Goal: Task Accomplishment & Management: Use online tool/utility

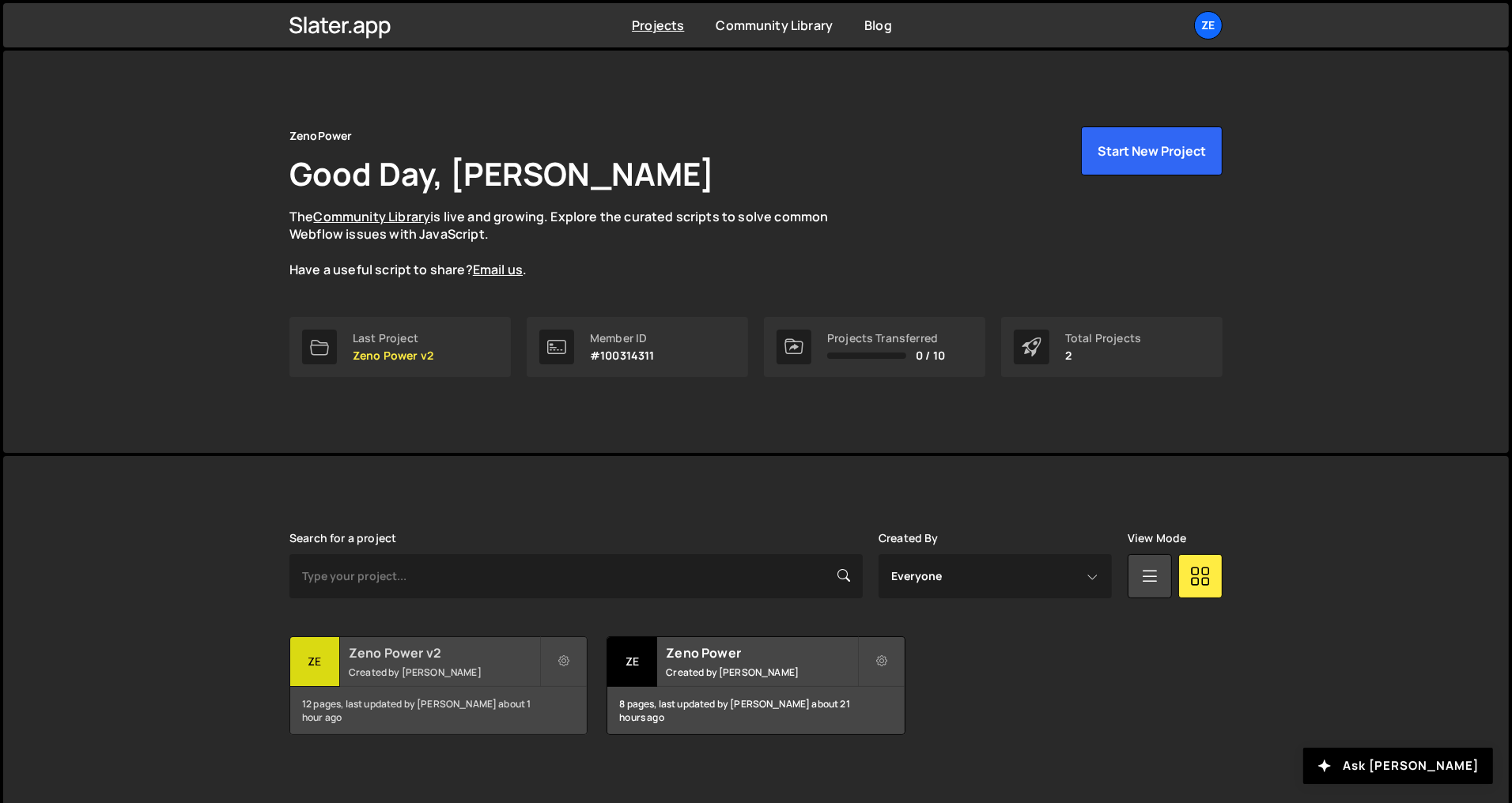
click at [456, 678] on small "Created by [PERSON_NAME]" at bounding box center [444, 673] width 191 height 14
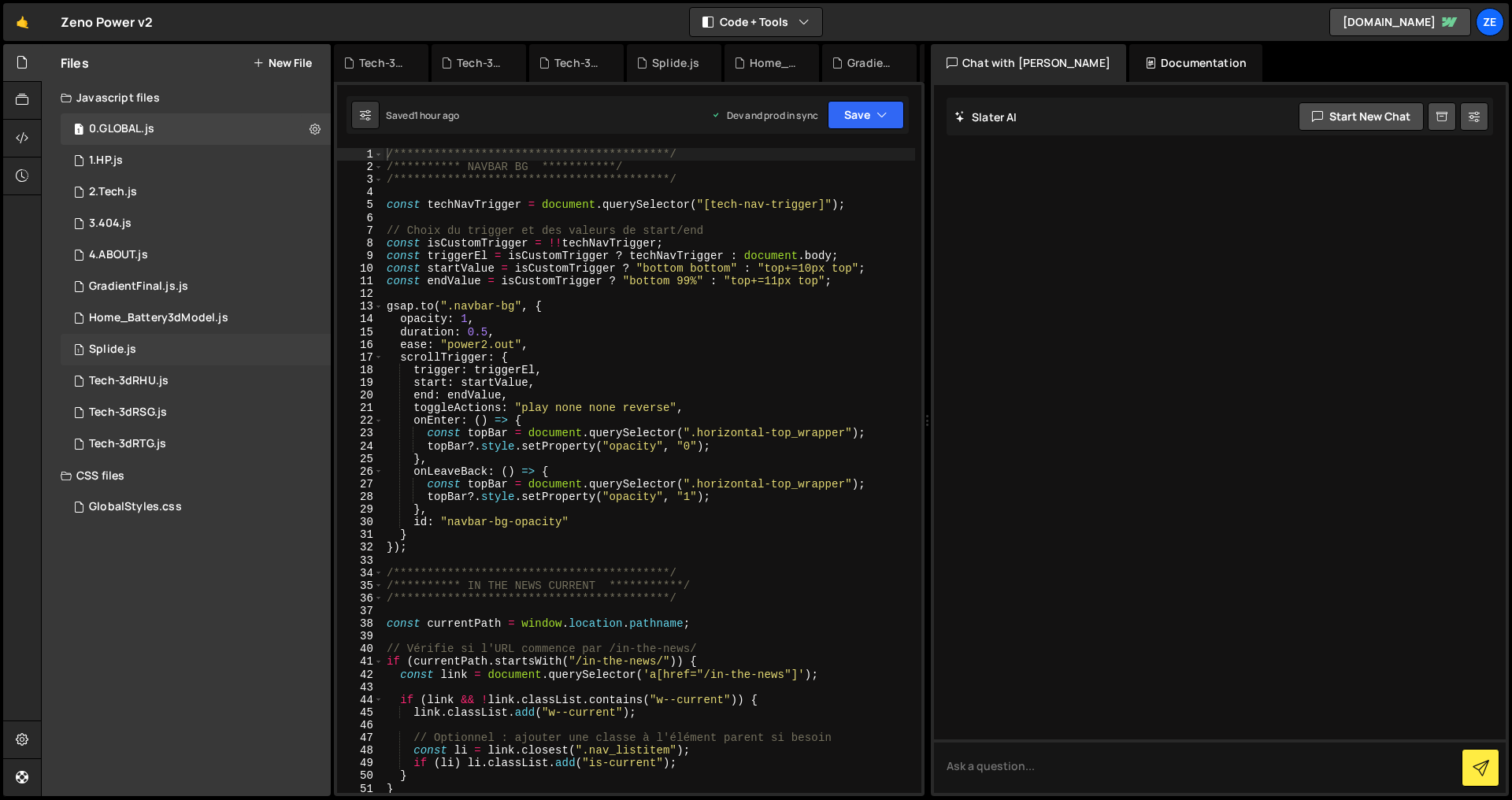
click at [190, 342] on div "1 Splide.js 0" at bounding box center [196, 349] width 270 height 31
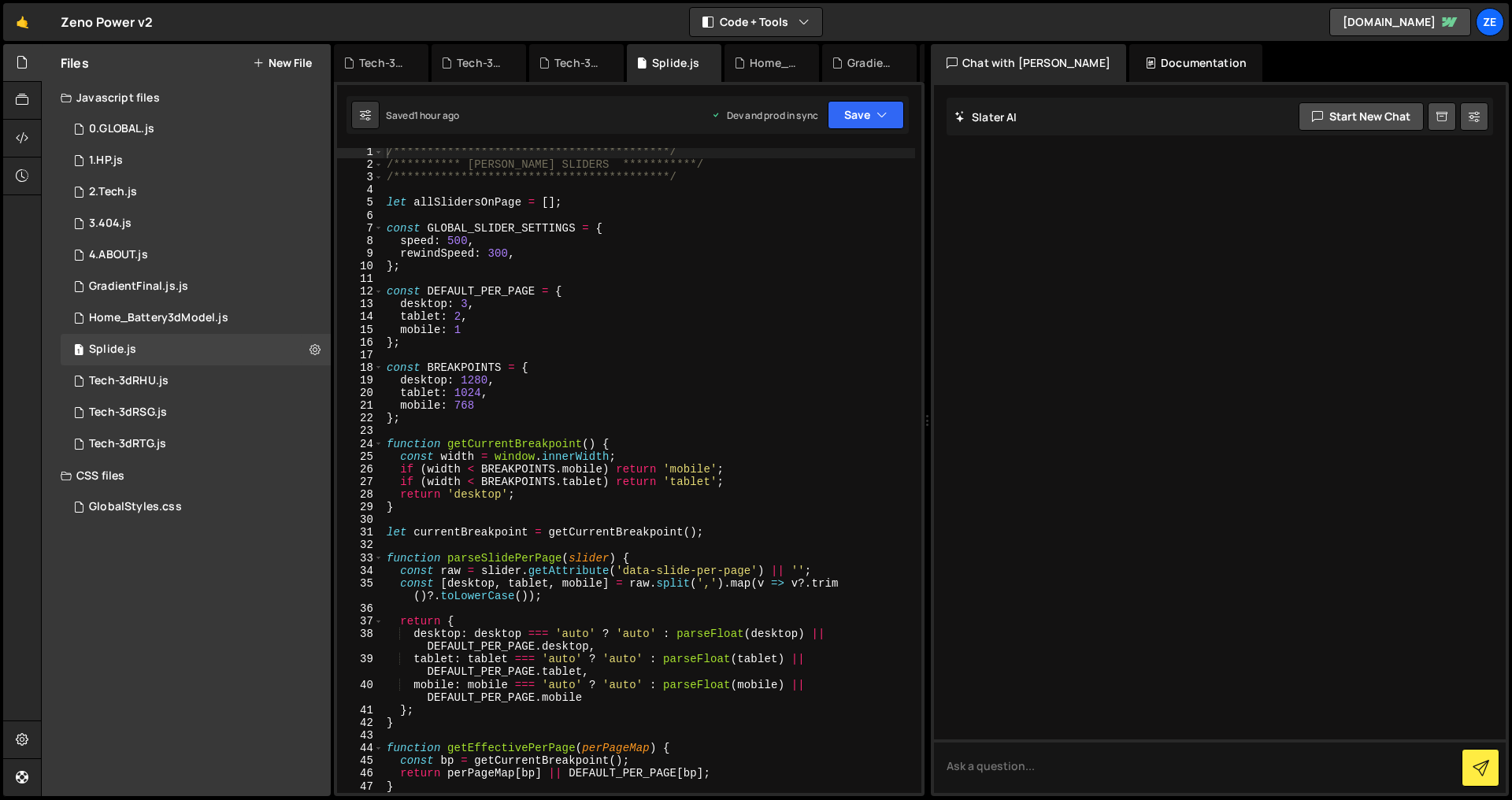
scroll to position [125, 0]
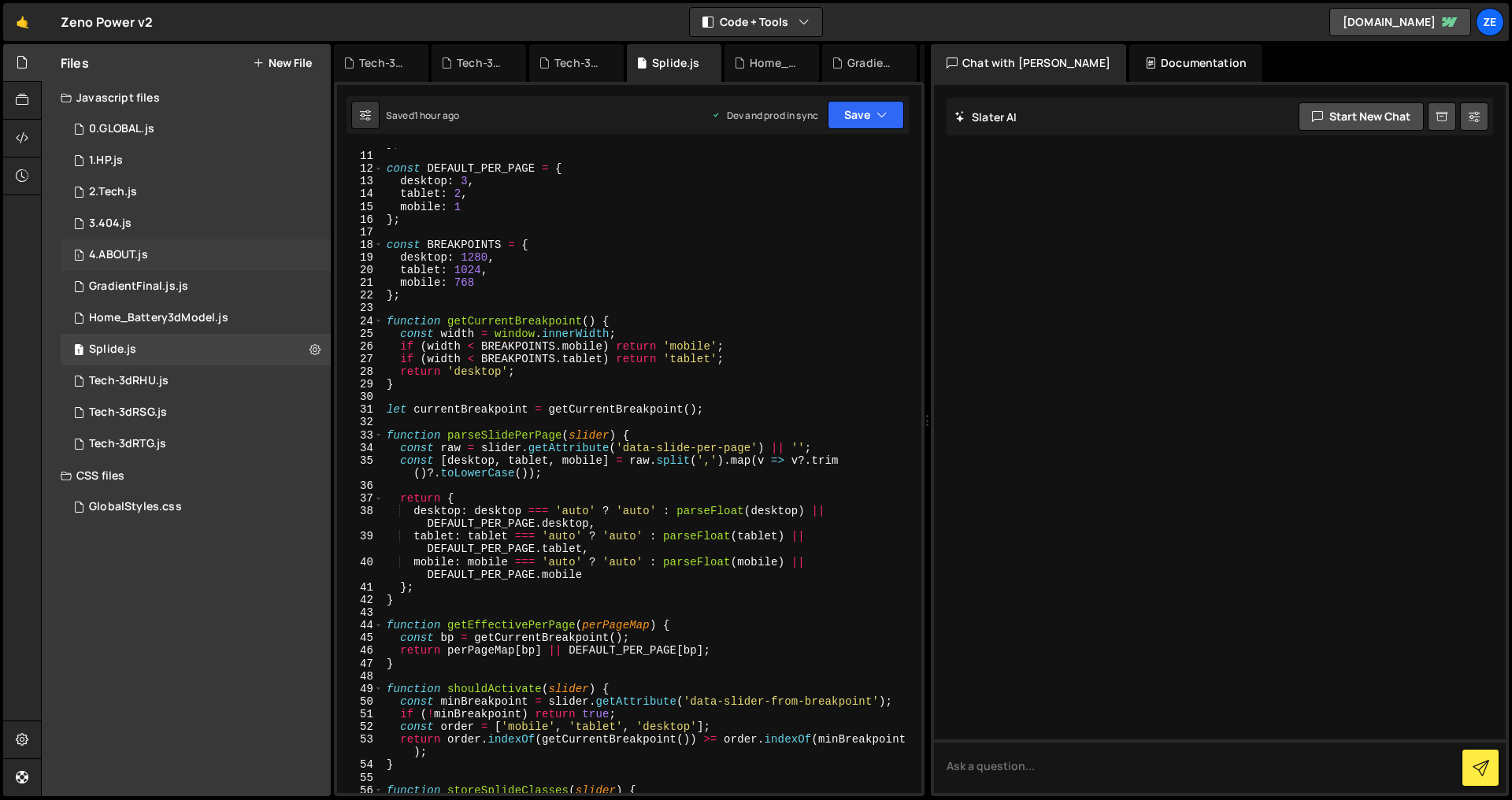
click at [180, 241] on div "1 4.ABOUT.js 0" at bounding box center [196, 255] width 270 height 31
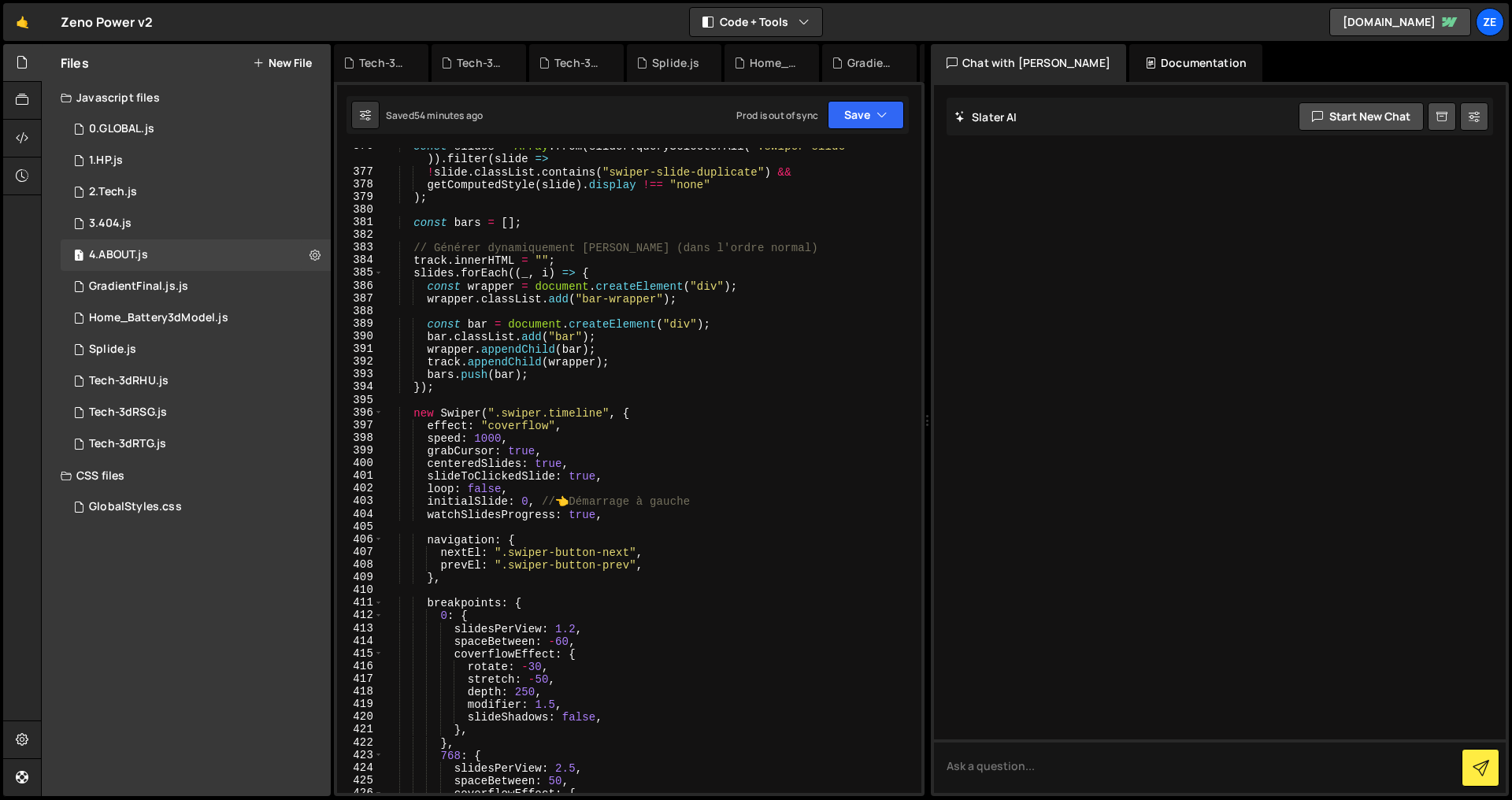
scroll to position [4841, 0]
click at [710, 399] on div "const slides = Array . from ( slider . querySelectorAll ( ".swiper-slide" )) . …" at bounding box center [649, 482] width 532 height 684
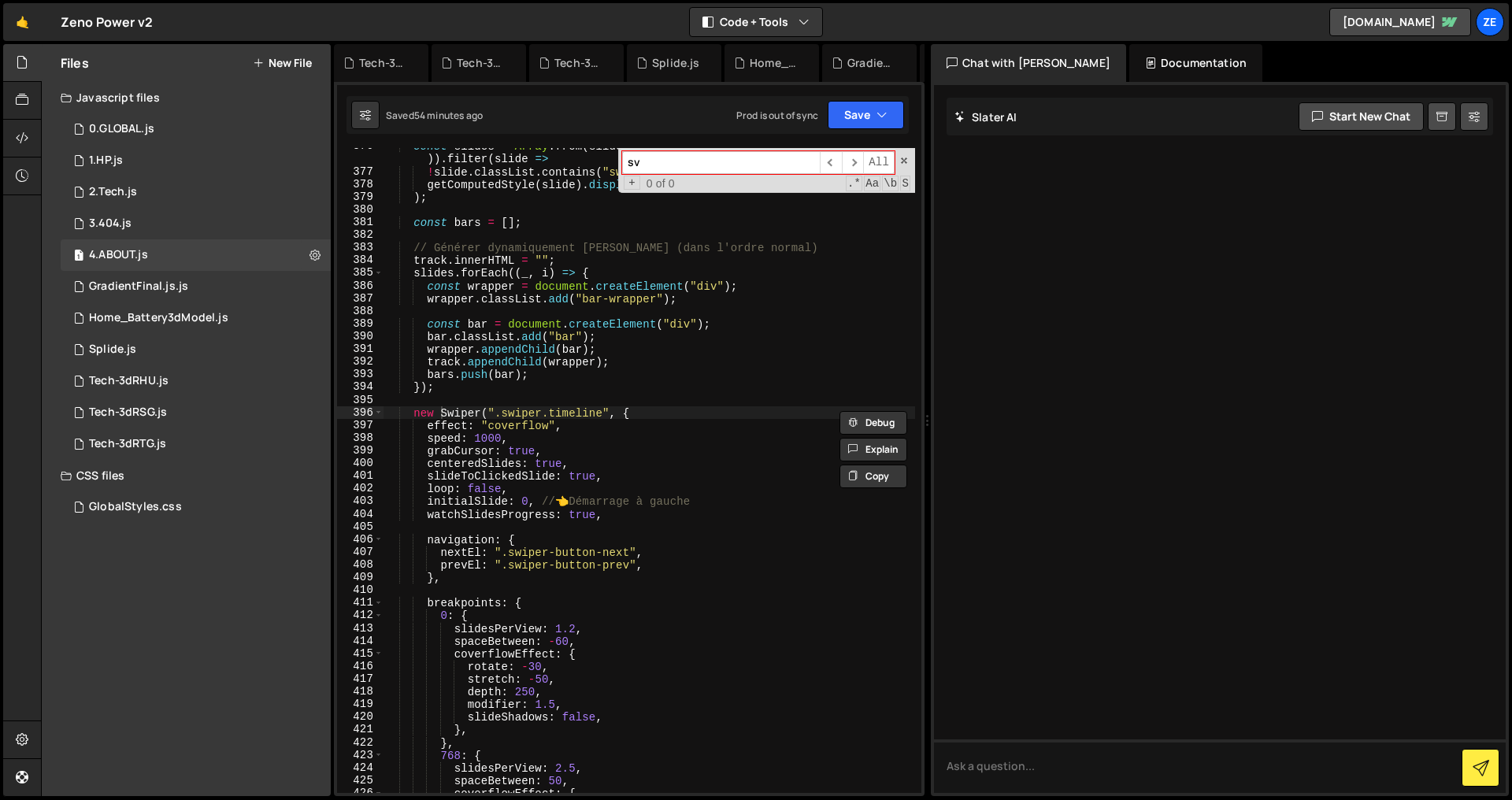
type input "svg"
type textarea "bar.classList.add("bar");"
click at [713, 337] on div "const slides = Array . from ( slider . querySelectorAll ( ".swiper-slide" )) . …" at bounding box center [649, 482] width 532 height 684
click at [711, 165] on input at bounding box center [721, 162] width 197 height 23
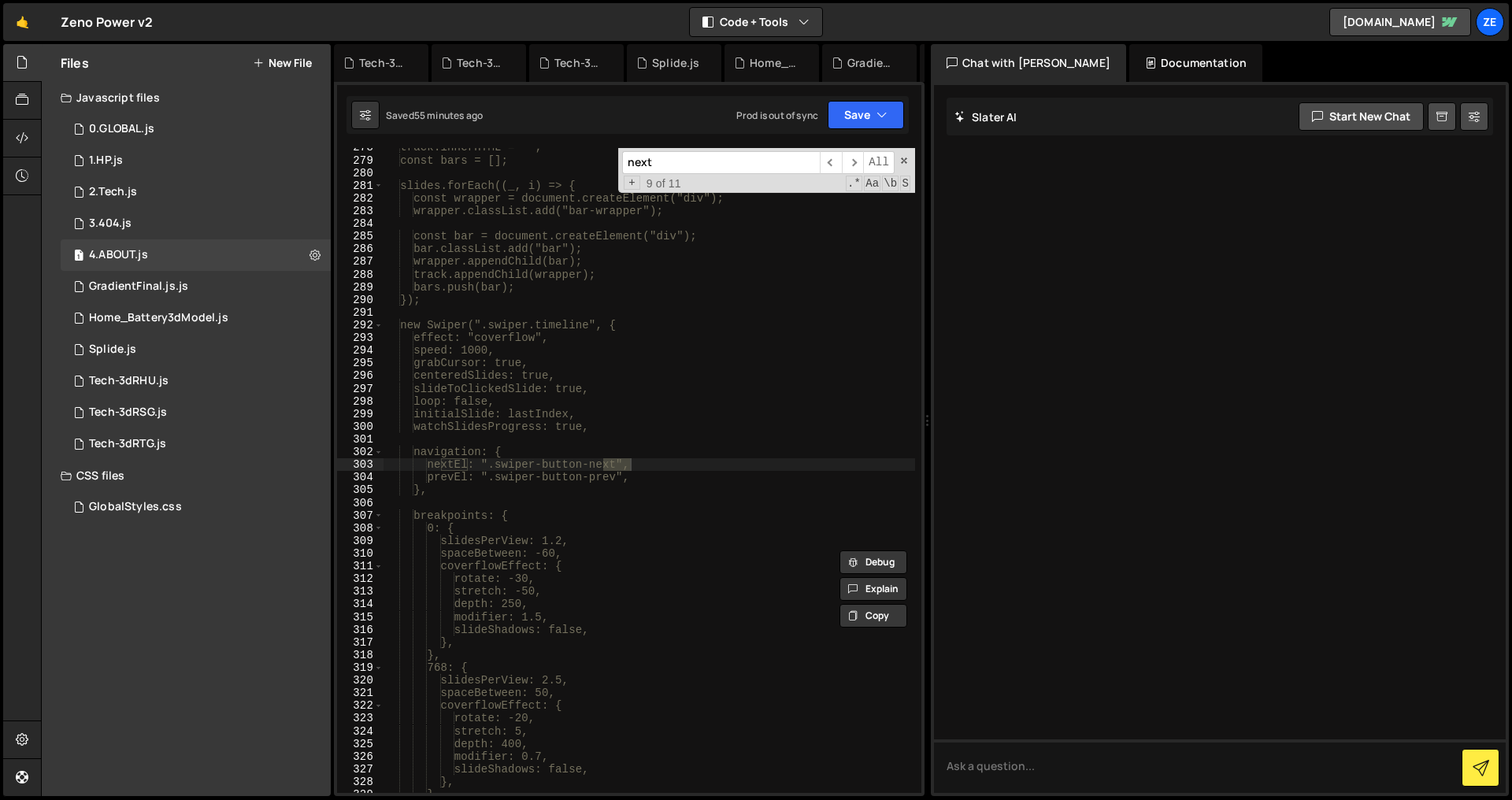
scroll to position [4930, 0]
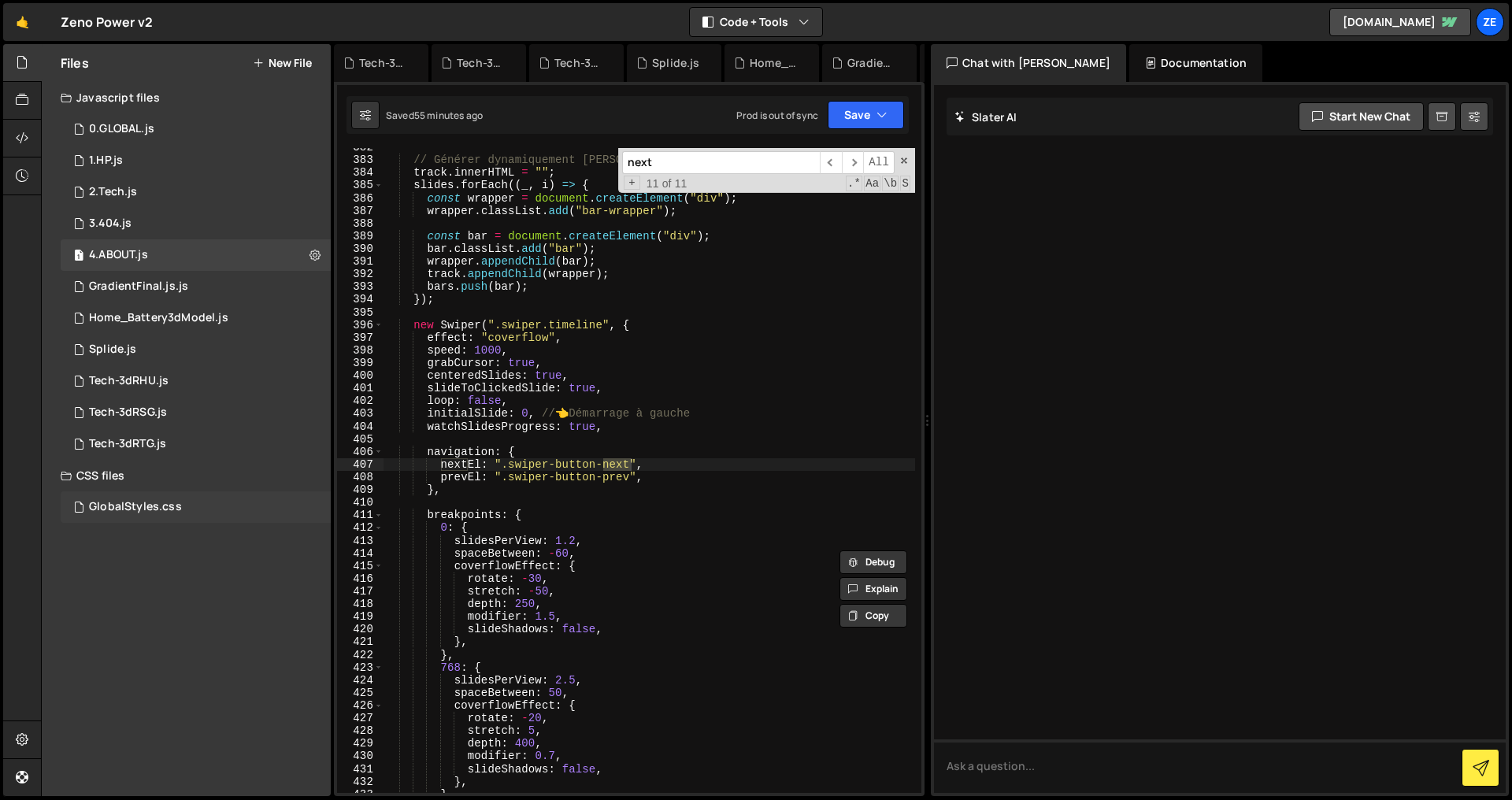
type input "next"
click at [146, 516] on div "GlobalStyles.css 0" at bounding box center [196, 506] width 270 height 31
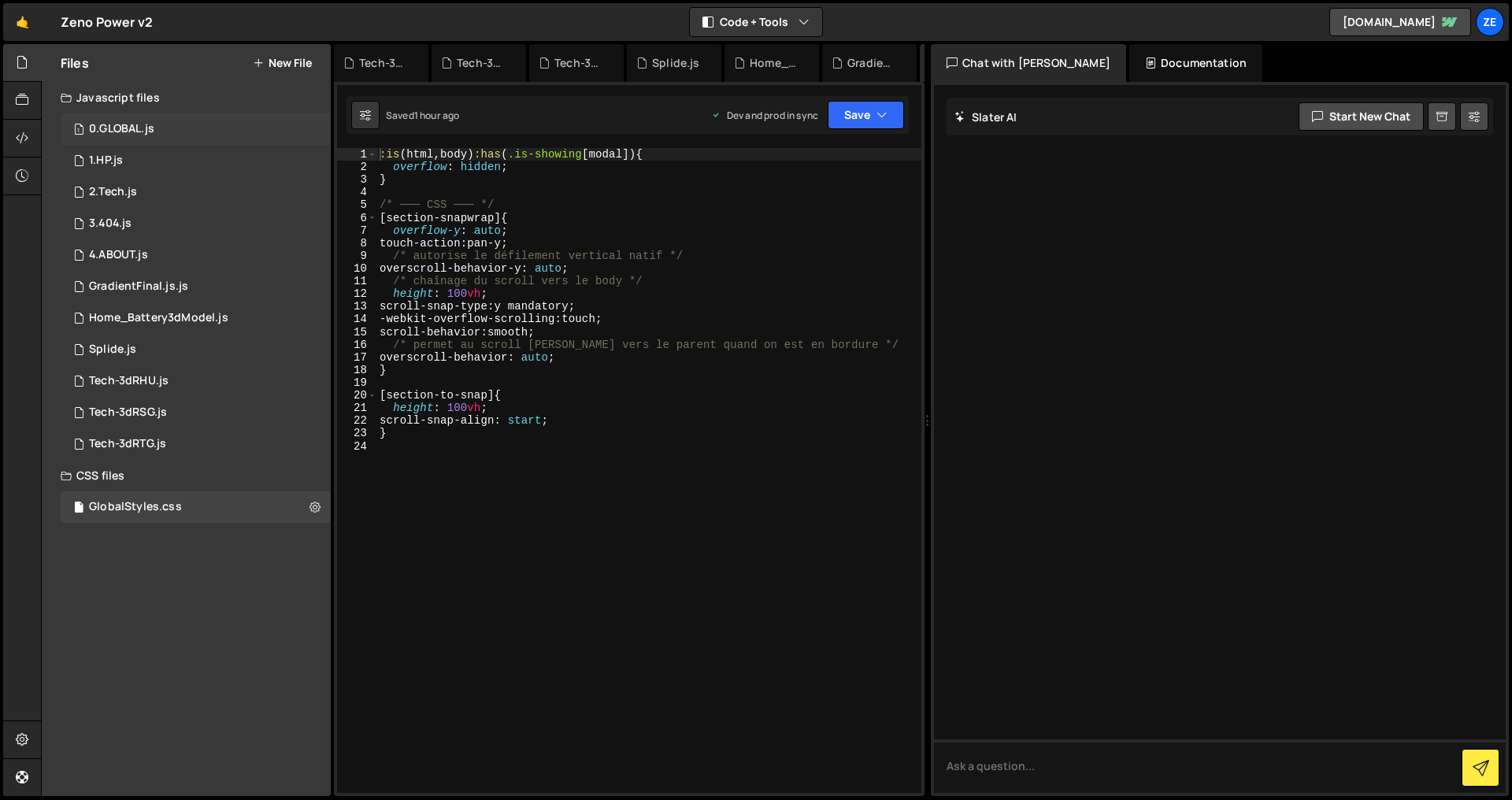
click at [166, 129] on div "1 0.GLOBAL.js 0" at bounding box center [196, 128] width 270 height 31
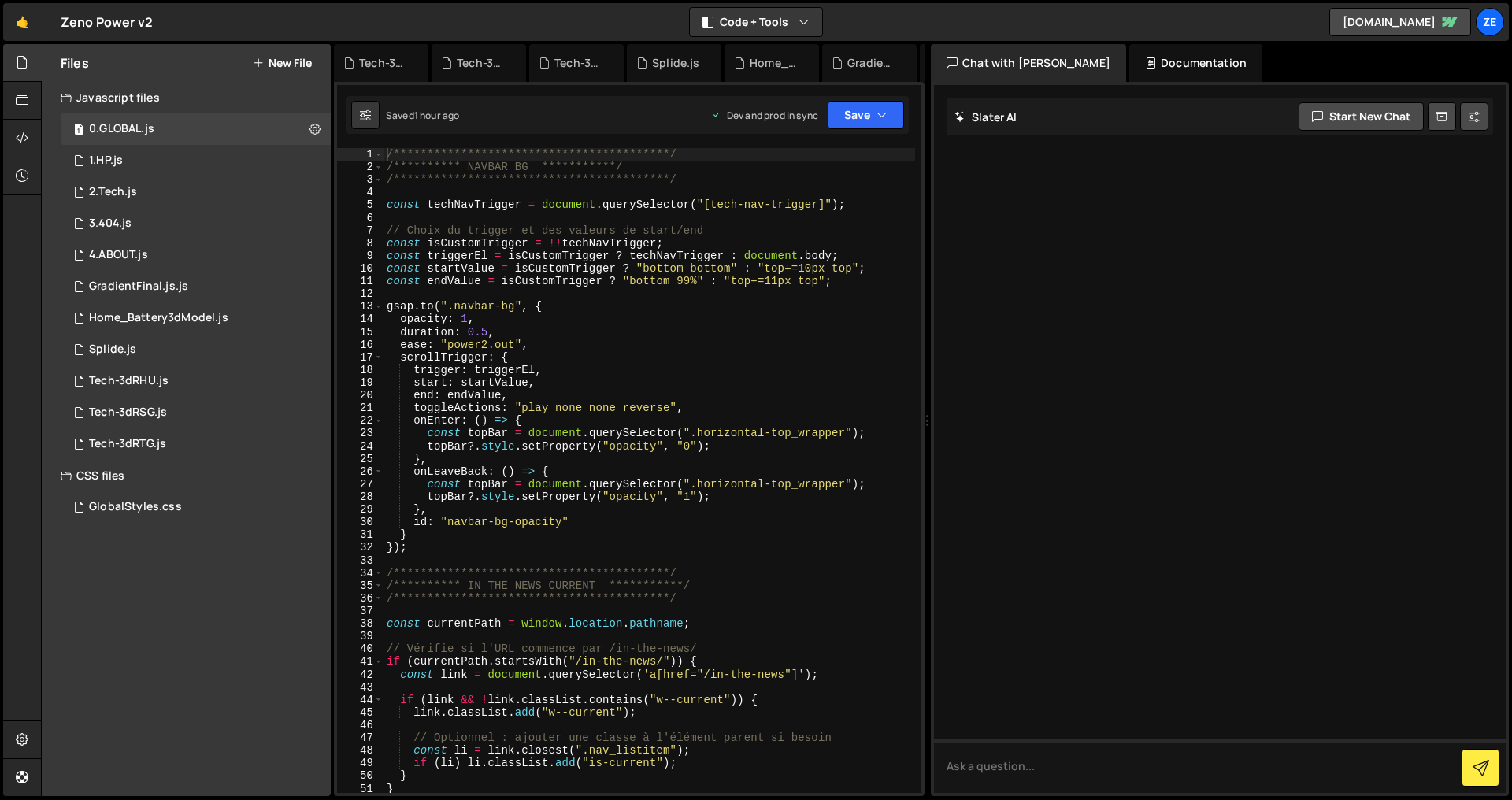
type textarea "gsap.to(".navbar-bg", {"
click at [552, 301] on div "**********" at bounding box center [649, 483] width 532 height 671
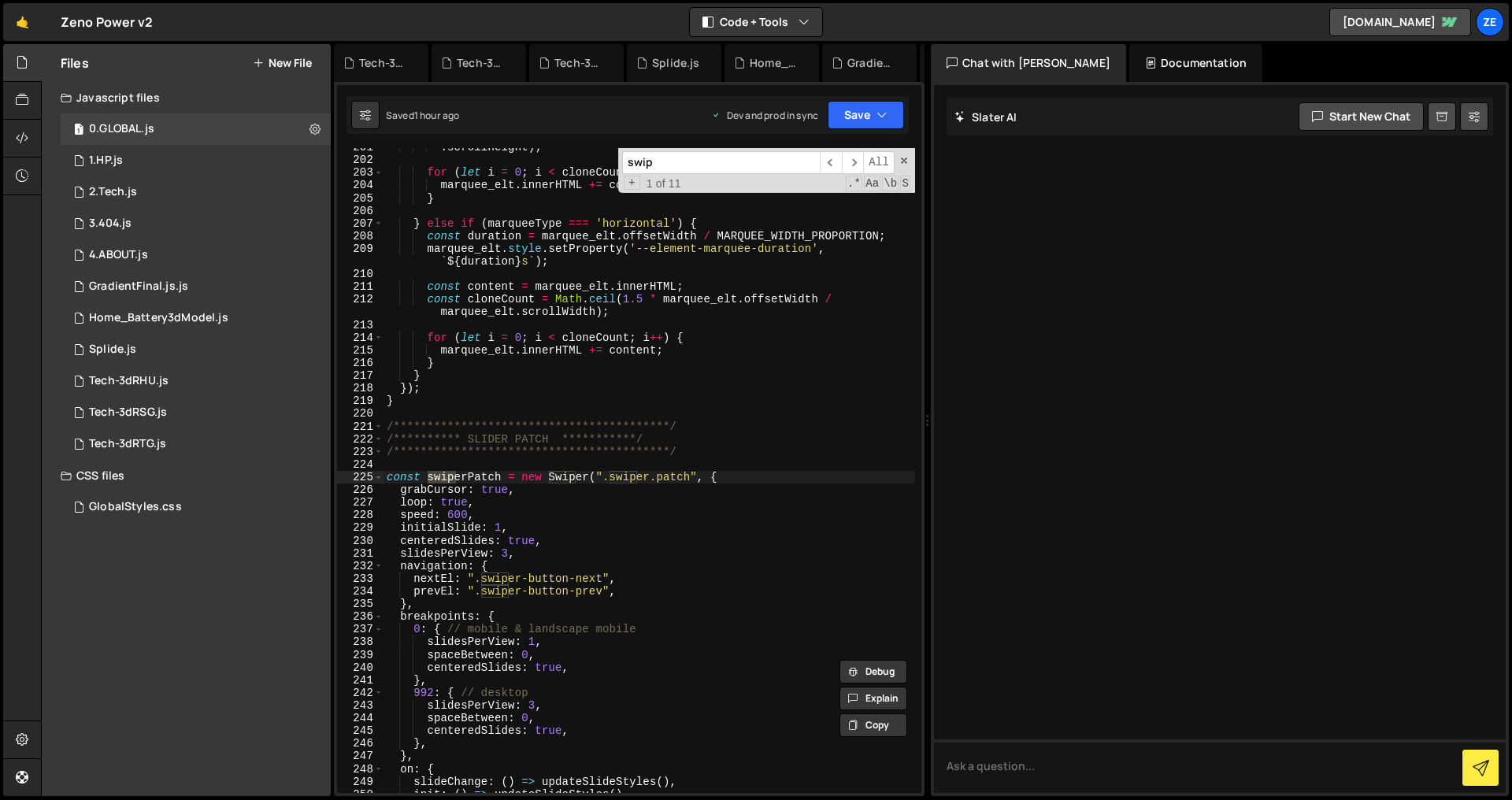
scroll to position [2646, 0]
type input "swip"
click at [159, 347] on div "1 Splide.js 0" at bounding box center [196, 349] width 270 height 31
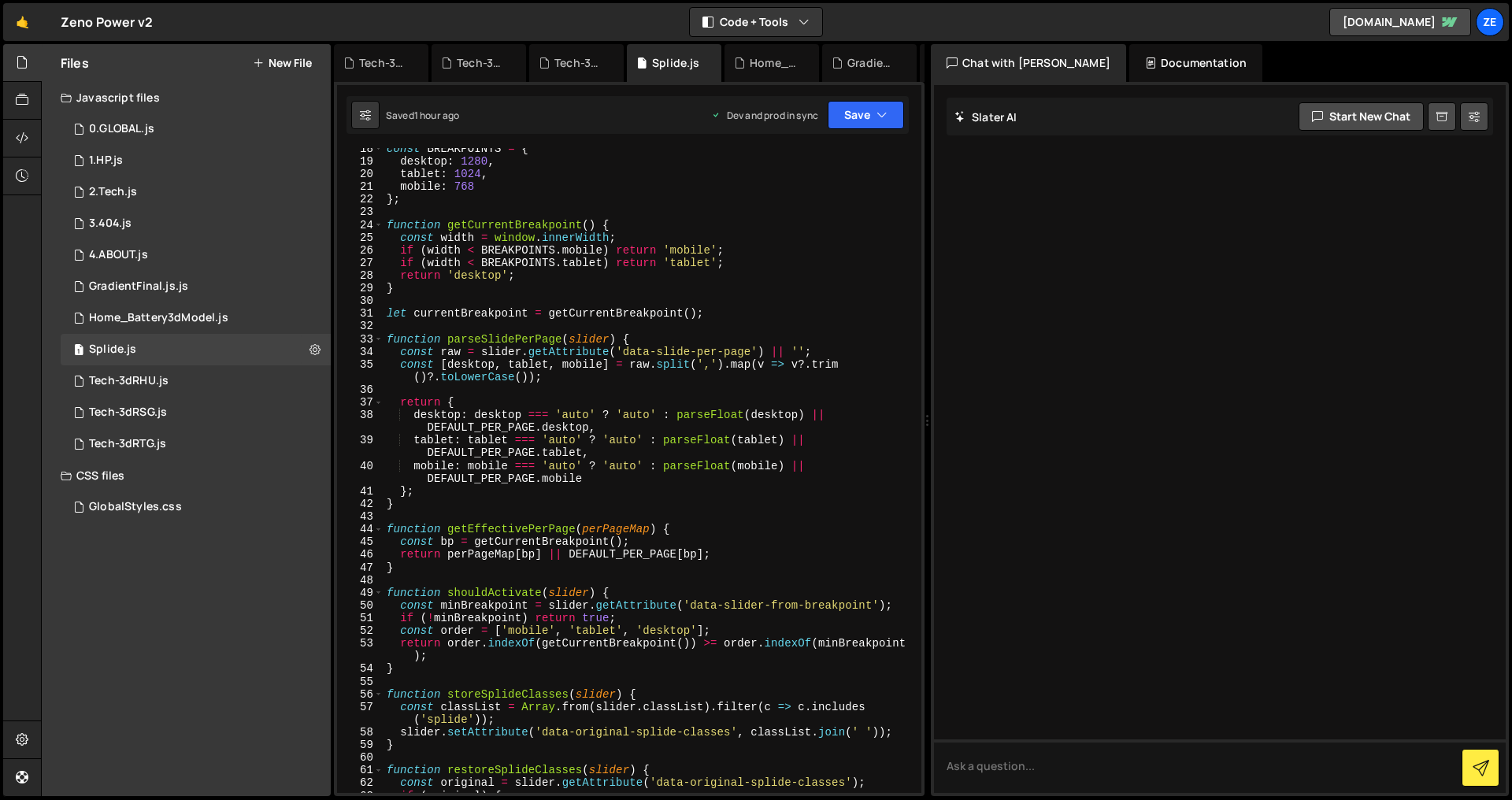
scroll to position [221, 0]
click at [179, 136] on div "1 0.GLOBAL.js 0" at bounding box center [196, 128] width 270 height 31
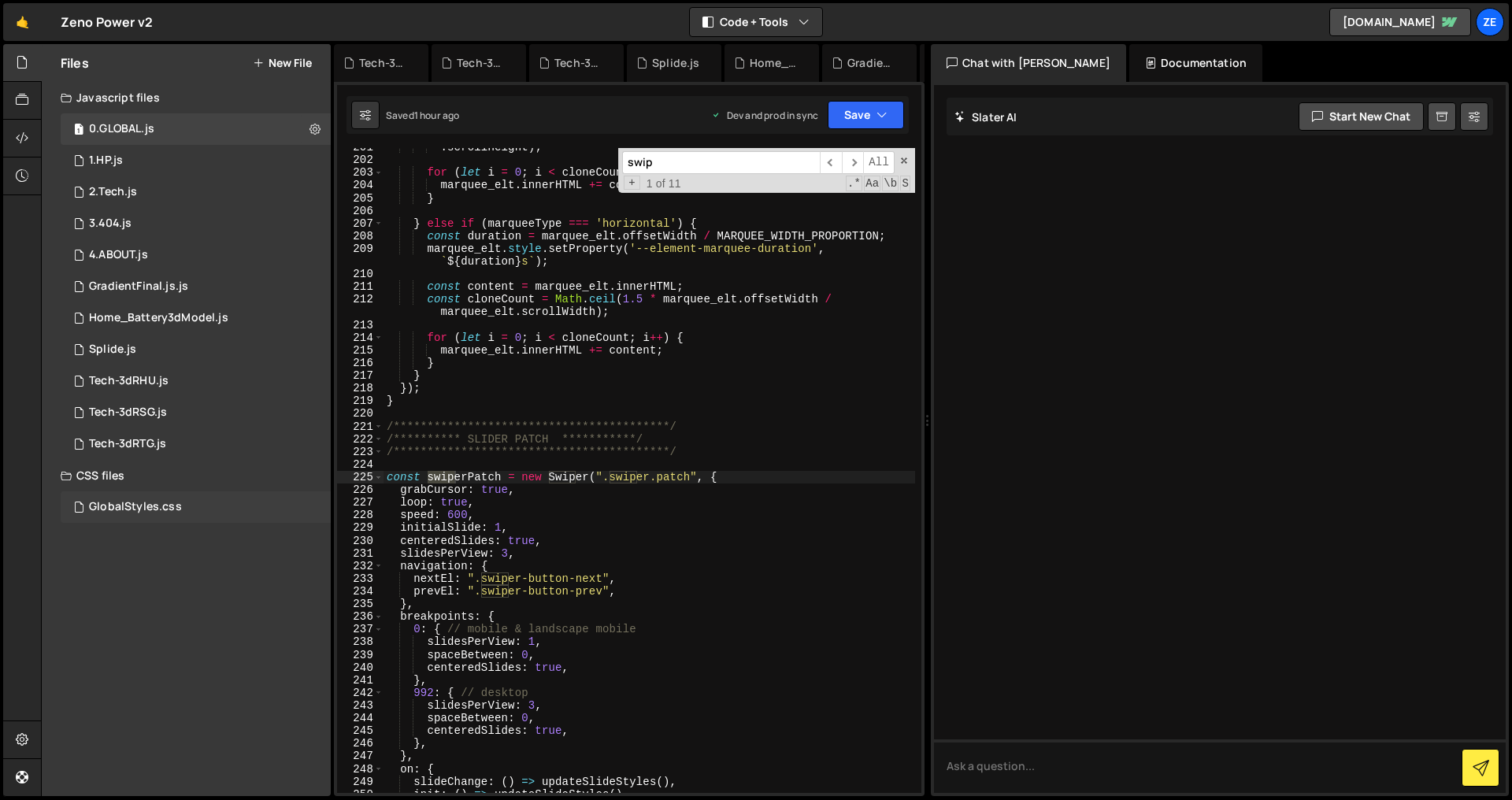
click at [175, 502] on div "GlobalStyles.css" at bounding box center [135, 507] width 93 height 14
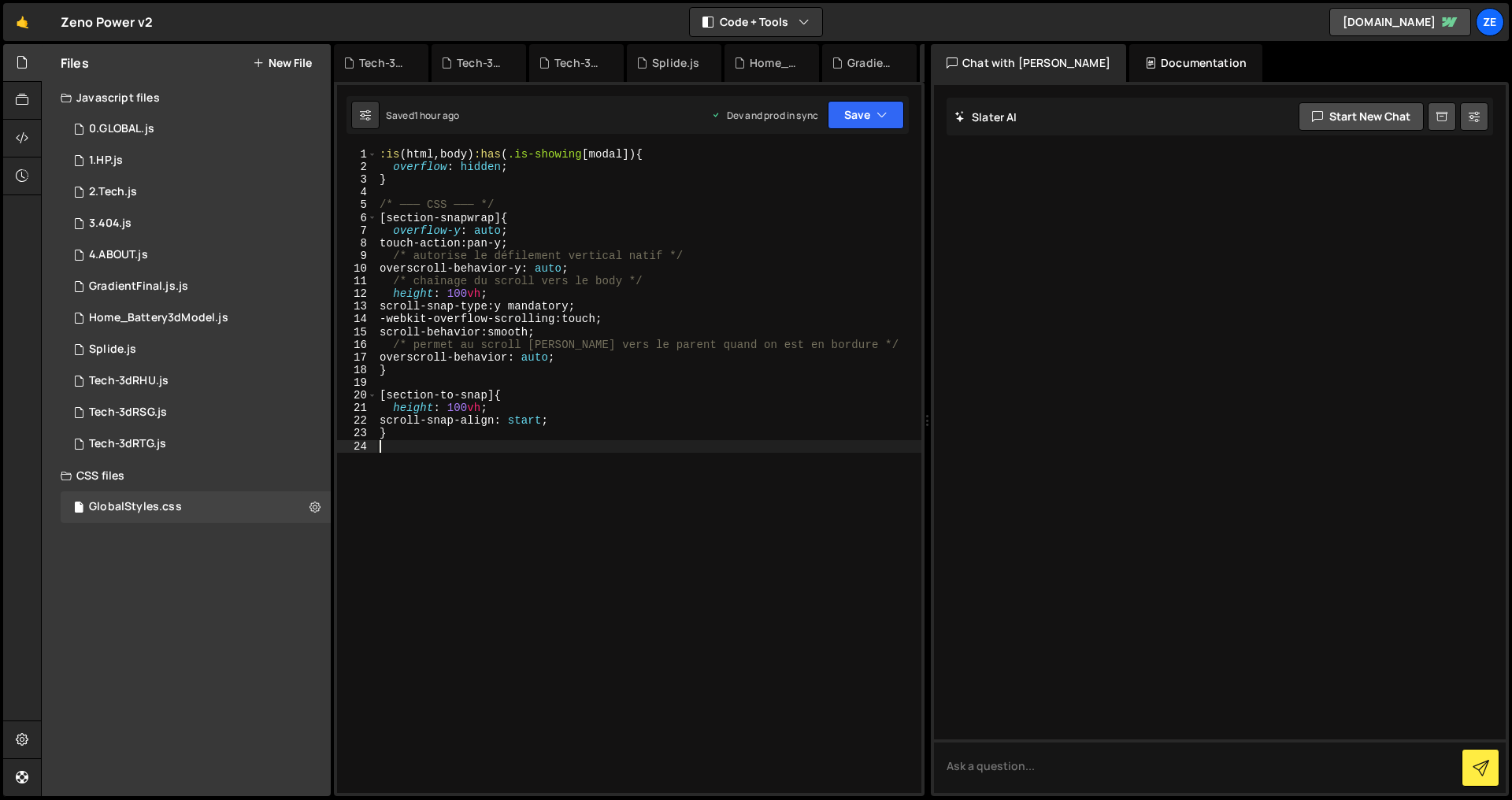
click at [570, 472] on div ":is ( html , body ) :has ( .is-showing [ modal ]) { overflow : hidden ; } /* ──…" at bounding box center [649, 483] width 545 height 671
paste textarea "swiper-navigation-icon"
type textarea ".swiper-navigation-icon{}"
click at [875, 126] on button "Save" at bounding box center [866, 115] width 77 height 29
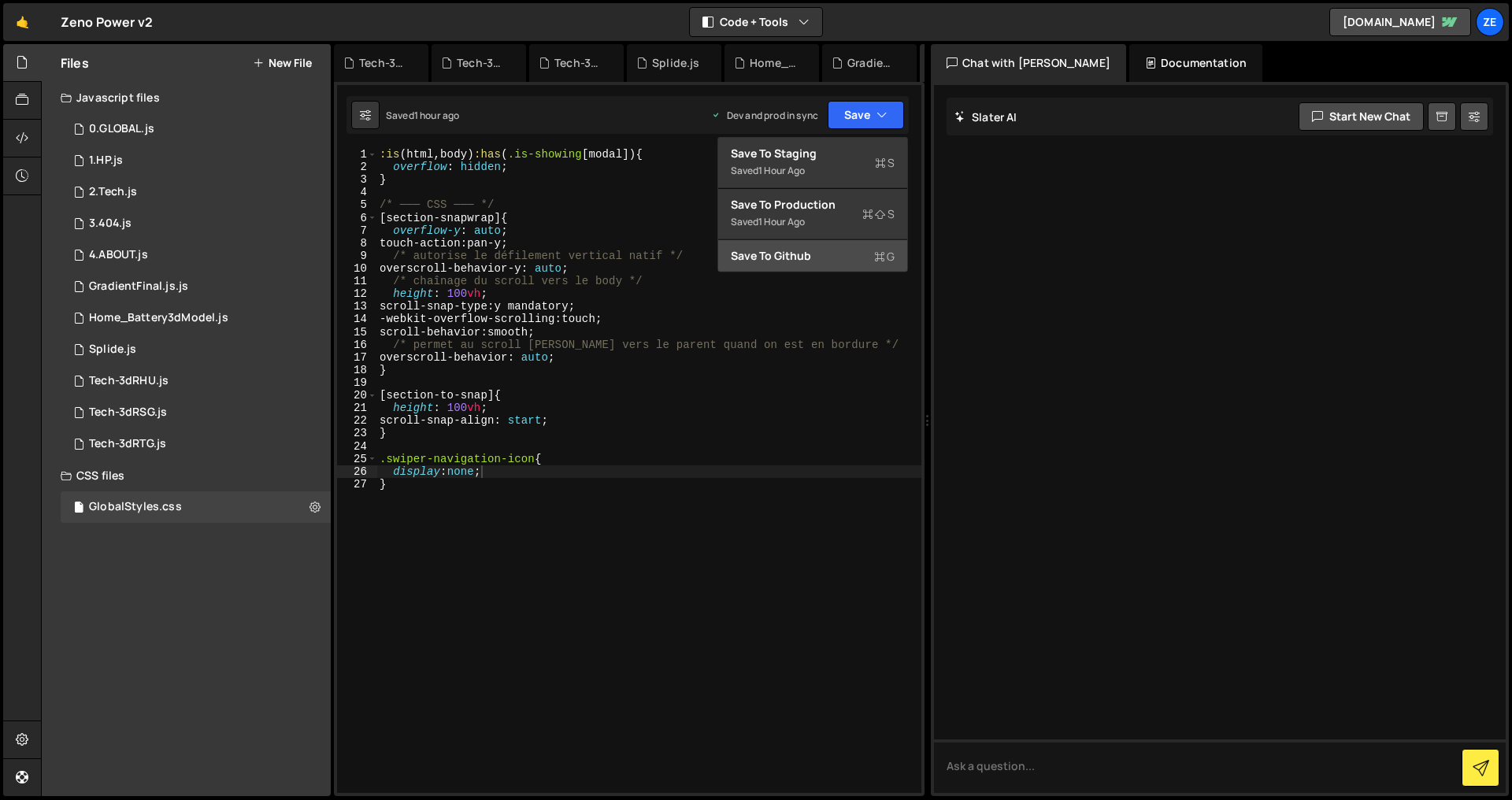
click at [836, 253] on div "Save to Github G" at bounding box center [813, 256] width 164 height 16
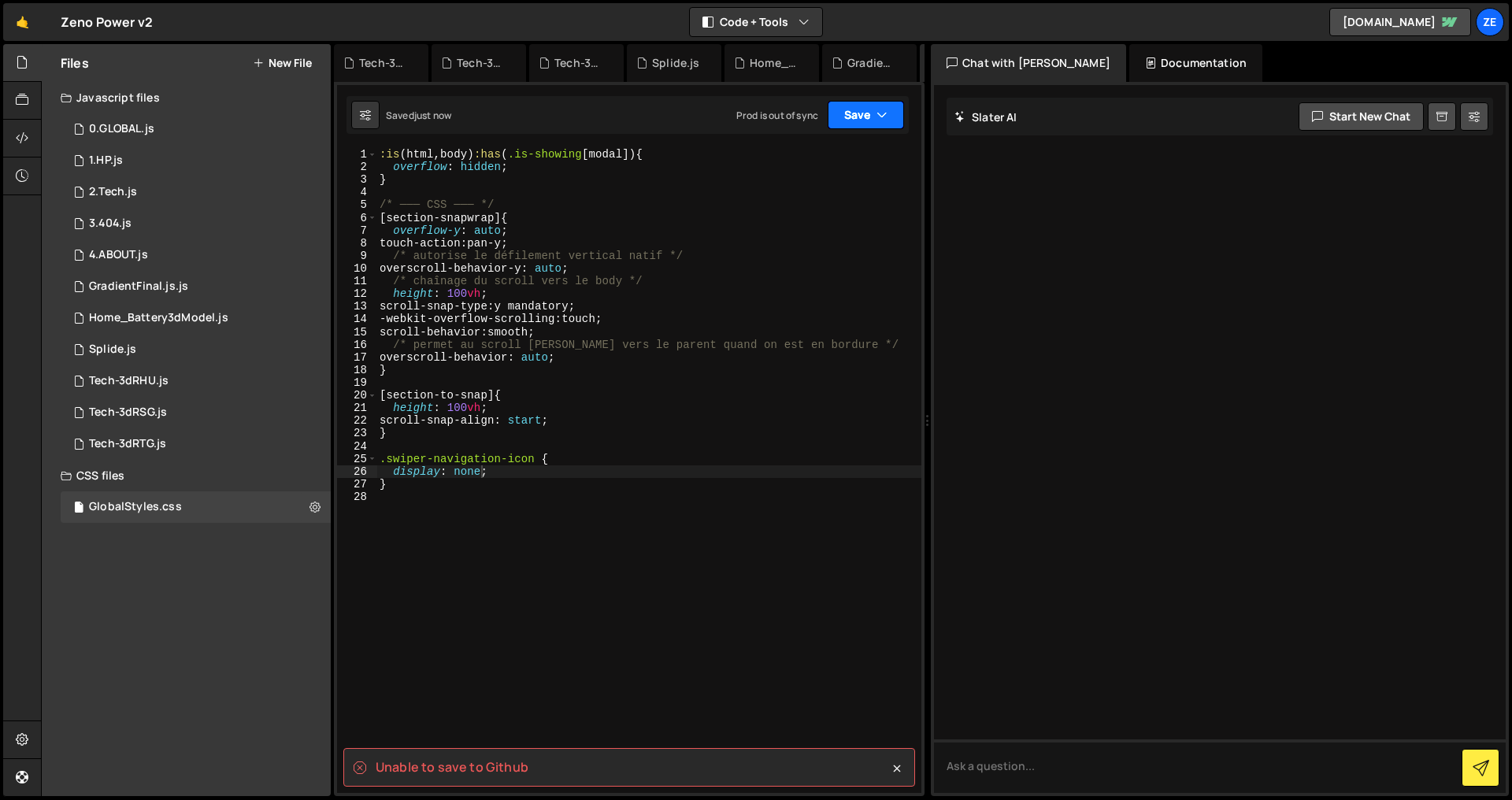
click at [865, 111] on button "Save" at bounding box center [866, 115] width 77 height 29
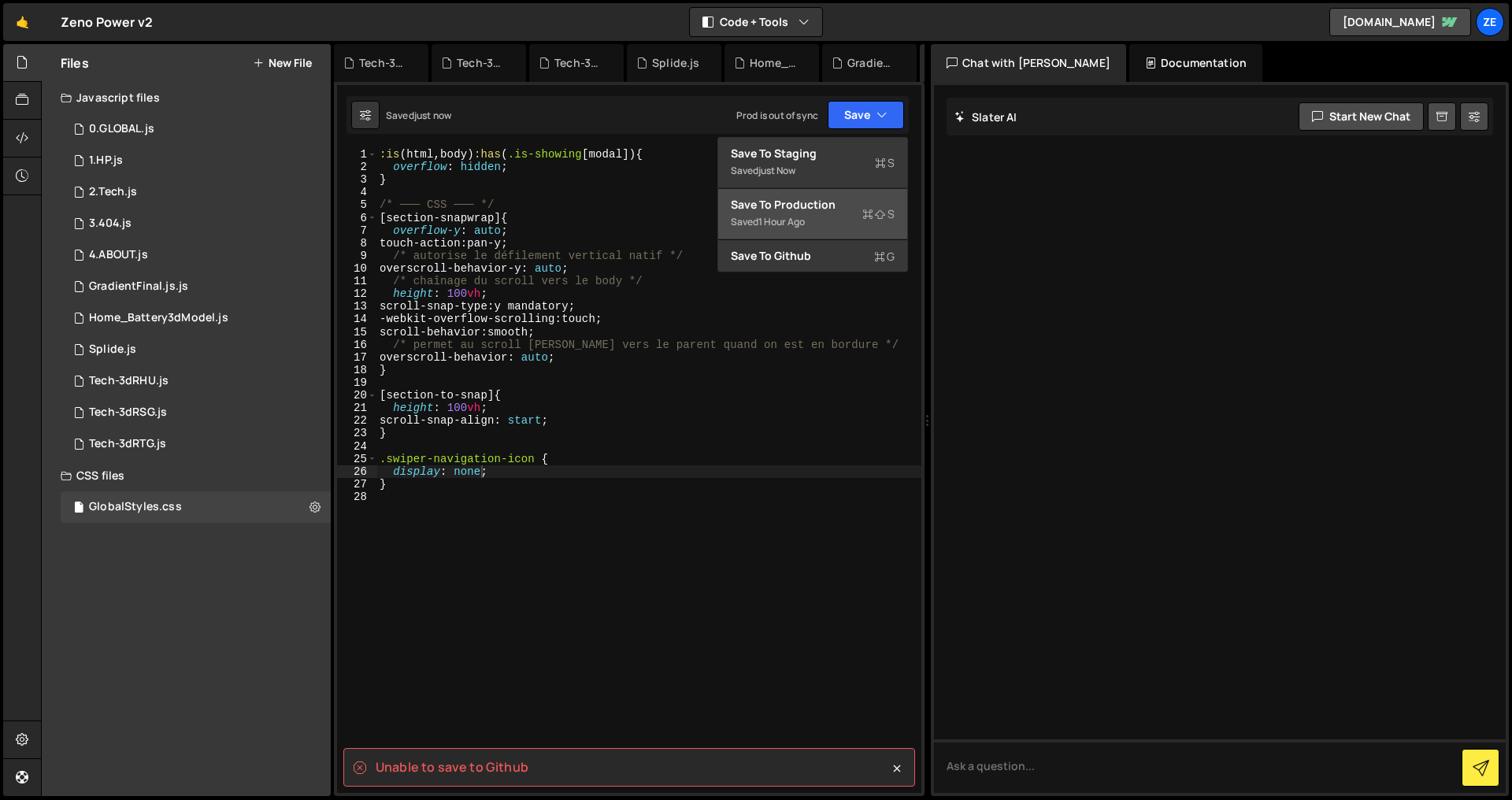
click at [846, 218] on div "Saved 1 hour ago" at bounding box center [813, 222] width 164 height 19
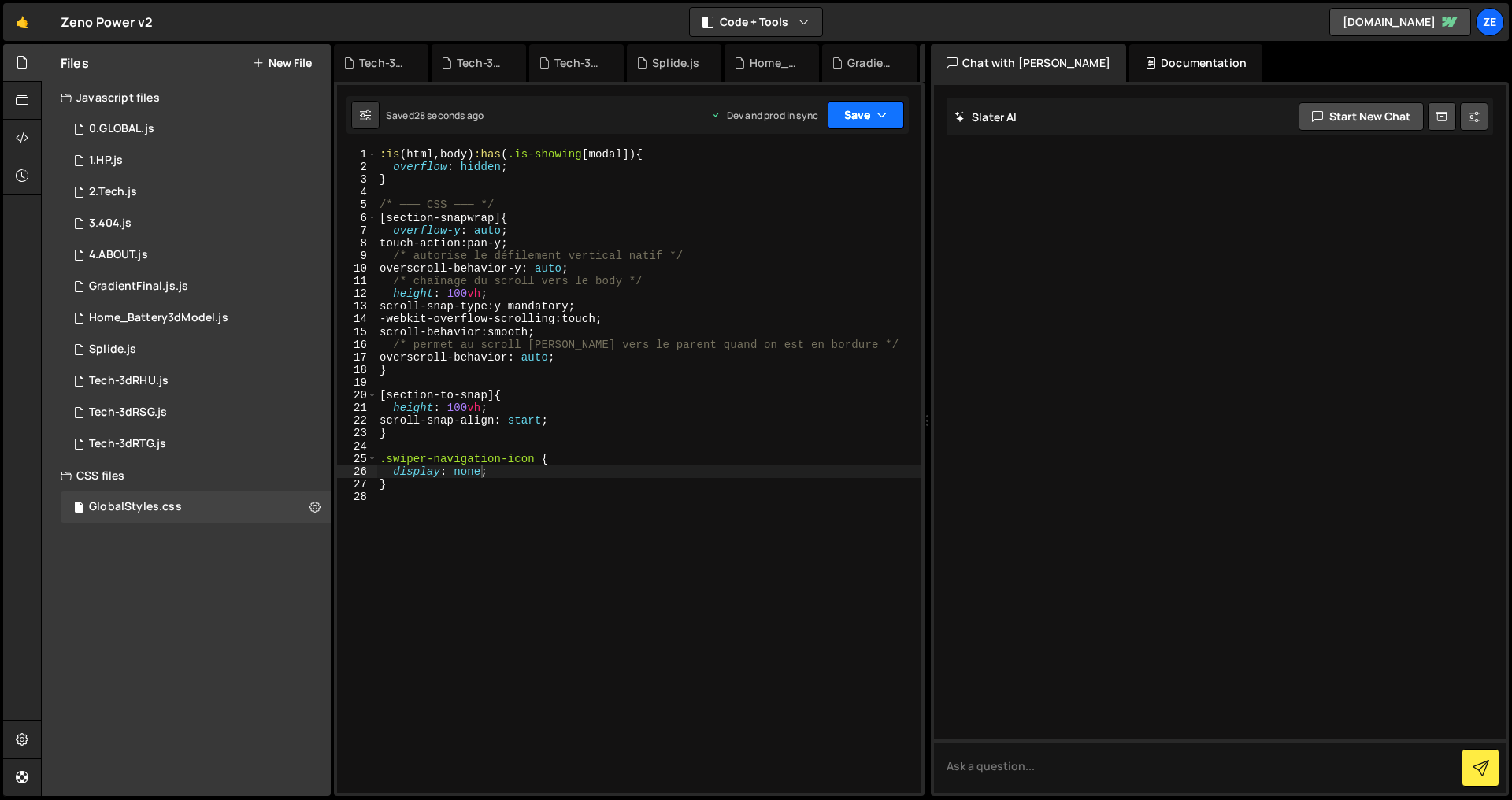
click at [867, 116] on button "Save" at bounding box center [866, 115] width 77 height 29
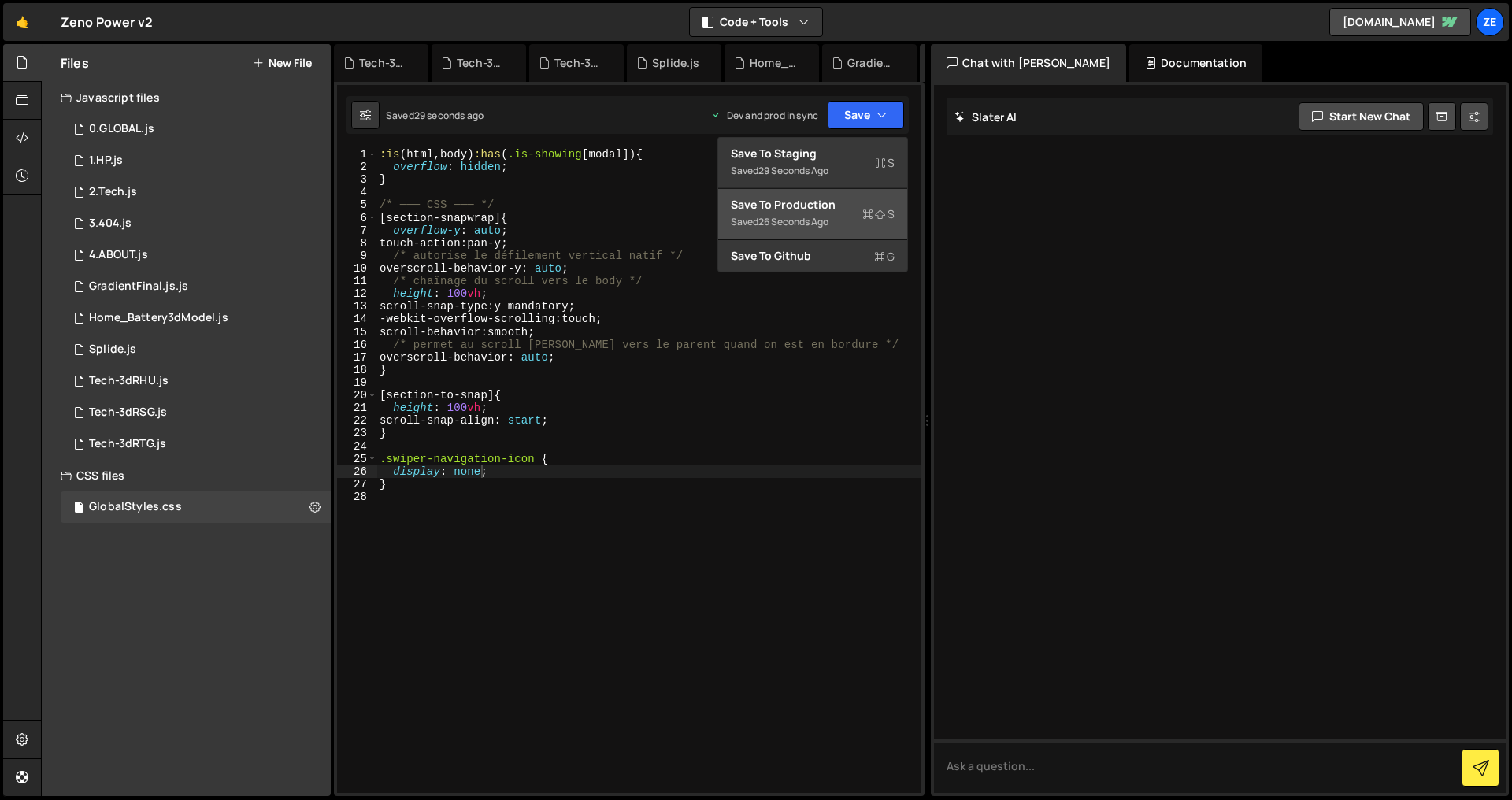
click at [842, 218] on div "Saved 26 seconds ago" at bounding box center [813, 222] width 164 height 19
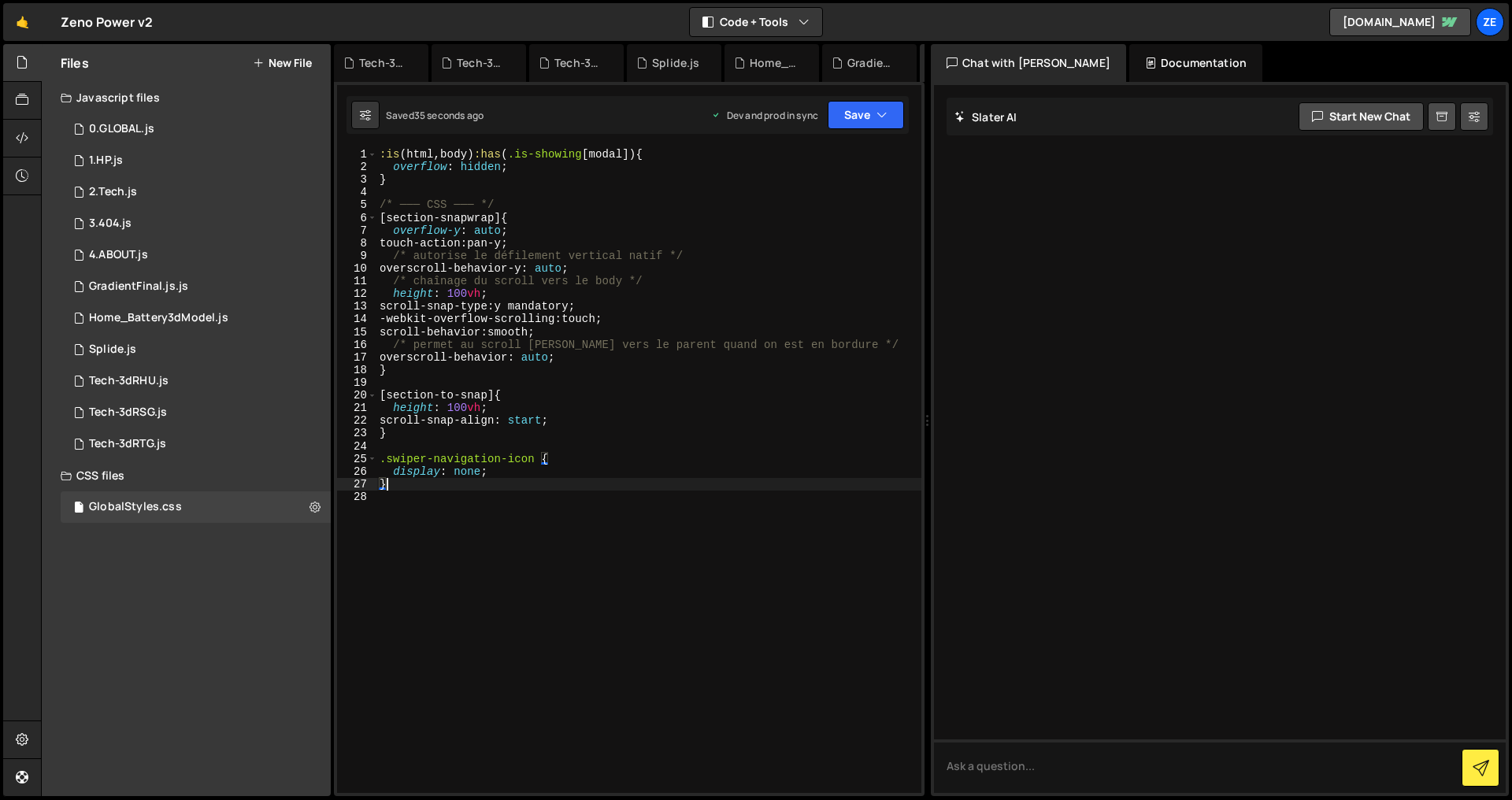
click at [408, 484] on div ":is ( html , body ) :has ( .is-showing [ modal ]) { overflow : hidden ; } /* ──…" at bounding box center [649, 483] width 545 height 671
click at [878, 110] on icon "button" at bounding box center [882, 115] width 11 height 16
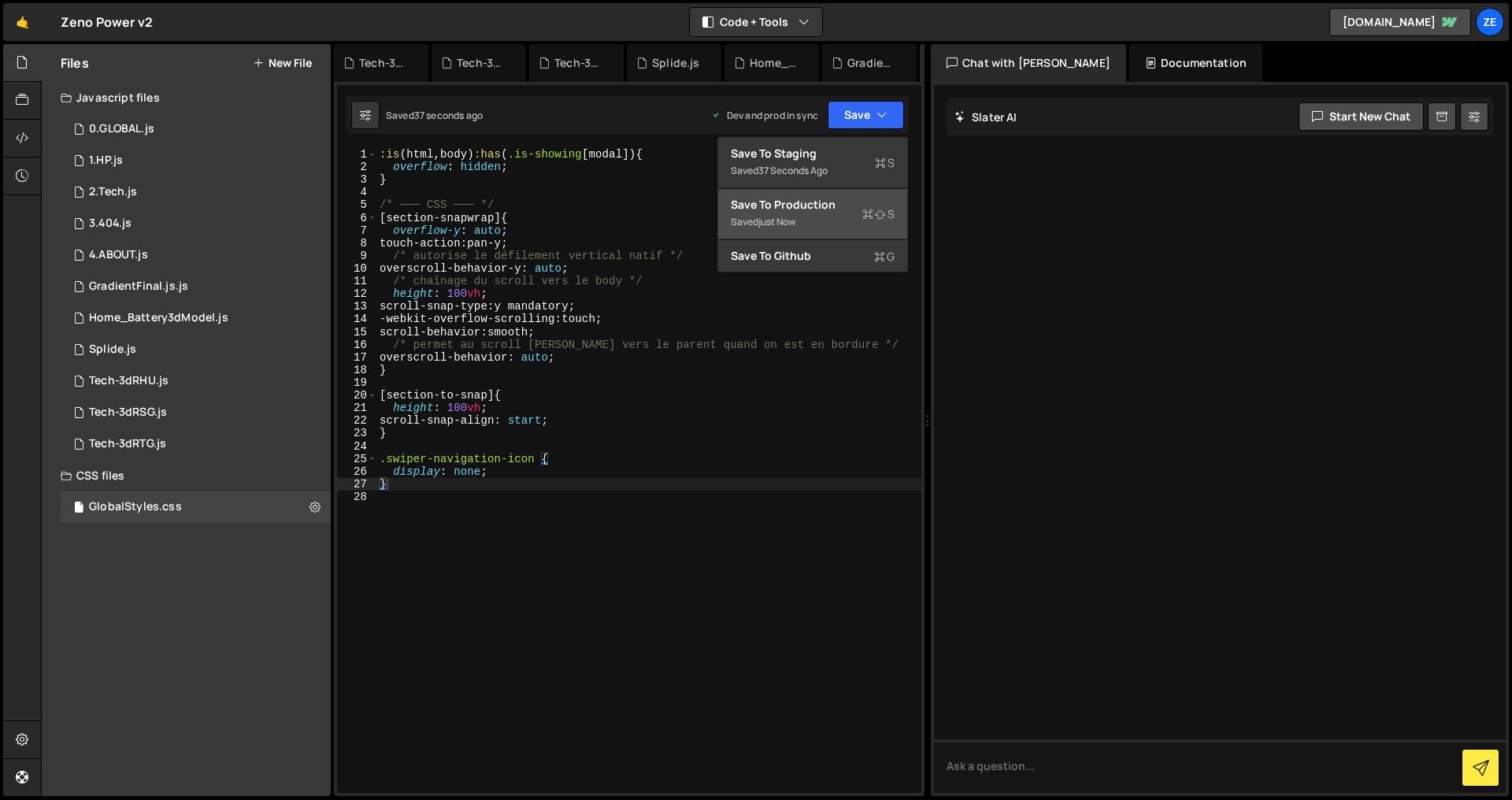
click at [862, 213] on div "Saved just now" at bounding box center [813, 222] width 164 height 19
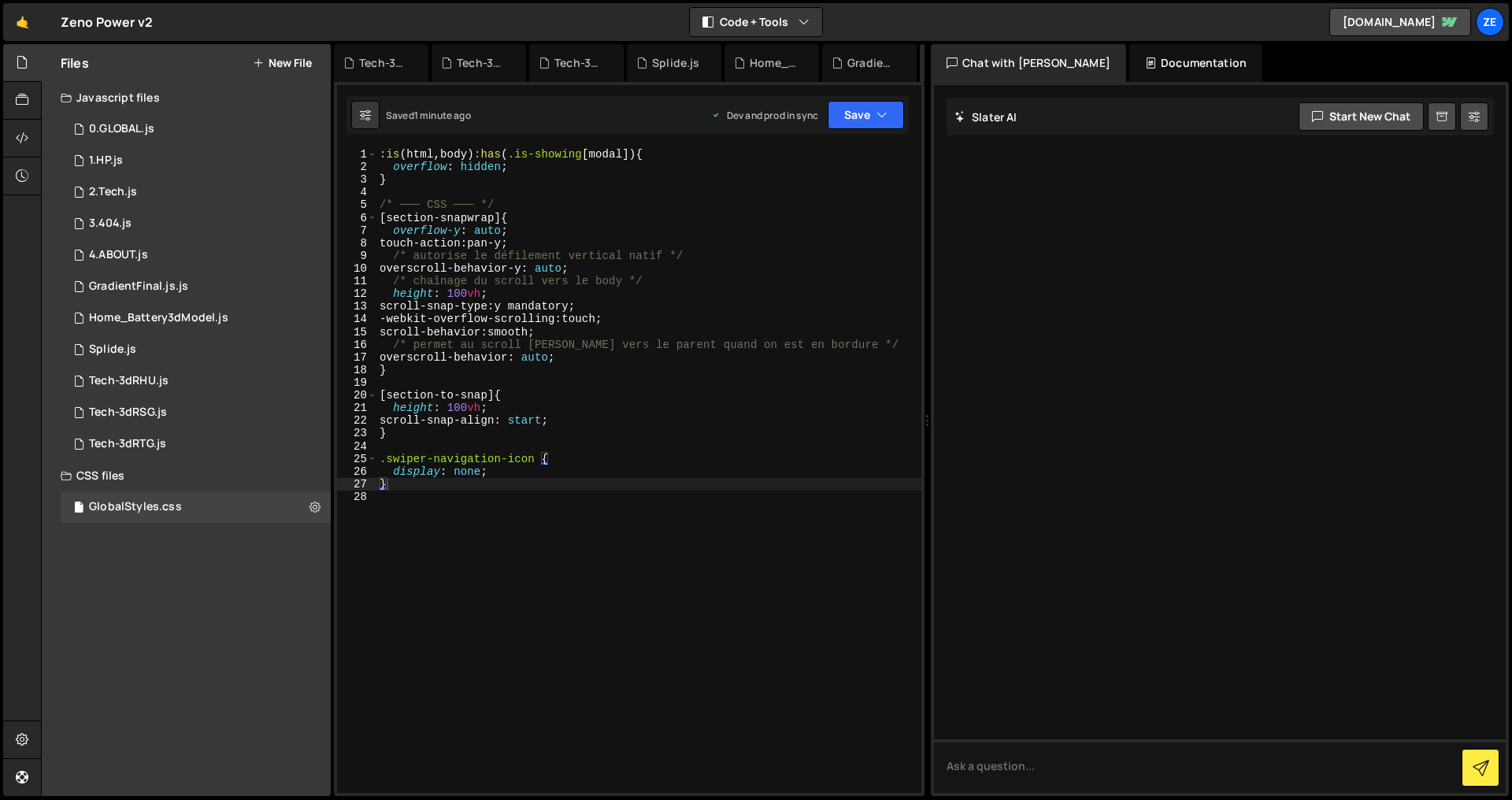
click at [541, 463] on div ":is ( html , body ) :has ( .is-showing [ modal ]) { overflow : hidden ; } /* ──…" at bounding box center [649, 483] width 545 height 671
click at [877, 112] on icon "button" at bounding box center [882, 115] width 11 height 16
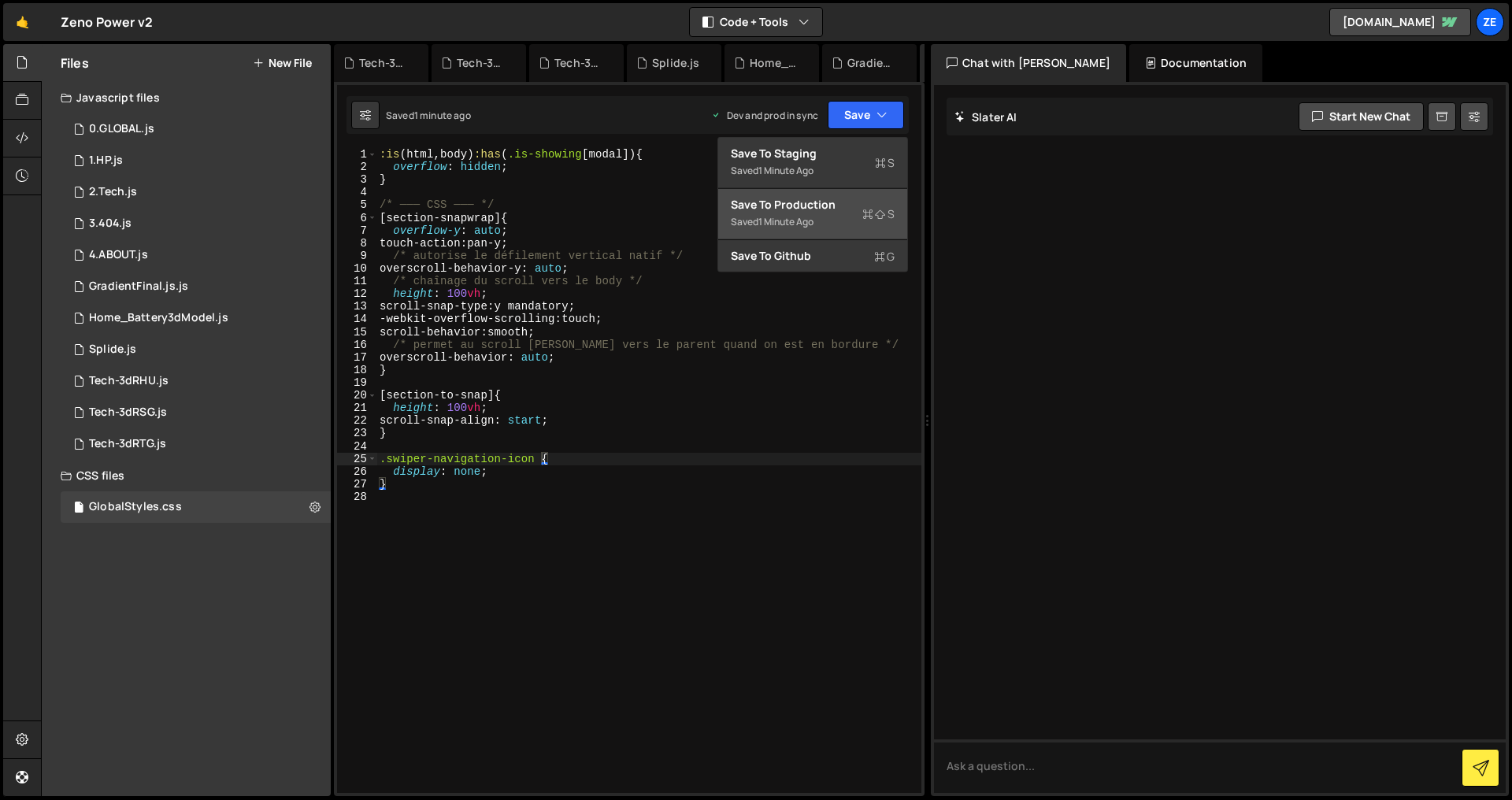
click at [843, 206] on div "Save to Production S" at bounding box center [813, 204] width 164 height 16
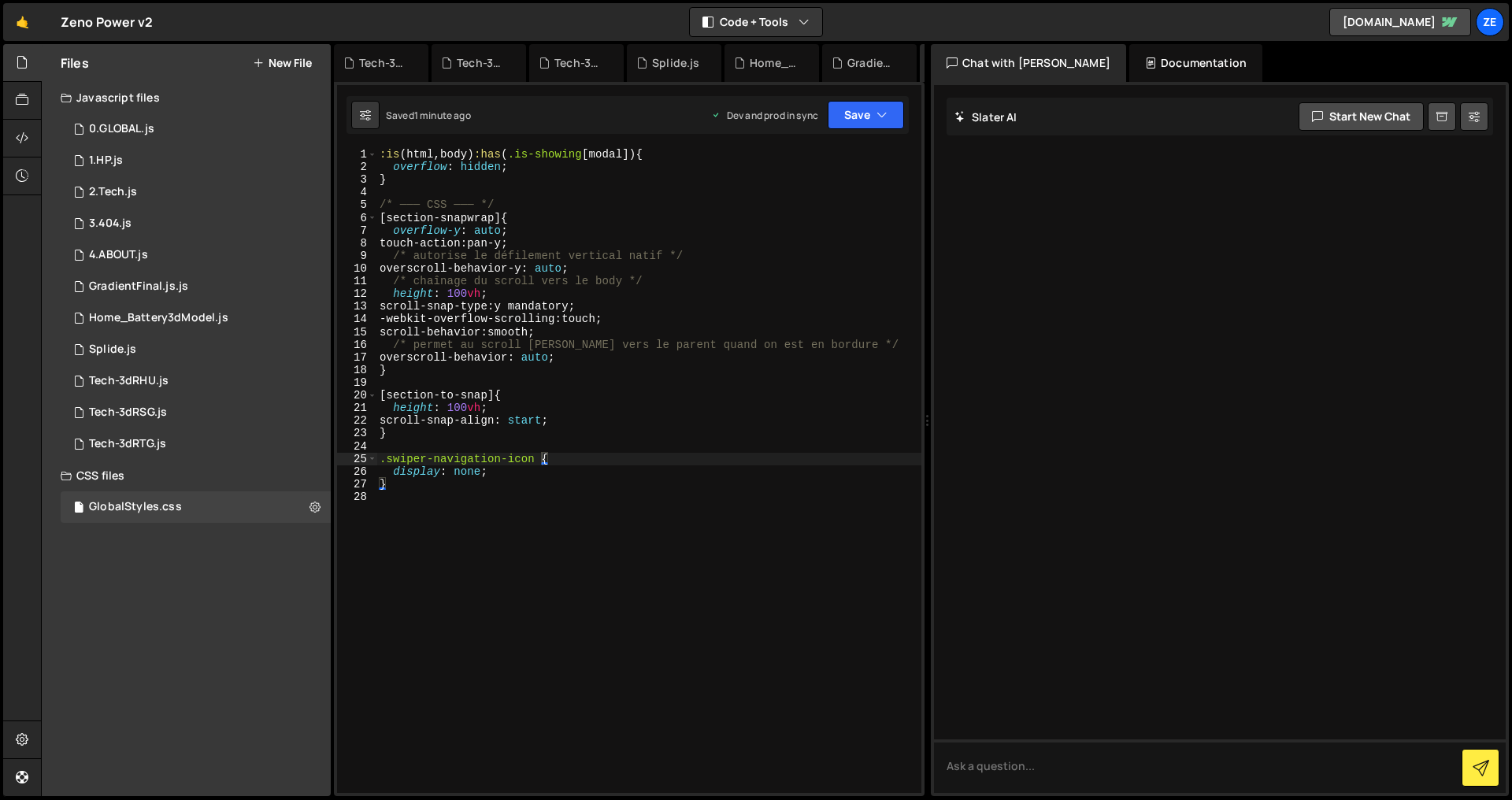
click at [877, 134] on div "gsap.to(".navbar-bg", { 201 202 203 204 205 206 207 208 209 210 211 212 213 214…" at bounding box center [629, 439] width 591 height 714
click at [874, 120] on button "Save" at bounding box center [866, 115] width 77 height 29
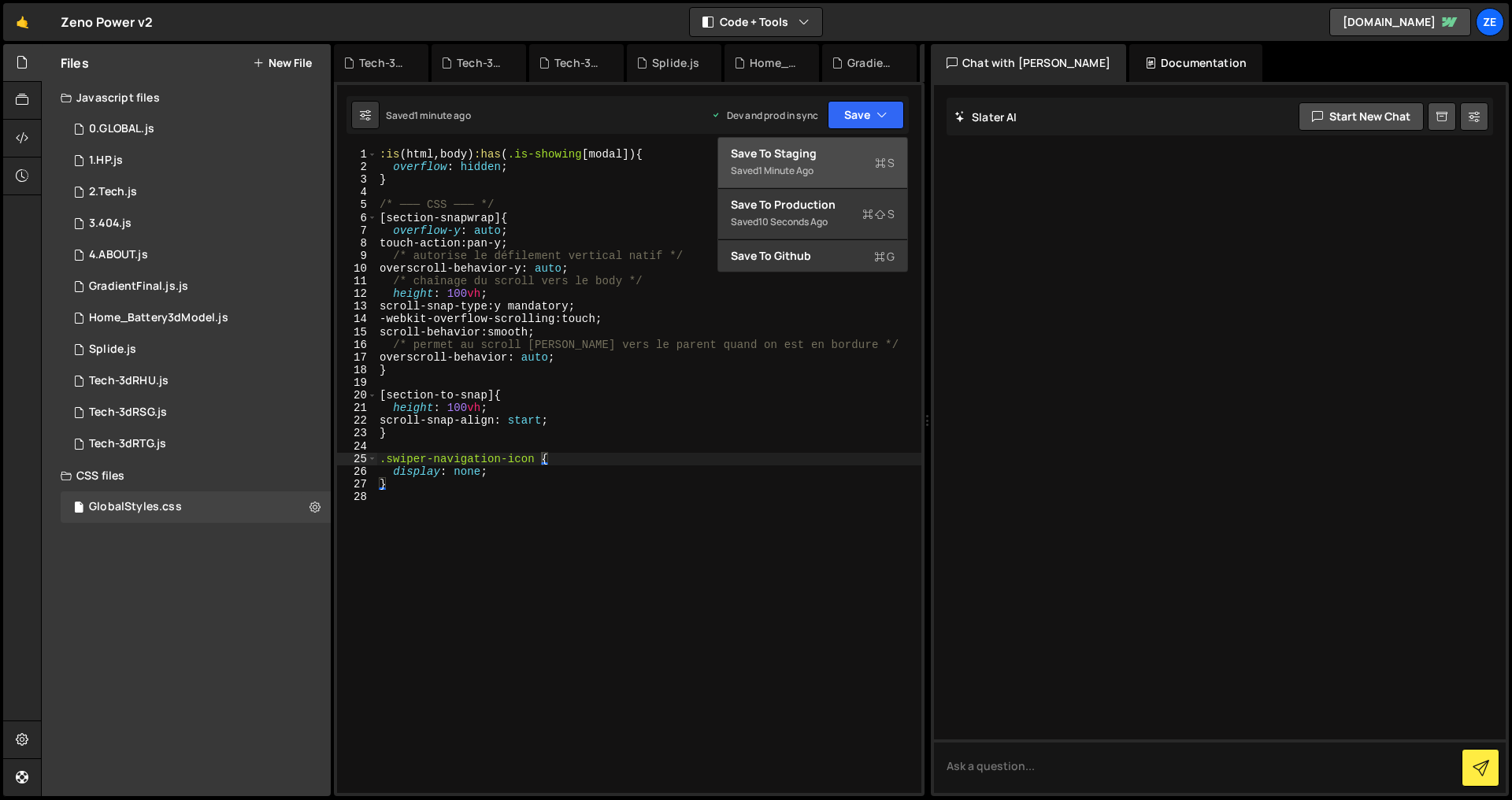
click at [845, 159] on div "Save to Staging S" at bounding box center [813, 154] width 164 height 16
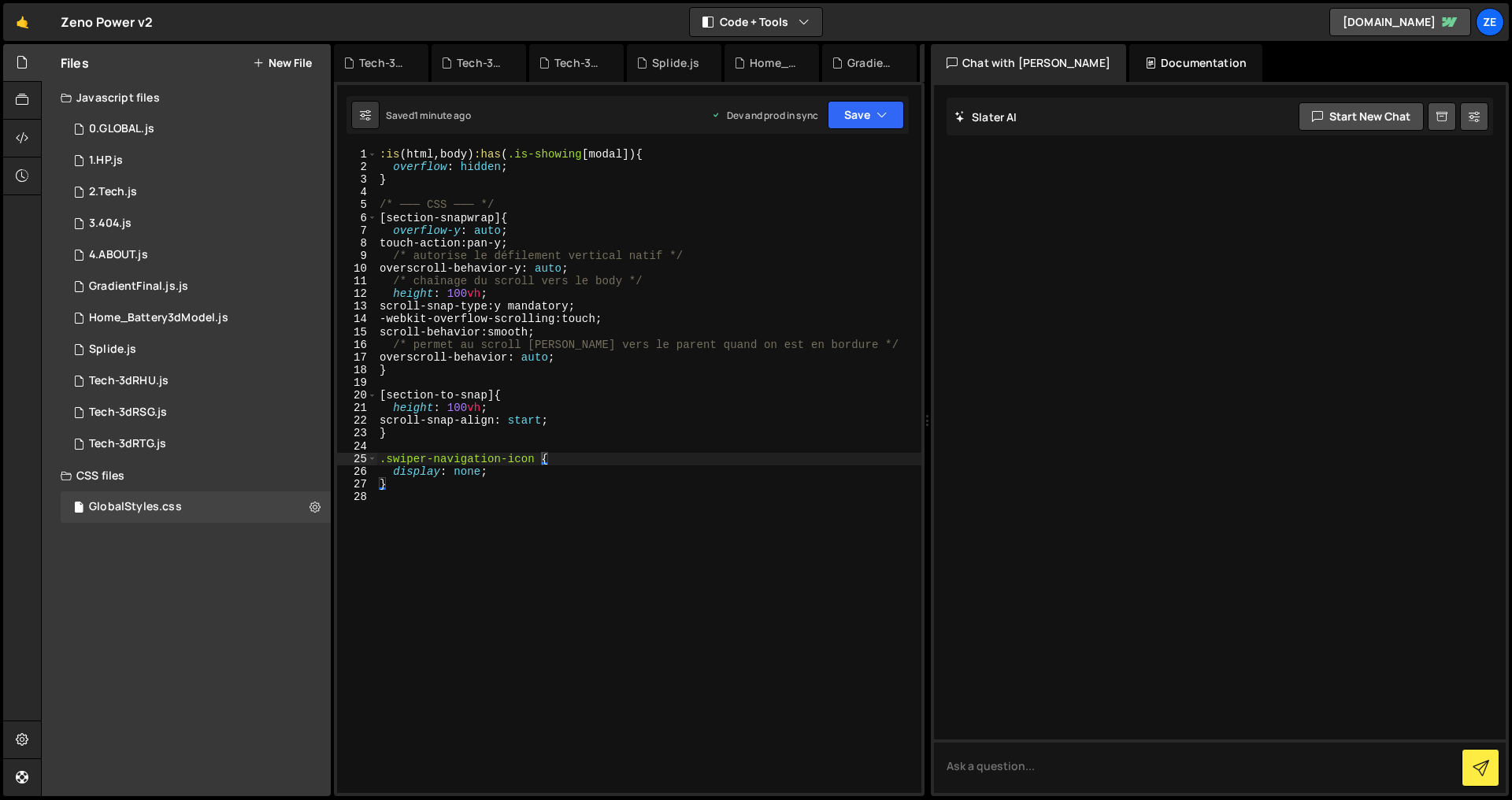
click at [483, 477] on div ":is ( html , body ) :has ( .is-showing [ modal ]) { overflow : hidden ; } /* ──…" at bounding box center [649, 483] width 545 height 671
type textarea "display: none !important;"
click at [500, 523] on div ":is ( html , body ) :has ( .is-showing [ modal ]) { overflow : hidden ; } /* ──…" at bounding box center [649, 483] width 545 height 671
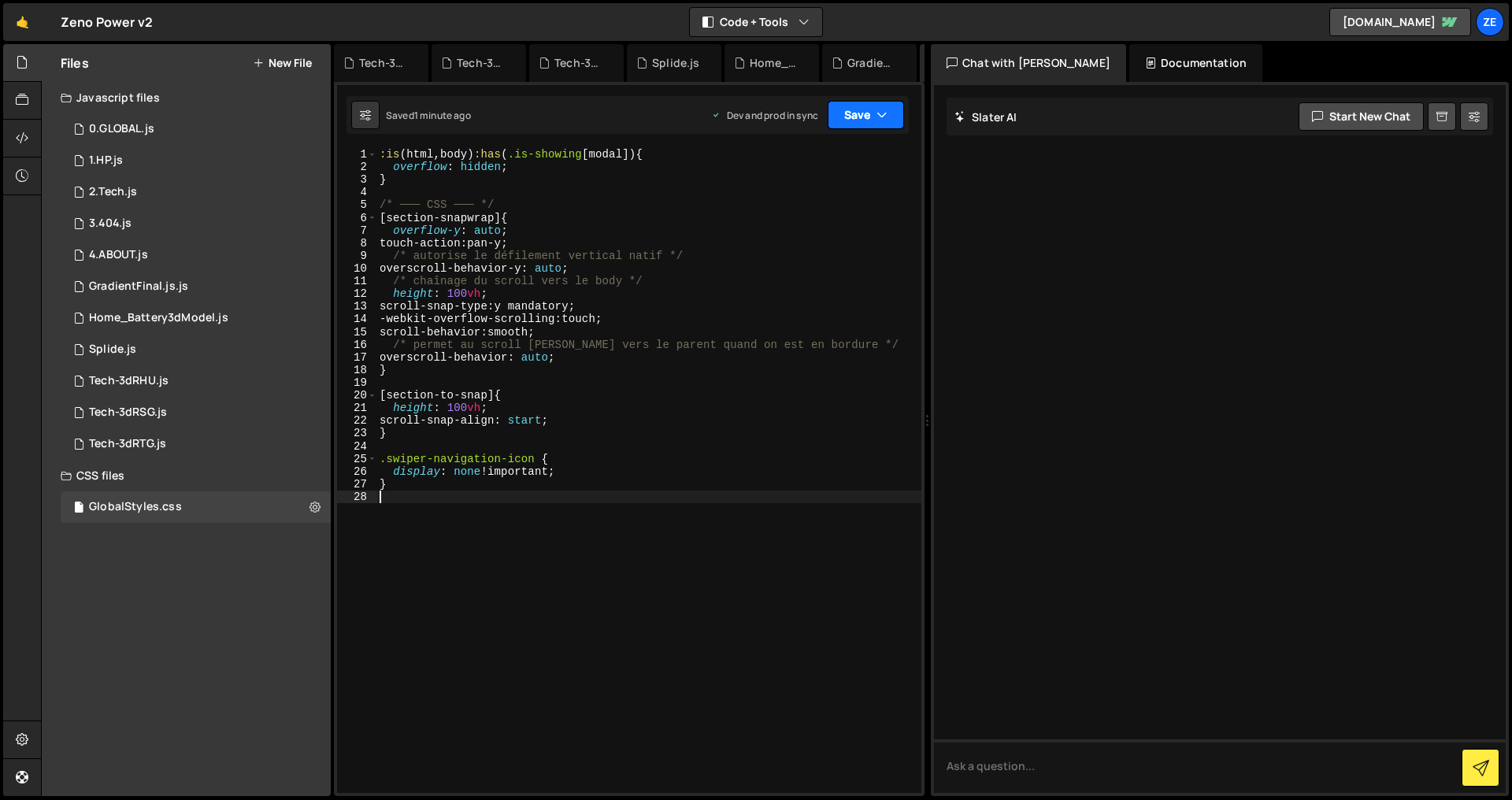
click at [863, 125] on button "Save" at bounding box center [866, 115] width 77 height 29
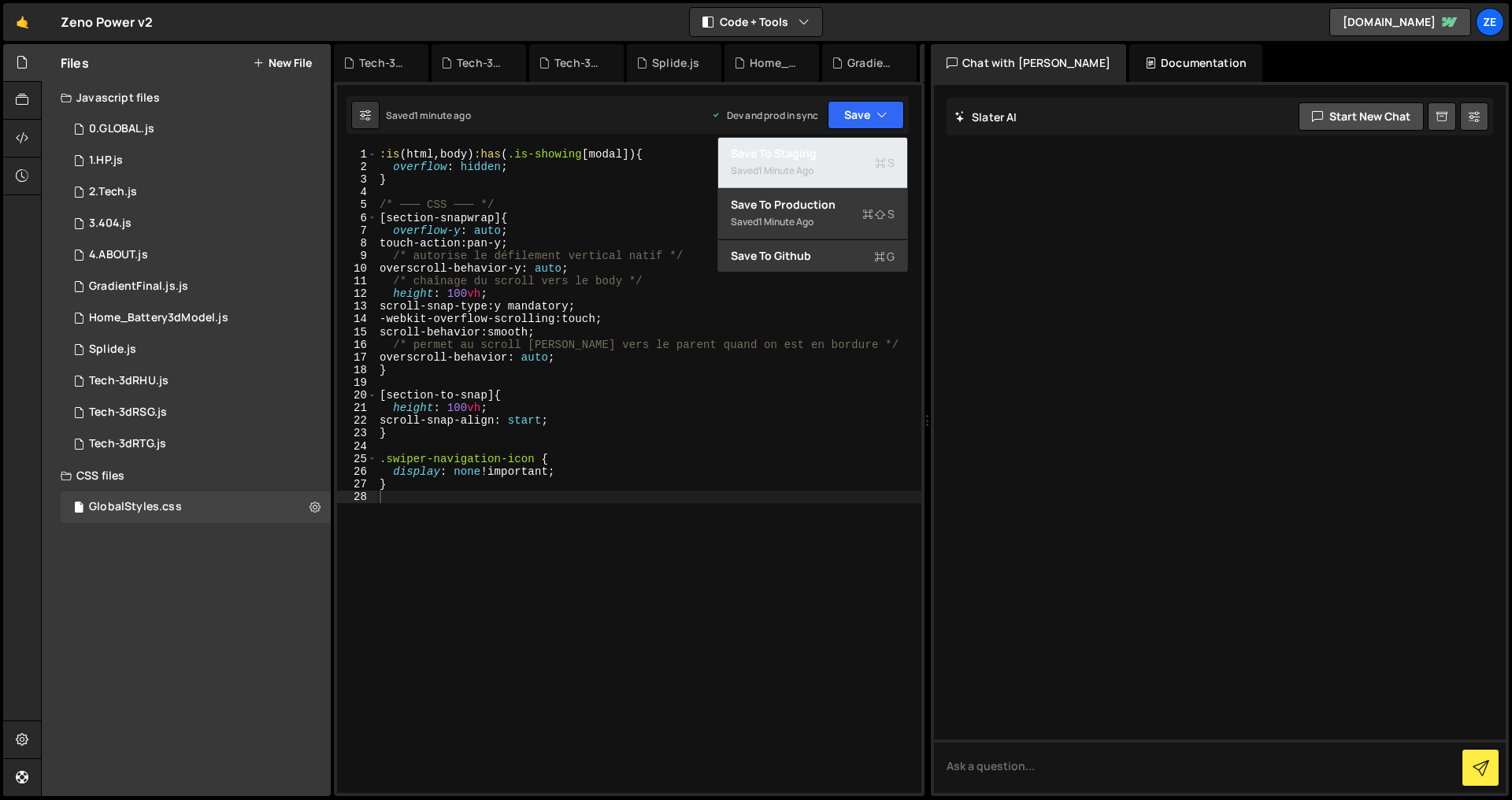
click at [858, 159] on div "Save to Staging S" at bounding box center [813, 154] width 164 height 16
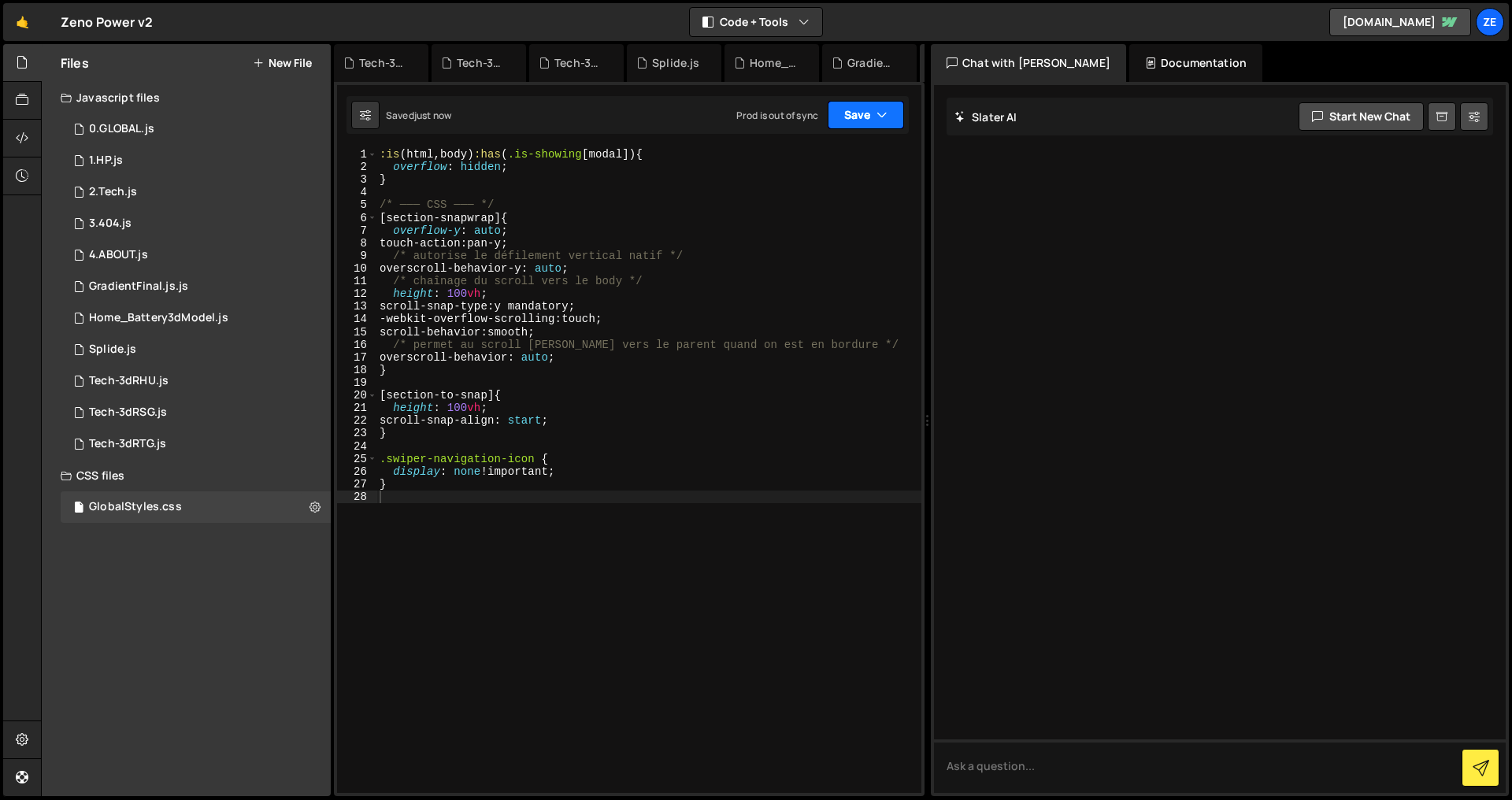
click at [856, 122] on button "Save" at bounding box center [866, 115] width 77 height 29
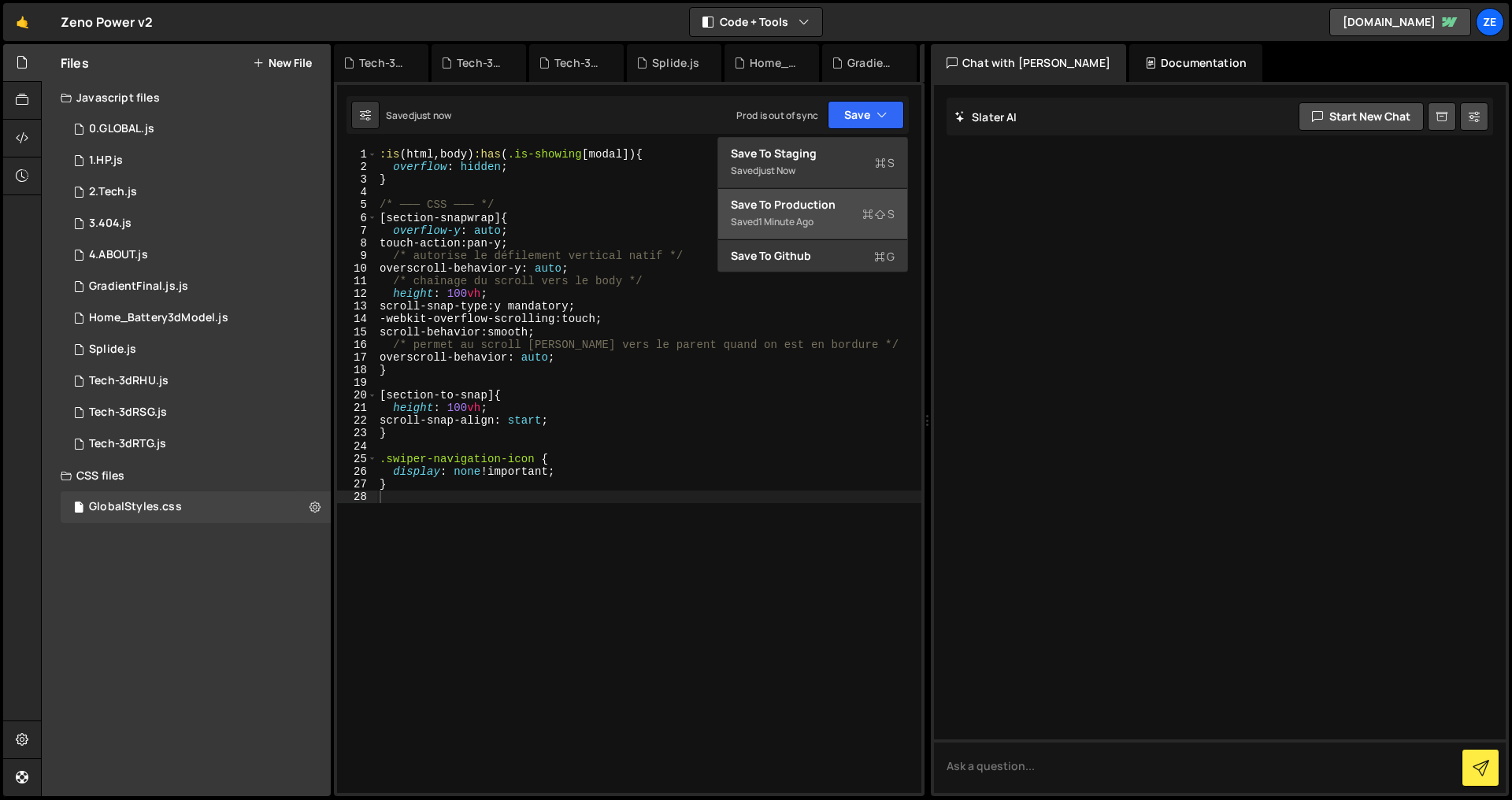
click at [825, 208] on div "Save to Production S" at bounding box center [813, 204] width 164 height 16
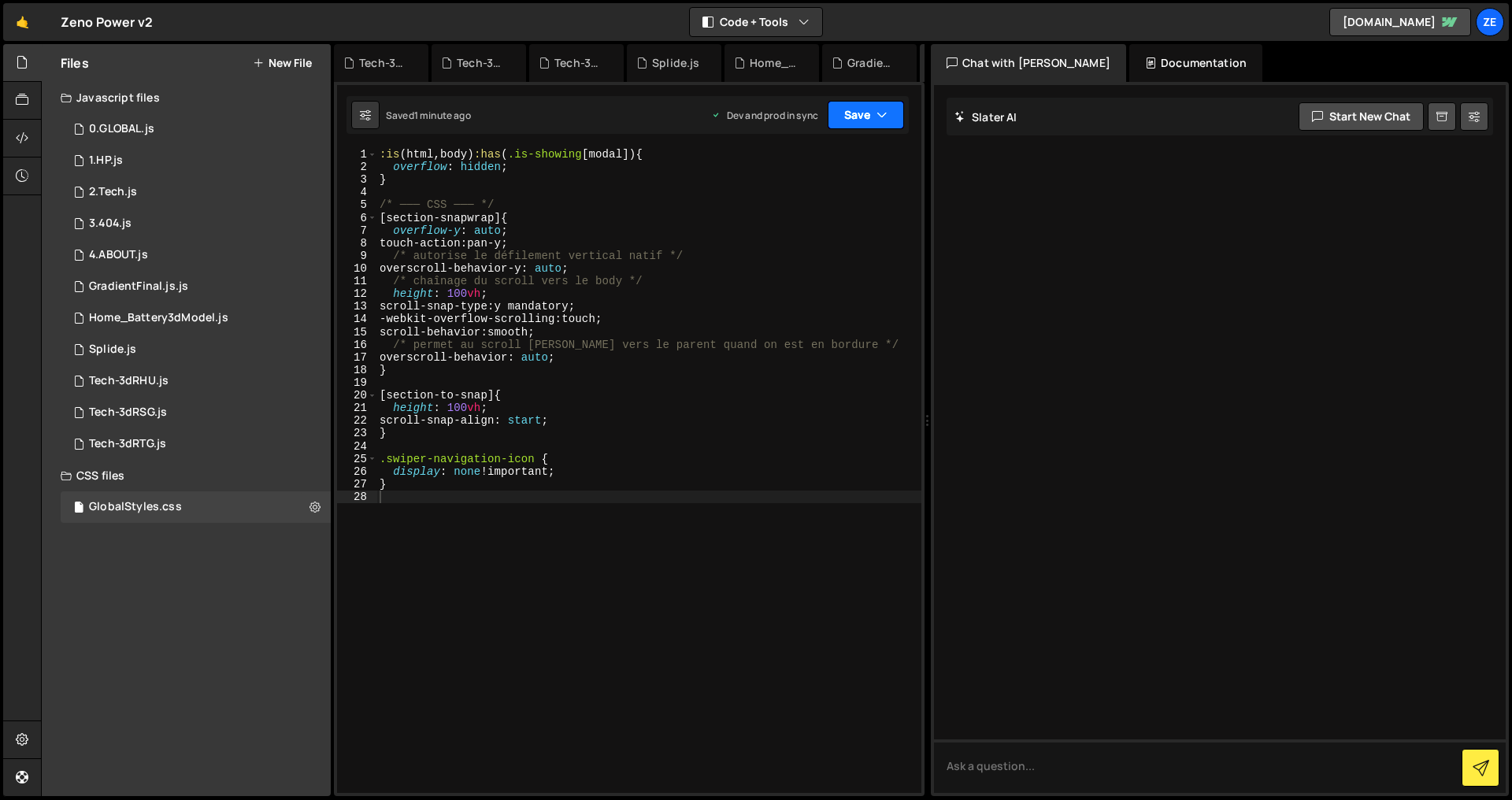
click at [852, 125] on button "Save" at bounding box center [866, 115] width 77 height 29
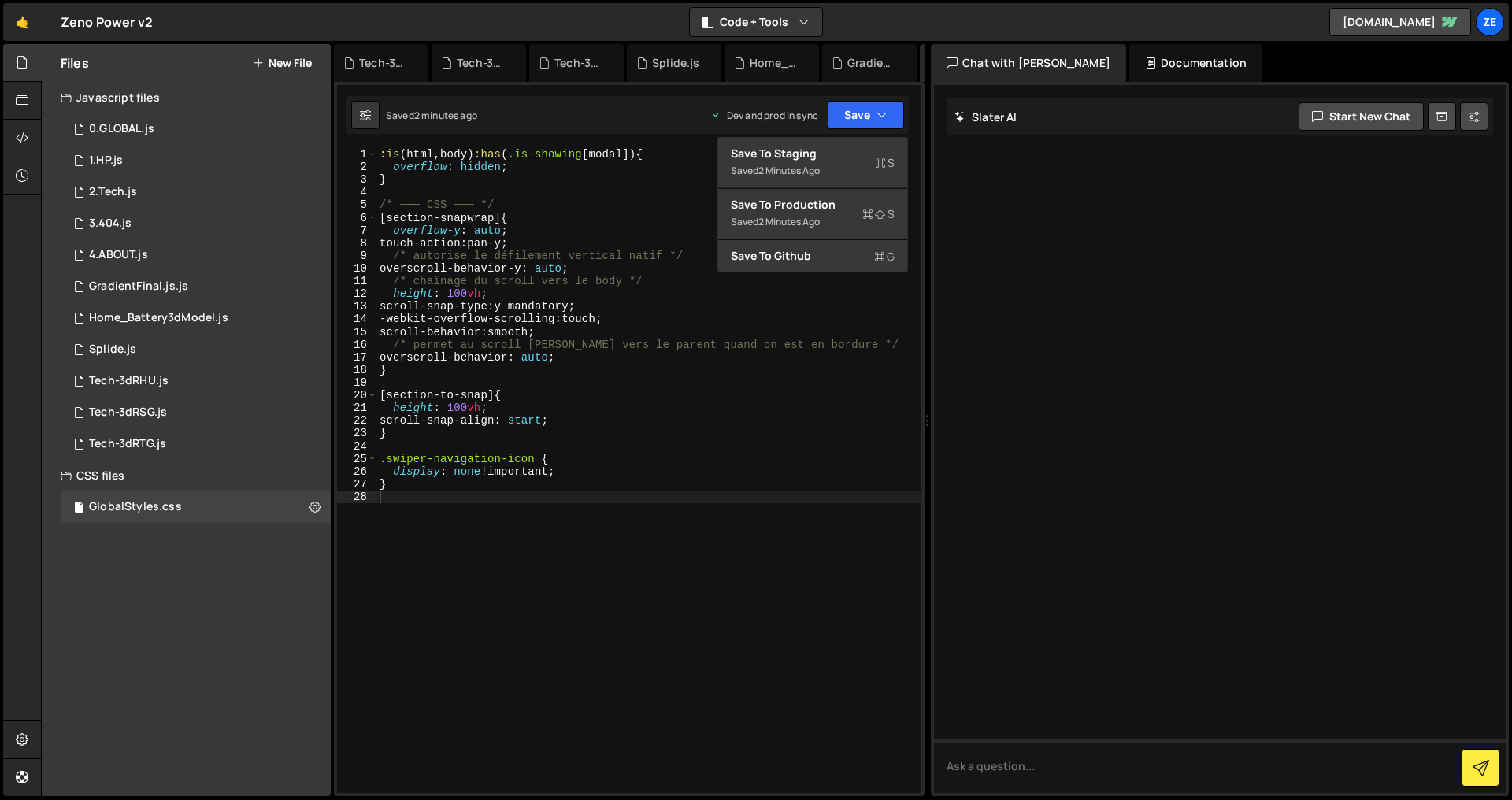
click at [591, 584] on div ":is ( html , body ) :has ( .is-showing [ modal ]) { overflow : hidden ; } /* ──…" at bounding box center [649, 483] width 545 height 671
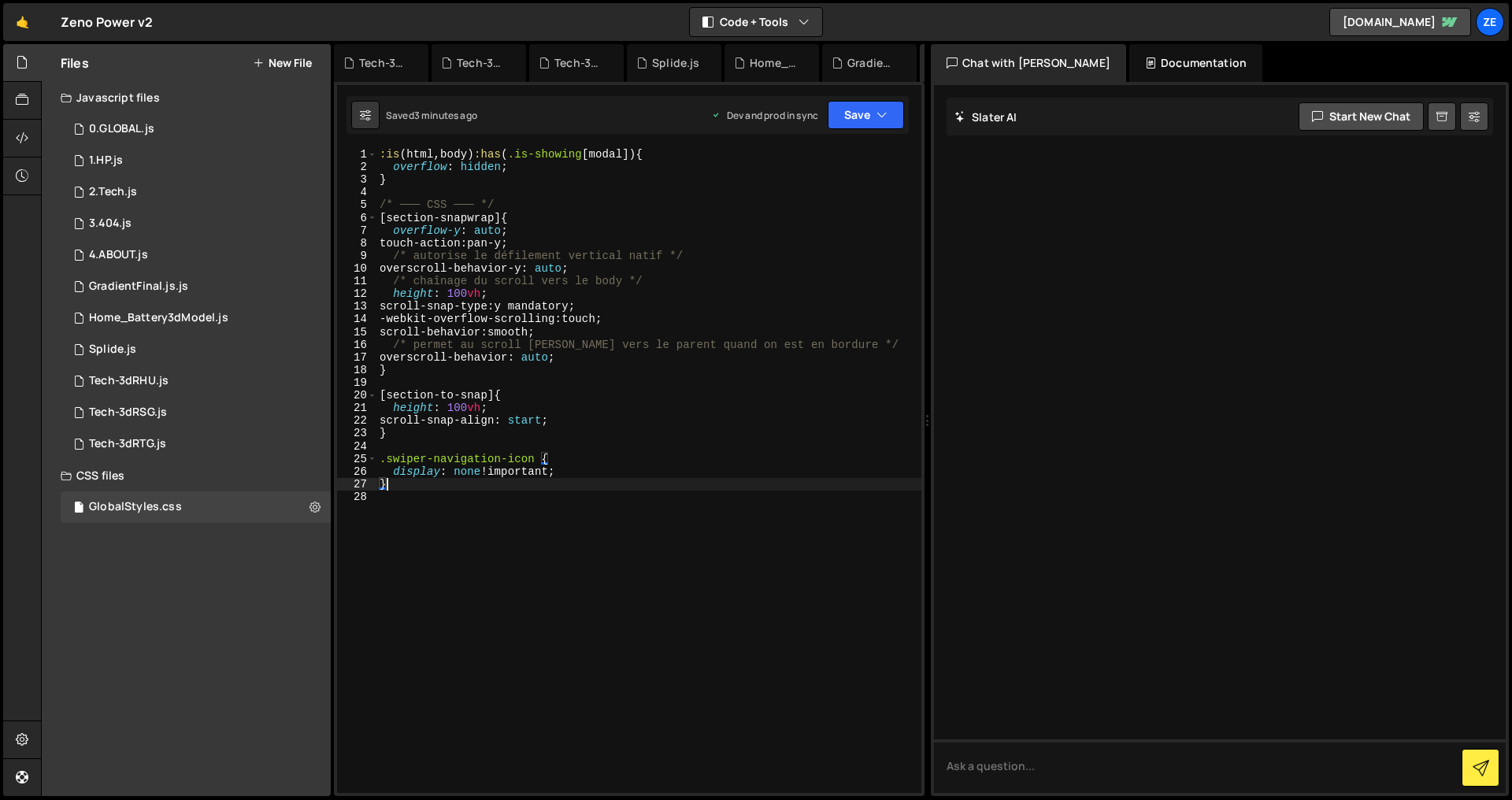
click at [508, 478] on div ":is ( html , body ) :has ( .is-showing [ modal ]) { overflow : hidden ; } /* ──…" at bounding box center [649, 483] width 545 height 671
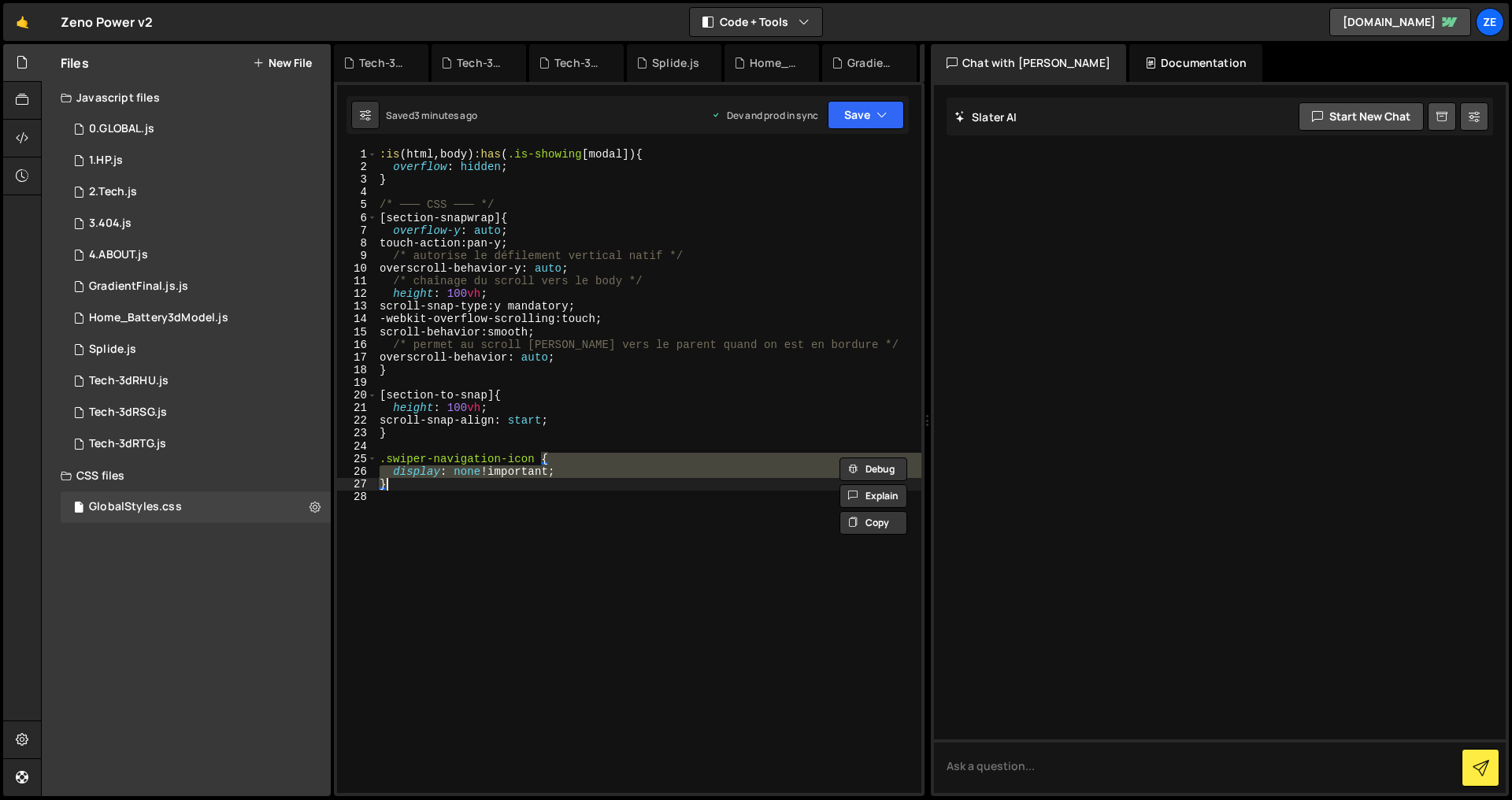
click at [520, 468] on div ":is ( html , body ) :has ( .is-showing [ modal ]) { overflow : hidden ; } /* ──…" at bounding box center [649, 470] width 545 height 645
click at [520, 468] on div ":is ( html , body ) :has ( .is-showing [ modal ]) { overflow : hidden ; } /* ──…" at bounding box center [649, 483] width 545 height 671
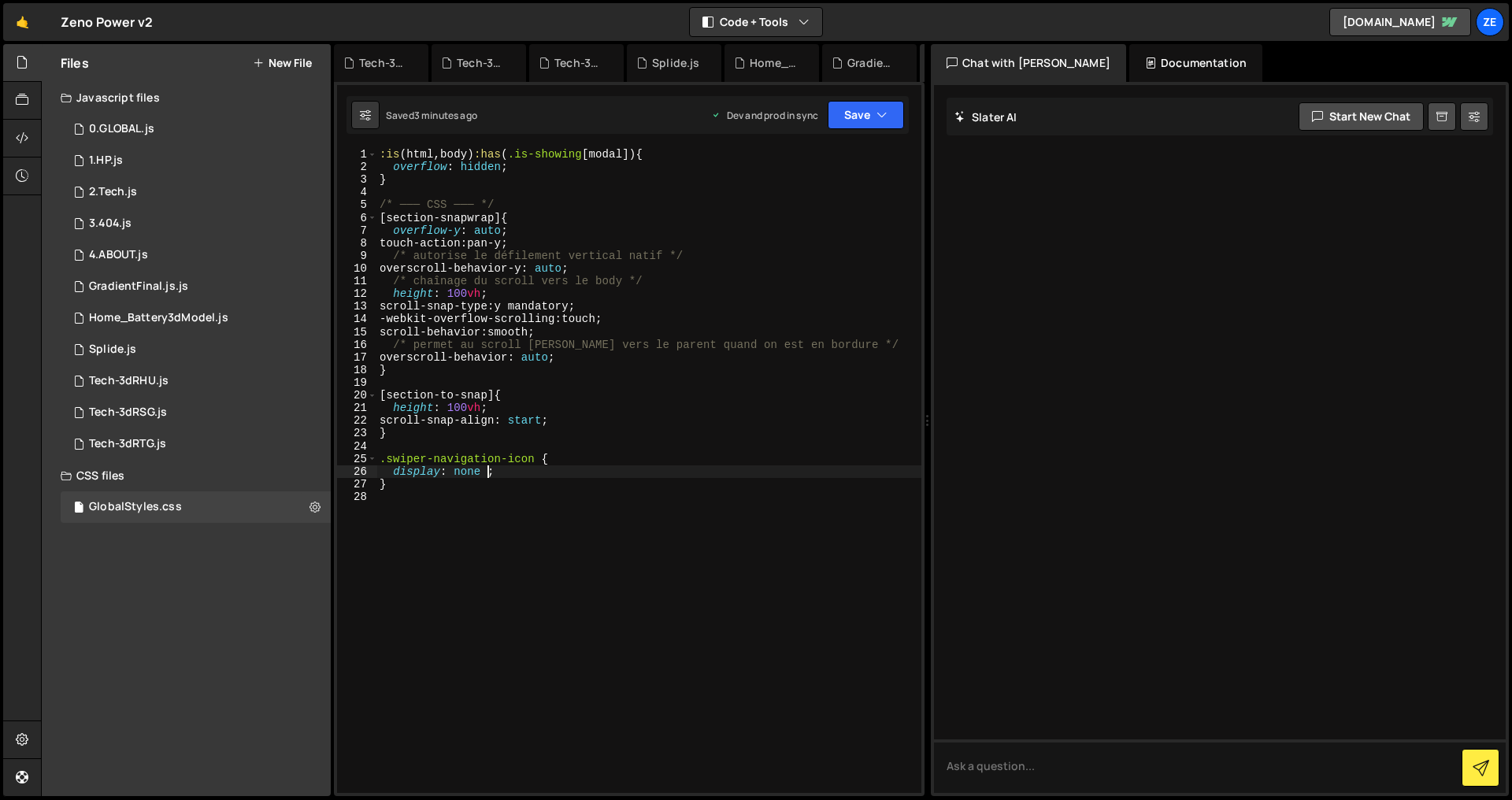
type textarea "display: none;"
click at [507, 494] on div ":is ( html , body ) :has ( .is-showing [ modal ]) { overflow : hidden ; } /* ──…" at bounding box center [649, 483] width 545 height 671
click at [853, 120] on button "Save" at bounding box center [866, 115] width 77 height 29
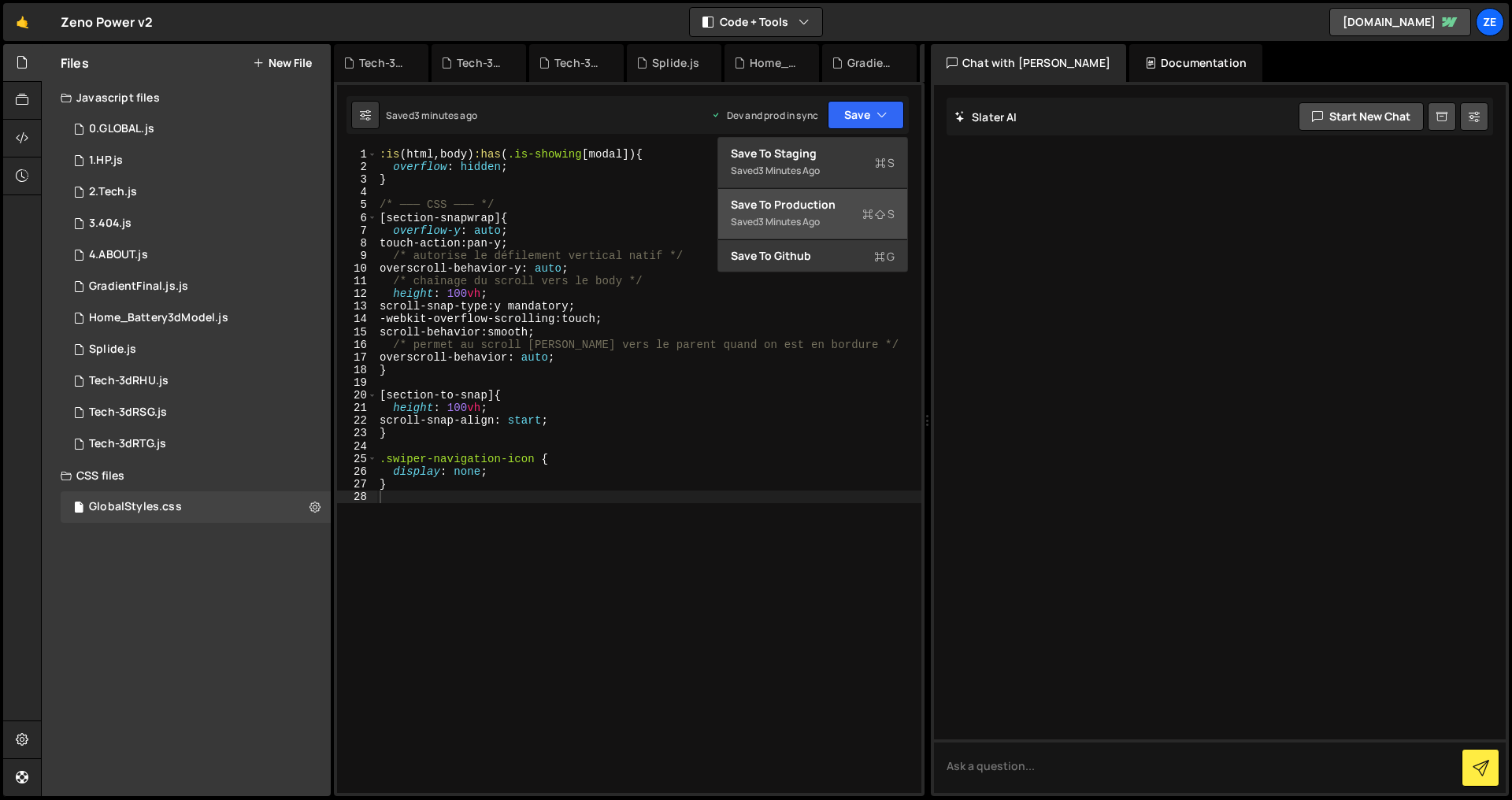
click at [833, 203] on div "Save to Production S" at bounding box center [813, 204] width 164 height 16
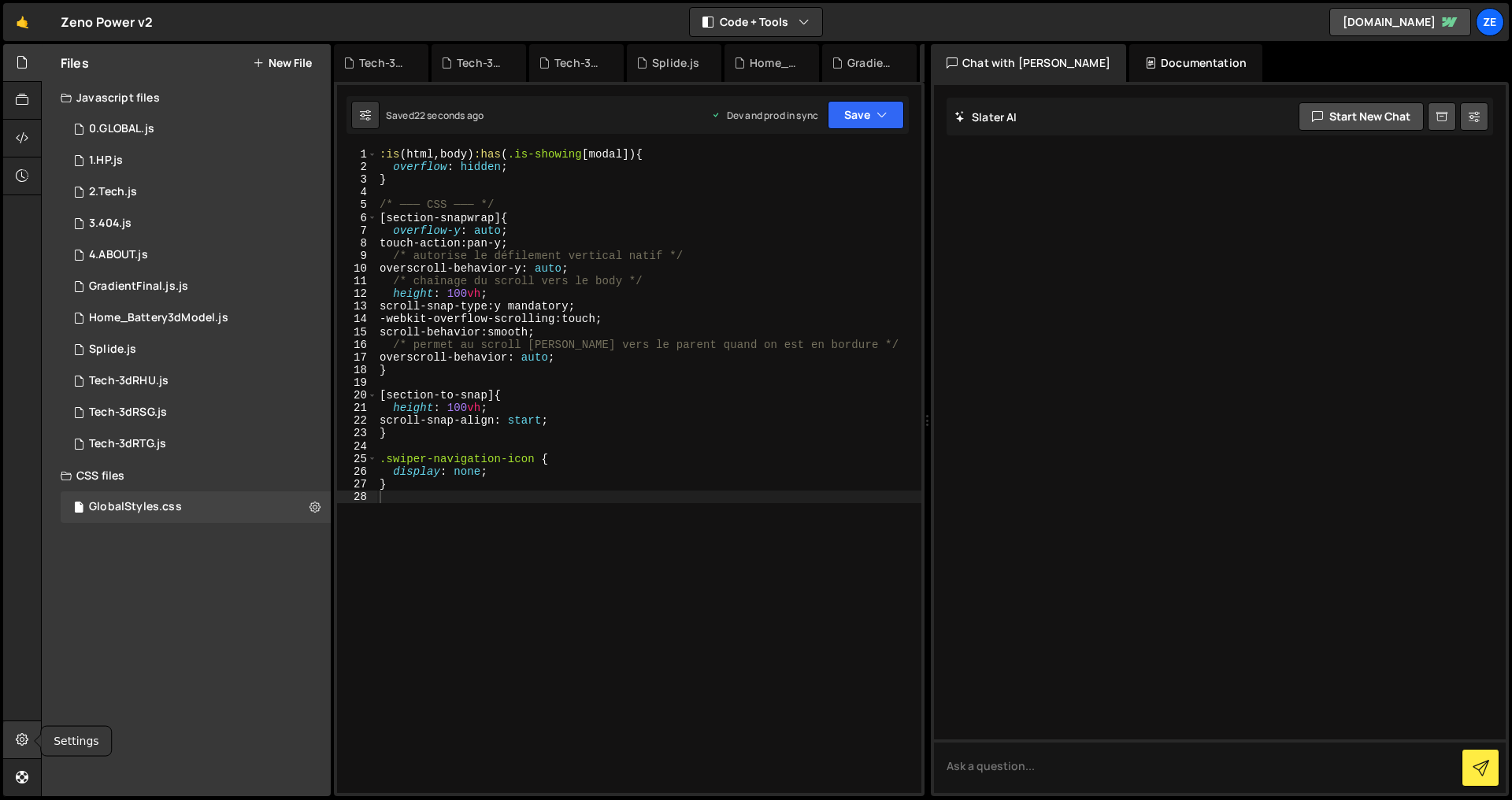
click at [21, 724] on div at bounding box center [23, 740] width 39 height 38
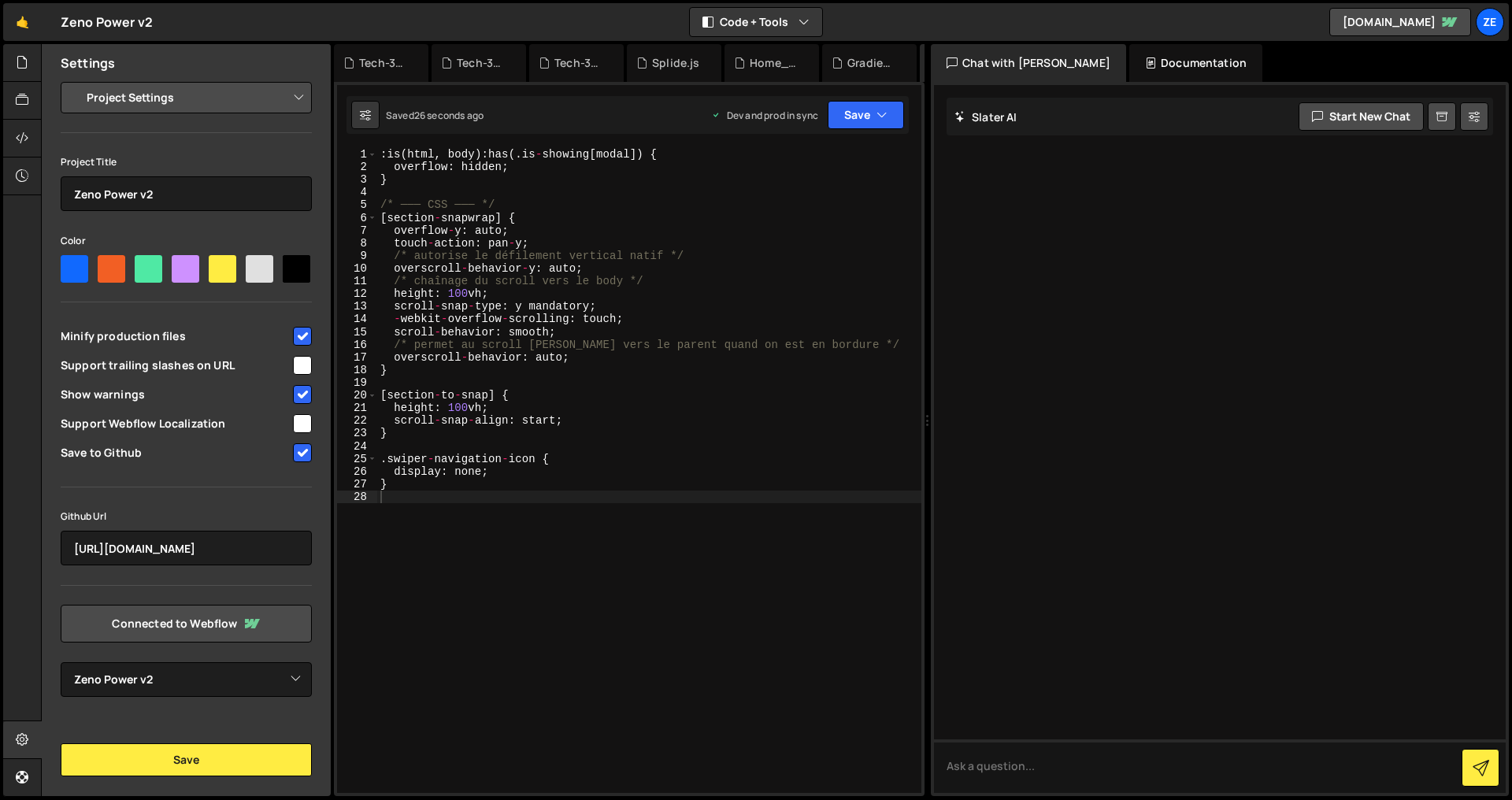
click at [306, 453] on input "checkbox" at bounding box center [302, 452] width 19 height 19
click at [300, 458] on input "checkbox" at bounding box center [302, 452] width 19 height 19
checkbox input "true"
click at [202, 691] on select "Select Project Zeno Power v2" at bounding box center [186, 679] width 251 height 35
click at [213, 761] on button "Save" at bounding box center [186, 759] width 251 height 33
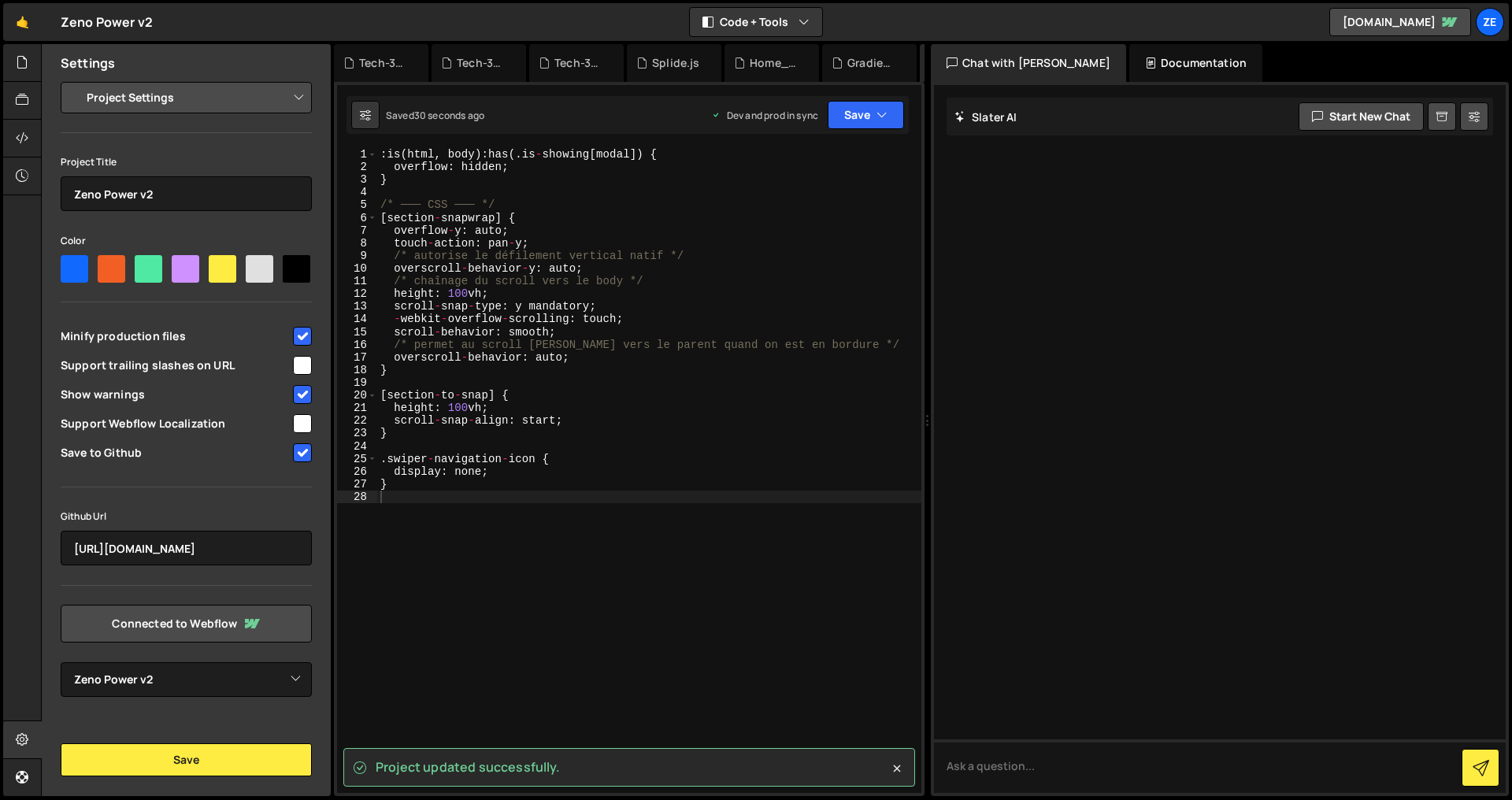
click at [878, 134] on div "Project updated successfully. gsap.to(".navbar-bg", { 201 202 203 204 205 206 2…" at bounding box center [629, 439] width 591 height 714
click at [878, 128] on button "Save" at bounding box center [866, 115] width 77 height 29
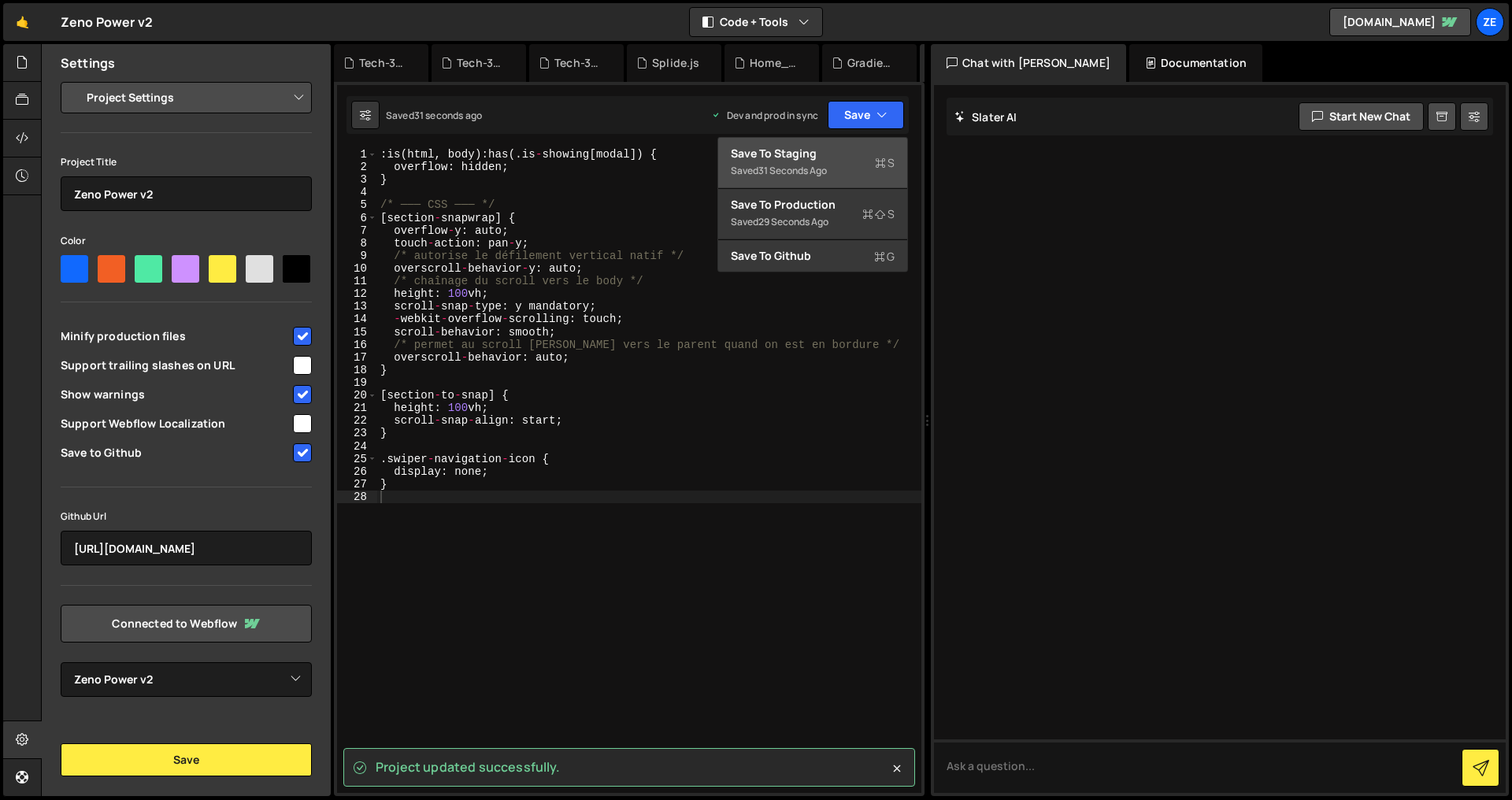
click at [848, 154] on div "Save to Staging S" at bounding box center [813, 154] width 164 height 16
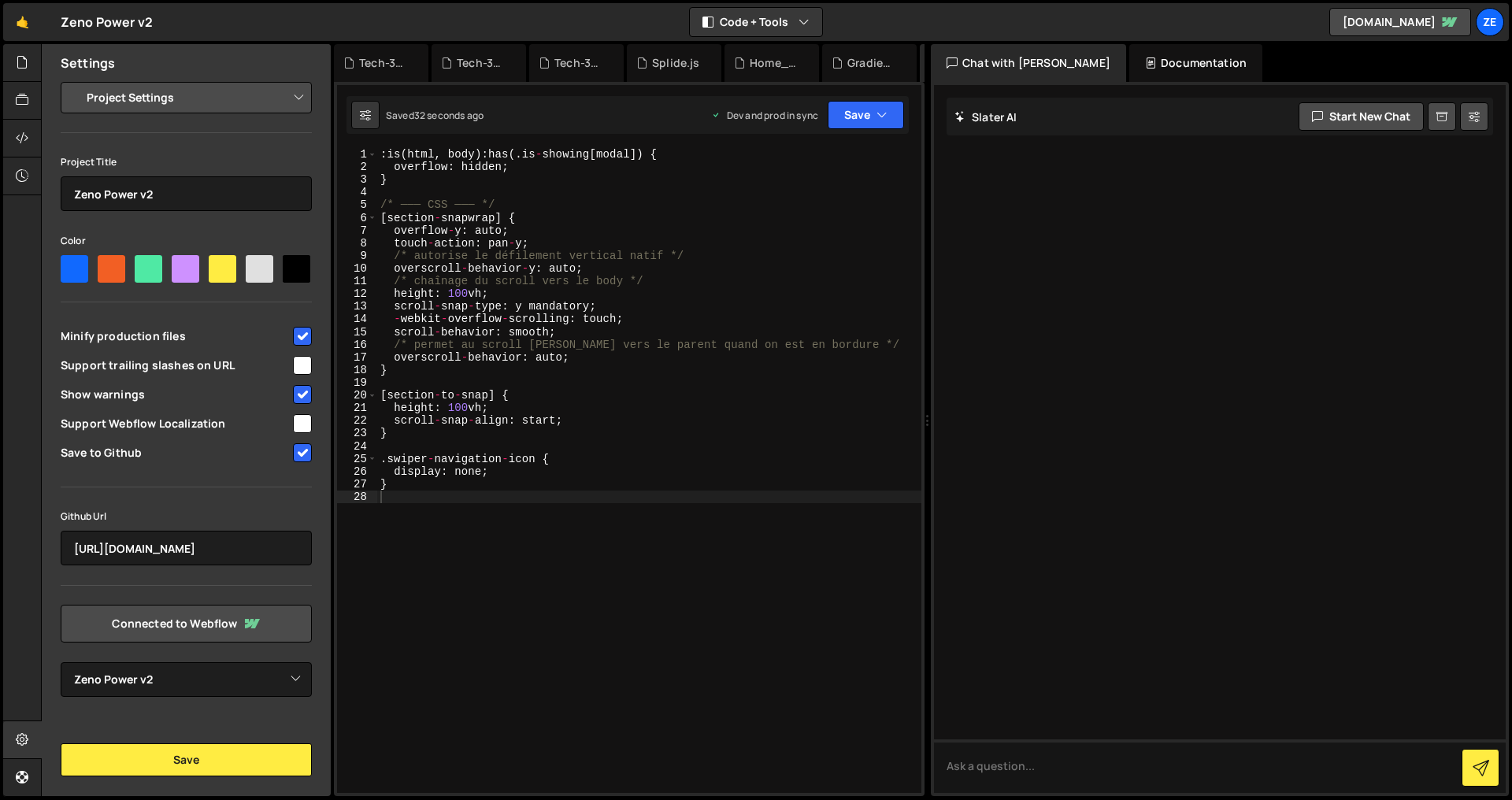
click at [657, 223] on div ": is ( html , body ) : has ( . is - showing [ modal ]) { overflow : hidden ; } …" at bounding box center [649, 483] width 544 height 671
click at [13, 65] on div at bounding box center [23, 62] width 39 height 38
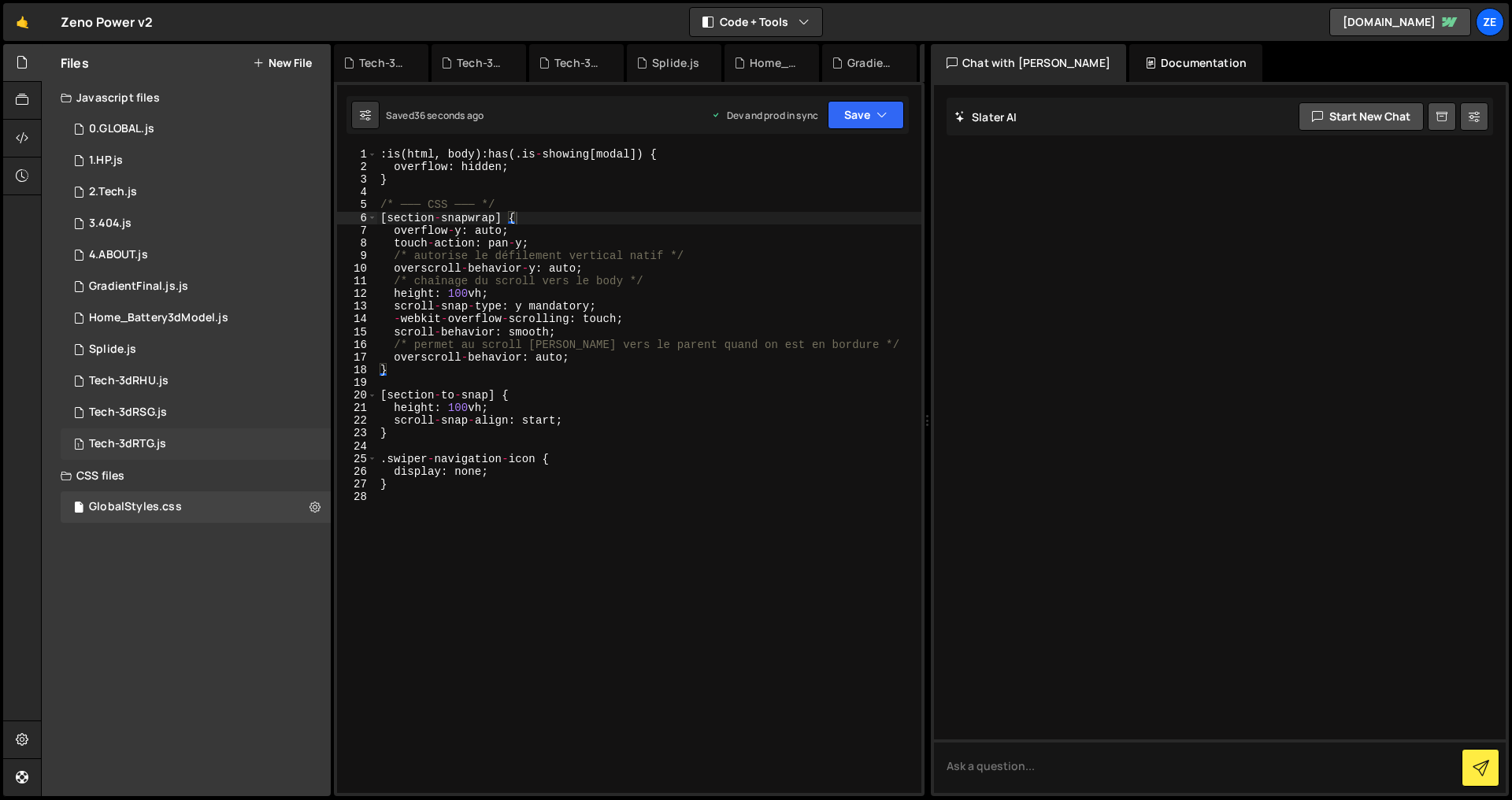
click at [140, 448] on div "Tech-3dRTG.js" at bounding box center [127, 444] width 77 height 14
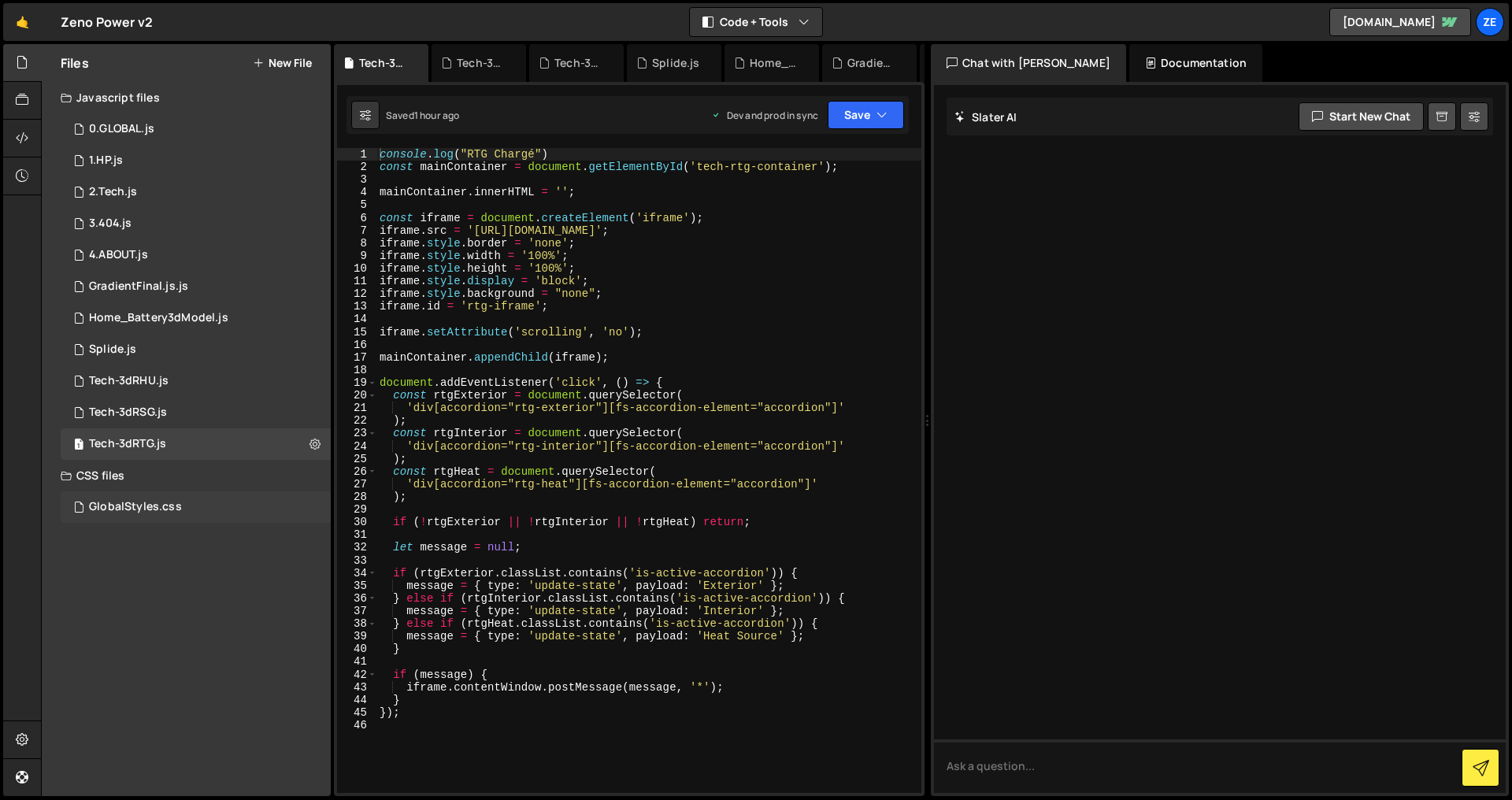
click at [151, 502] on div "GlobalStyles.css" at bounding box center [135, 507] width 93 height 14
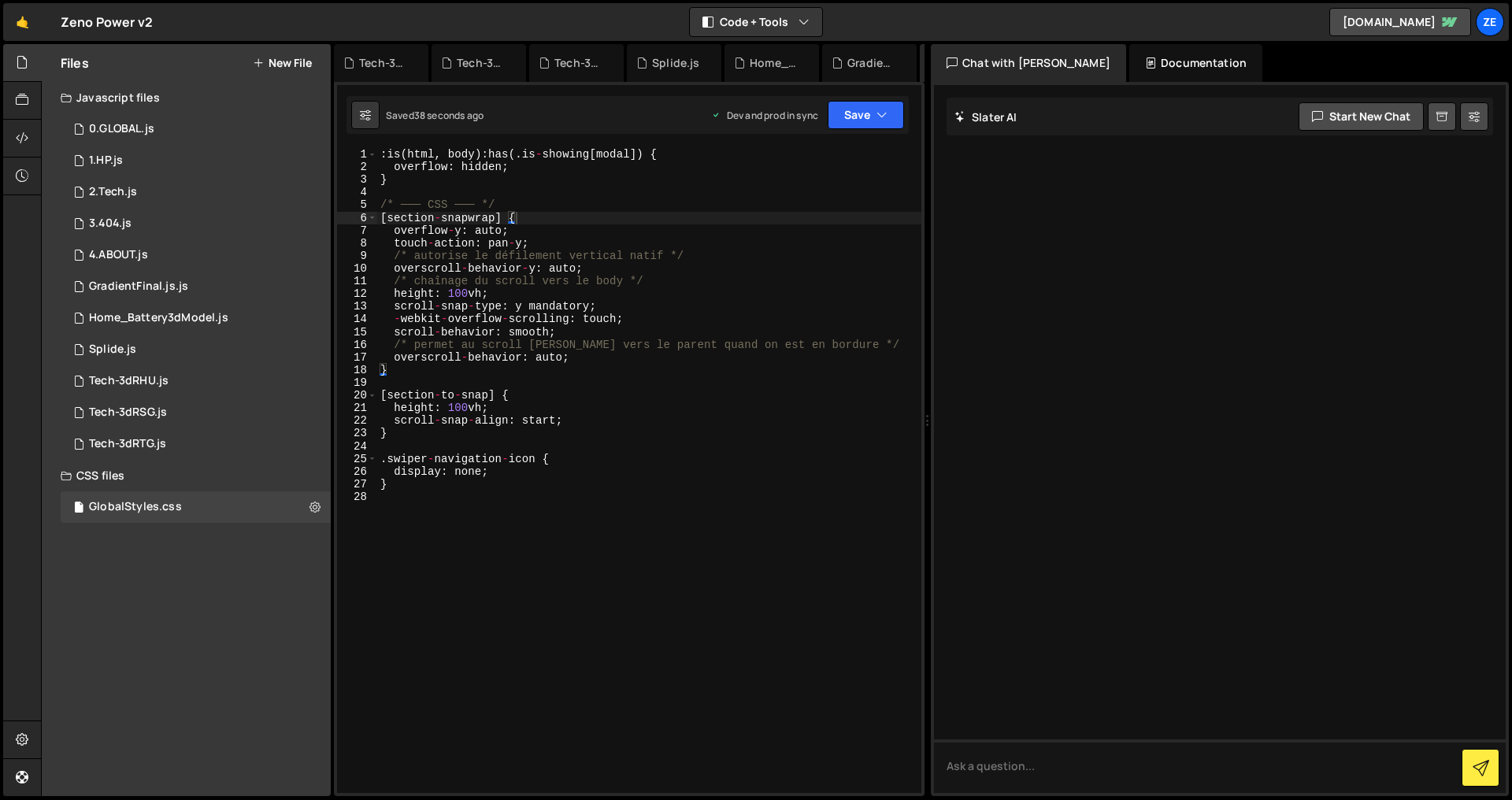
type textarea "overscroll-behavior: auto;"
click at [654, 361] on div ": is ( html , body ) : has ( . is - showing [ modal ]) { overflow : hidden ; } …" at bounding box center [649, 483] width 544 height 671
click at [553, 196] on div ": is ( html , body ) : has ( . is - showing [ modal ]) { overflow : hidden ; } …" at bounding box center [649, 483] width 544 height 671
click at [530, 521] on div ": is ( html , body ) : has ( . is - showing [ modal ]) { overflow : hidden ; } …" at bounding box center [649, 483] width 544 height 671
click at [310, 505] on icon at bounding box center [315, 507] width 11 height 15
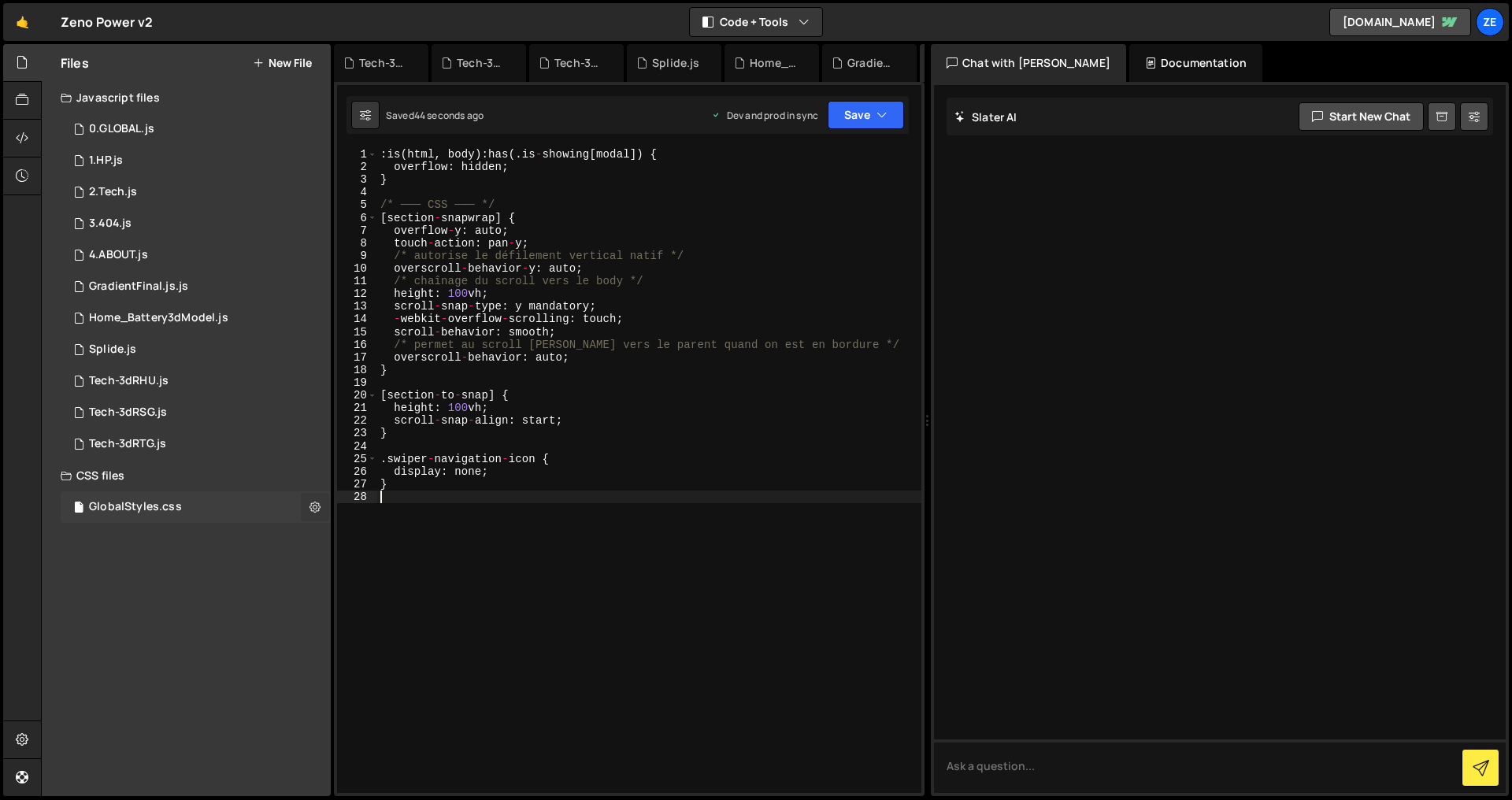
type input "GlobalStyles"
radio input "false"
radio input "true"
checkbox input "true"
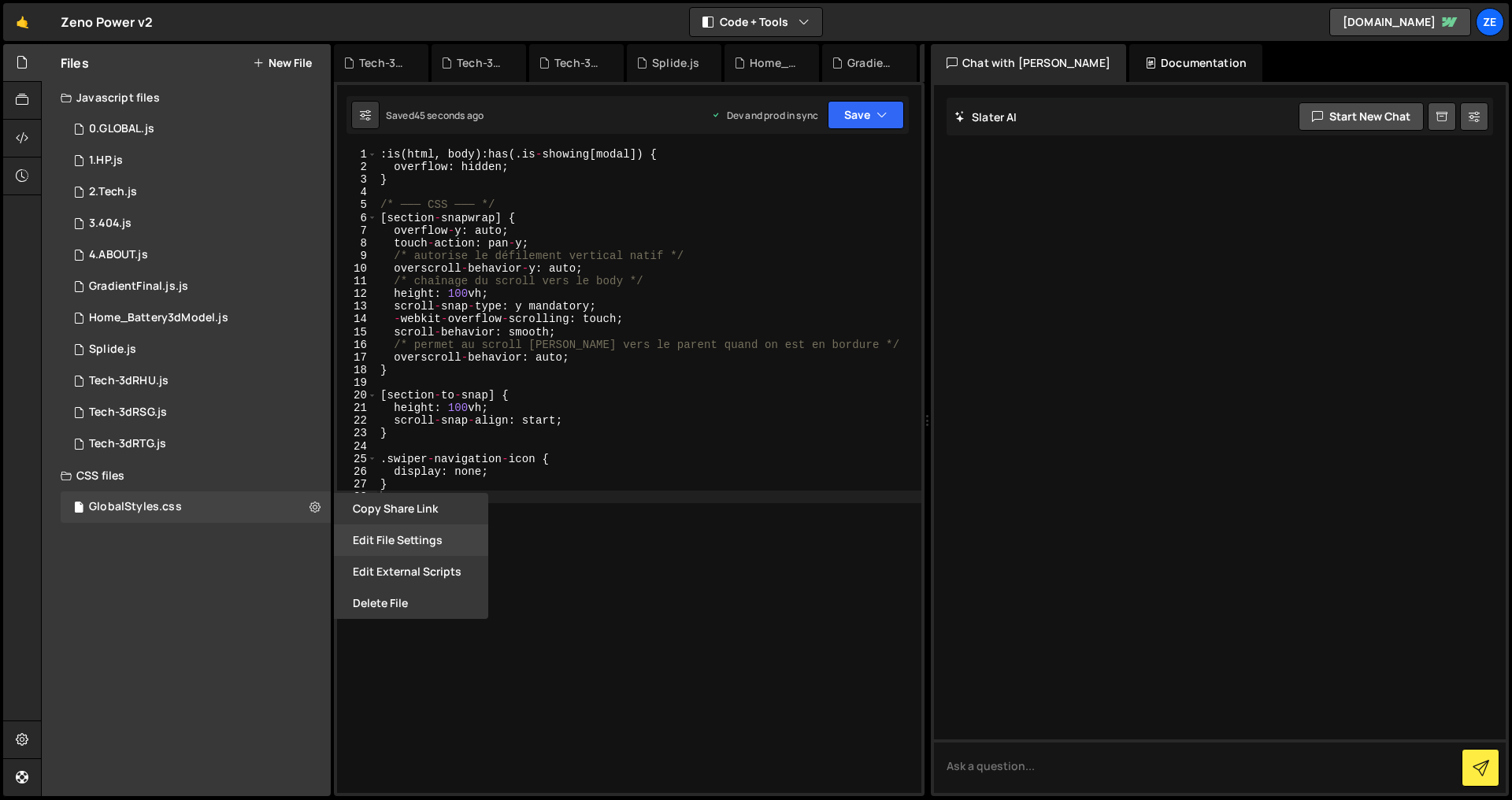
click at [404, 535] on button "Edit File Settings" at bounding box center [411, 539] width 154 height 31
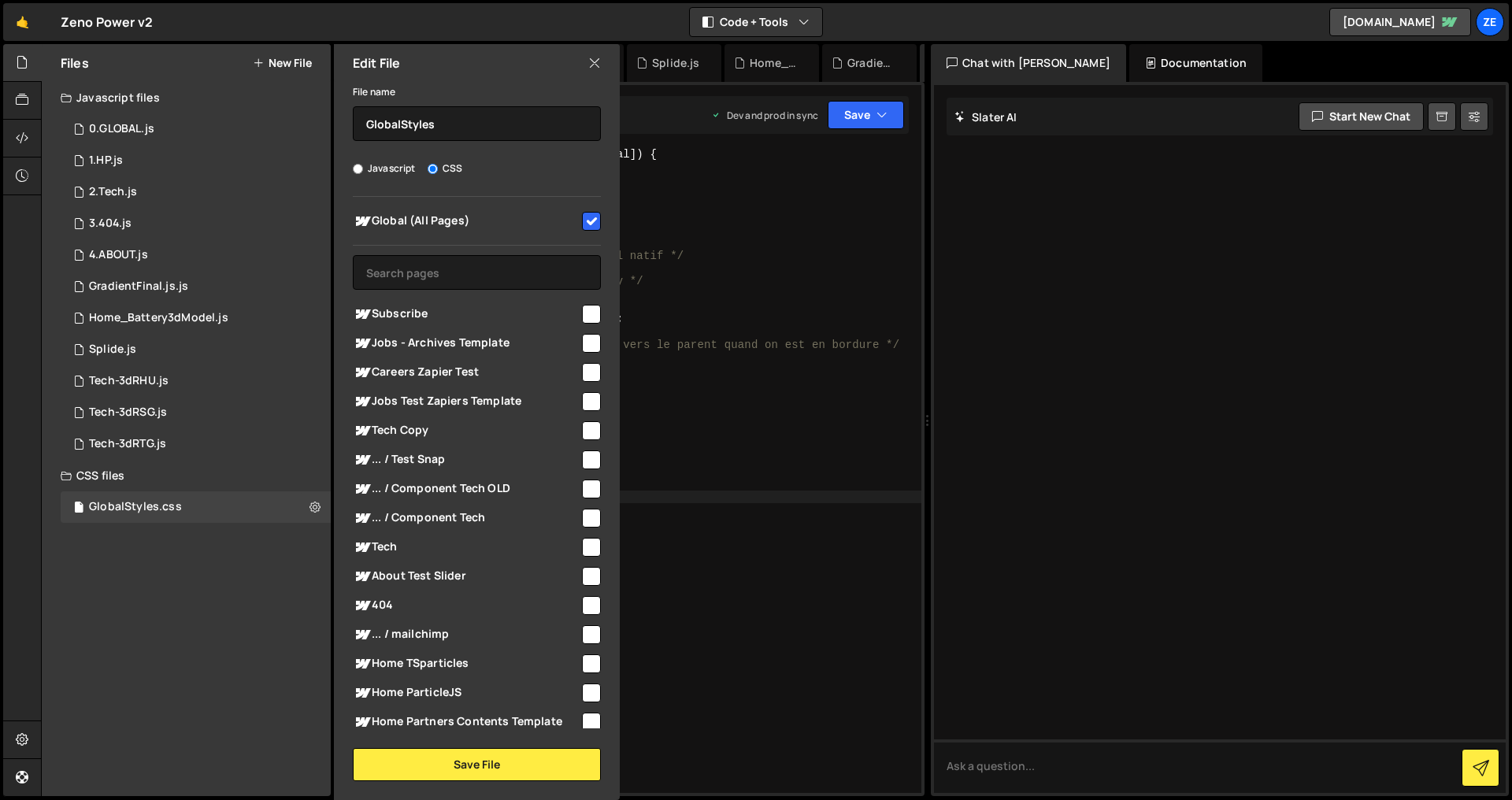
click at [448, 169] on label "CSS" at bounding box center [445, 168] width 35 height 16
click at [438, 169] on input "CSS" at bounding box center [433, 169] width 10 height 10
click at [386, 172] on label "Javascript" at bounding box center [384, 168] width 63 height 16
click at [363, 172] on input "Javascript" at bounding box center [358, 169] width 10 height 10
radio input "true"
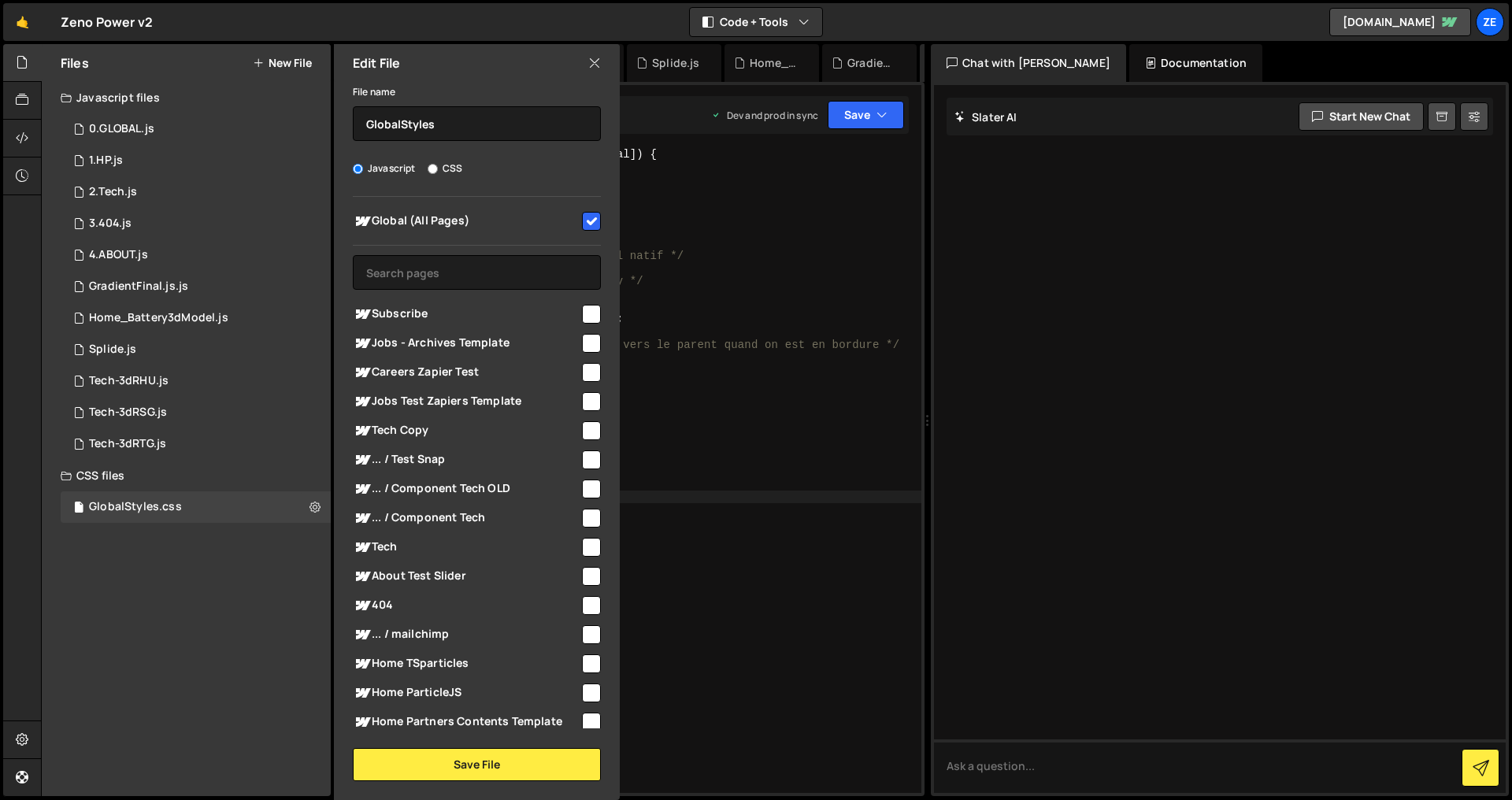
click at [428, 170] on input "CSS" at bounding box center [433, 169] width 10 height 10
radio input "true"
click at [446, 775] on button "Save File" at bounding box center [477, 765] width 248 height 33
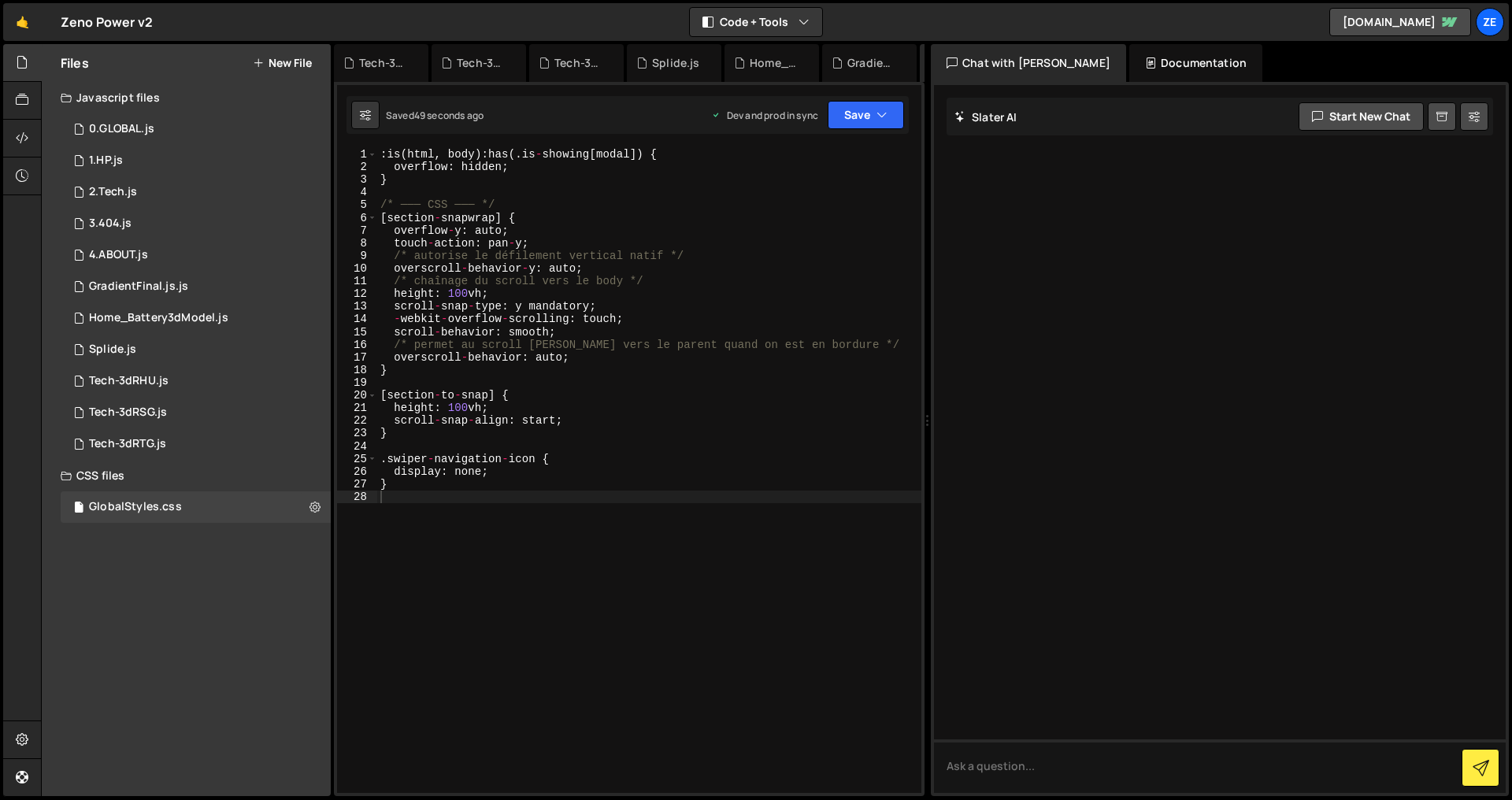
type textarea "[section-to-snap] {"
click at [604, 395] on div ": is ( html , body ) : has ( . is - showing [ modal ]) { overflow : hidden ; } …" at bounding box center [649, 483] width 544 height 671
click at [842, 118] on button "Save" at bounding box center [866, 115] width 77 height 29
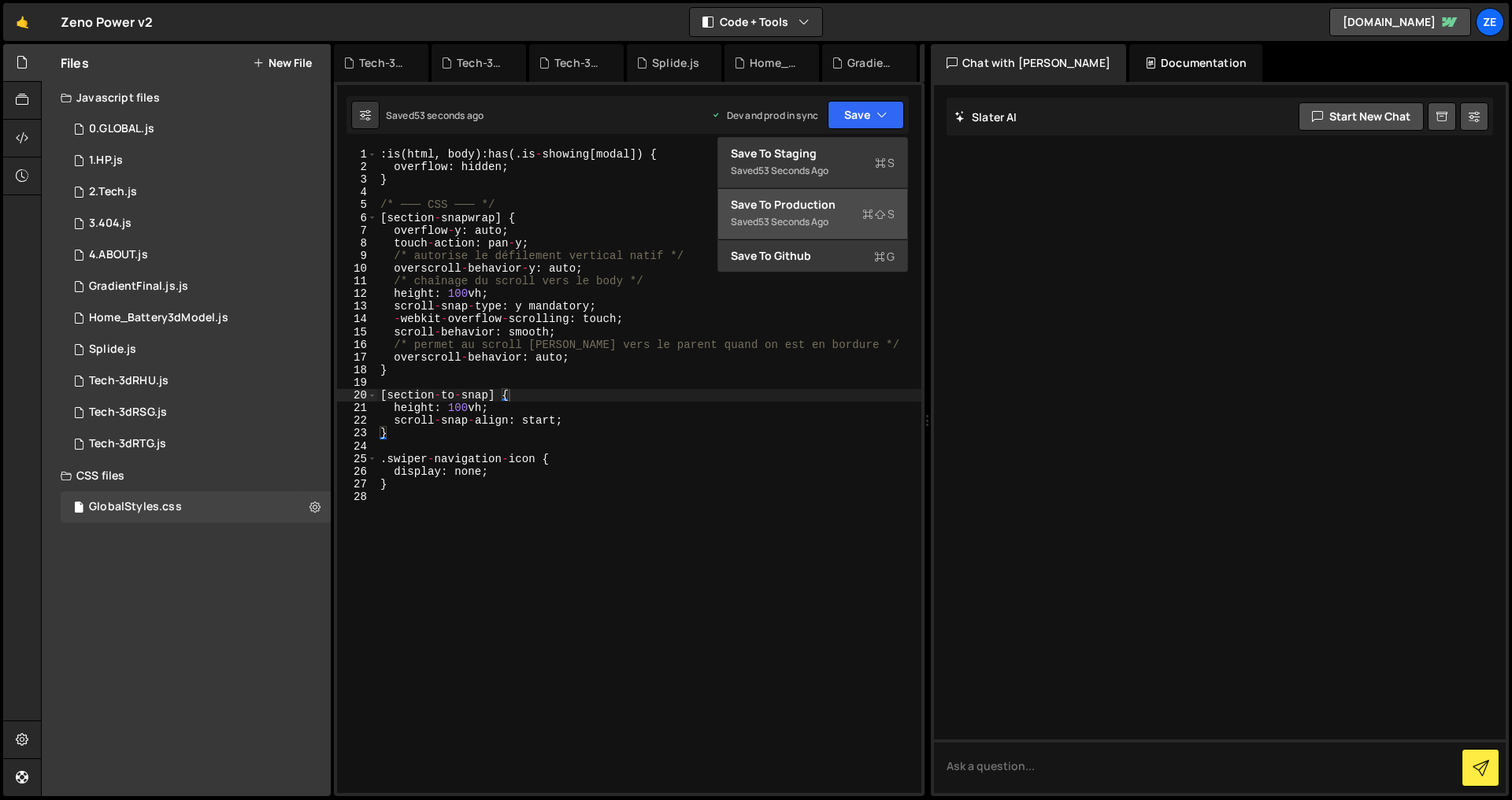
click at [810, 230] on div "Saved 53 seconds ago" at bounding box center [813, 222] width 164 height 19
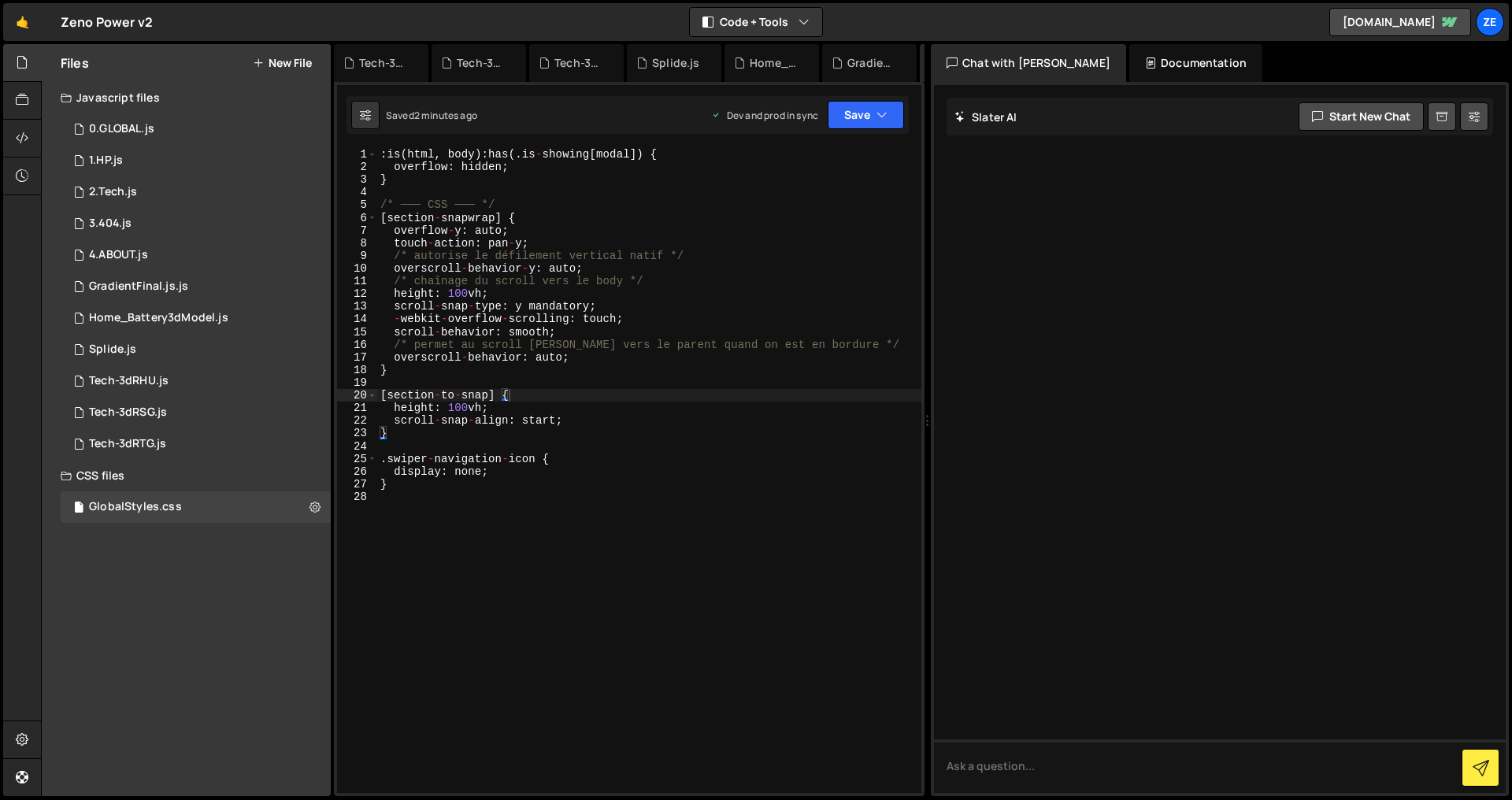
click at [537, 535] on div ": is ( html , body ) : has ( . is - showing [ modal ]) { overflow : hidden ; } …" at bounding box center [649, 483] width 544 height 671
click at [510, 148] on div "gsap.to(".navbar-bg", { 201 202 203 204 205 206 207 208 209 210 211 212 213 214…" at bounding box center [629, 439] width 591 height 714
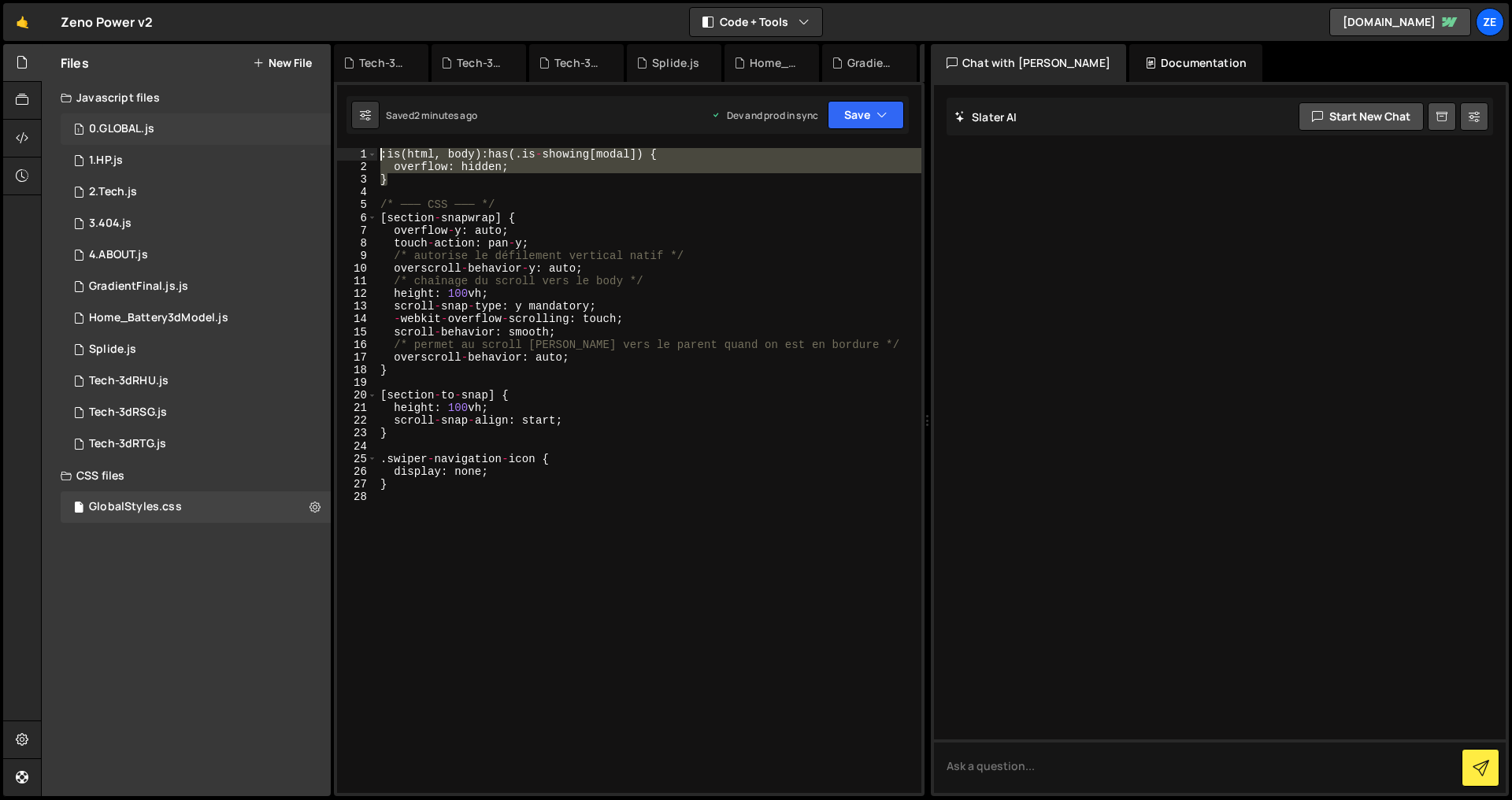
drag, startPoint x: 437, startPoint y: 171, endPoint x: 291, endPoint y: 127, distance: 152.5
click at [291, 127] on div "Files New File Javascript files 1 0.GLOBAL.js 0 1 1.HP.js 0 1 2.Tech.js 0 1 1 1…" at bounding box center [776, 420] width 1471 height 753
type textarea ":is(html, body):has(.is-showing[modal]) { overflow: hidden;"
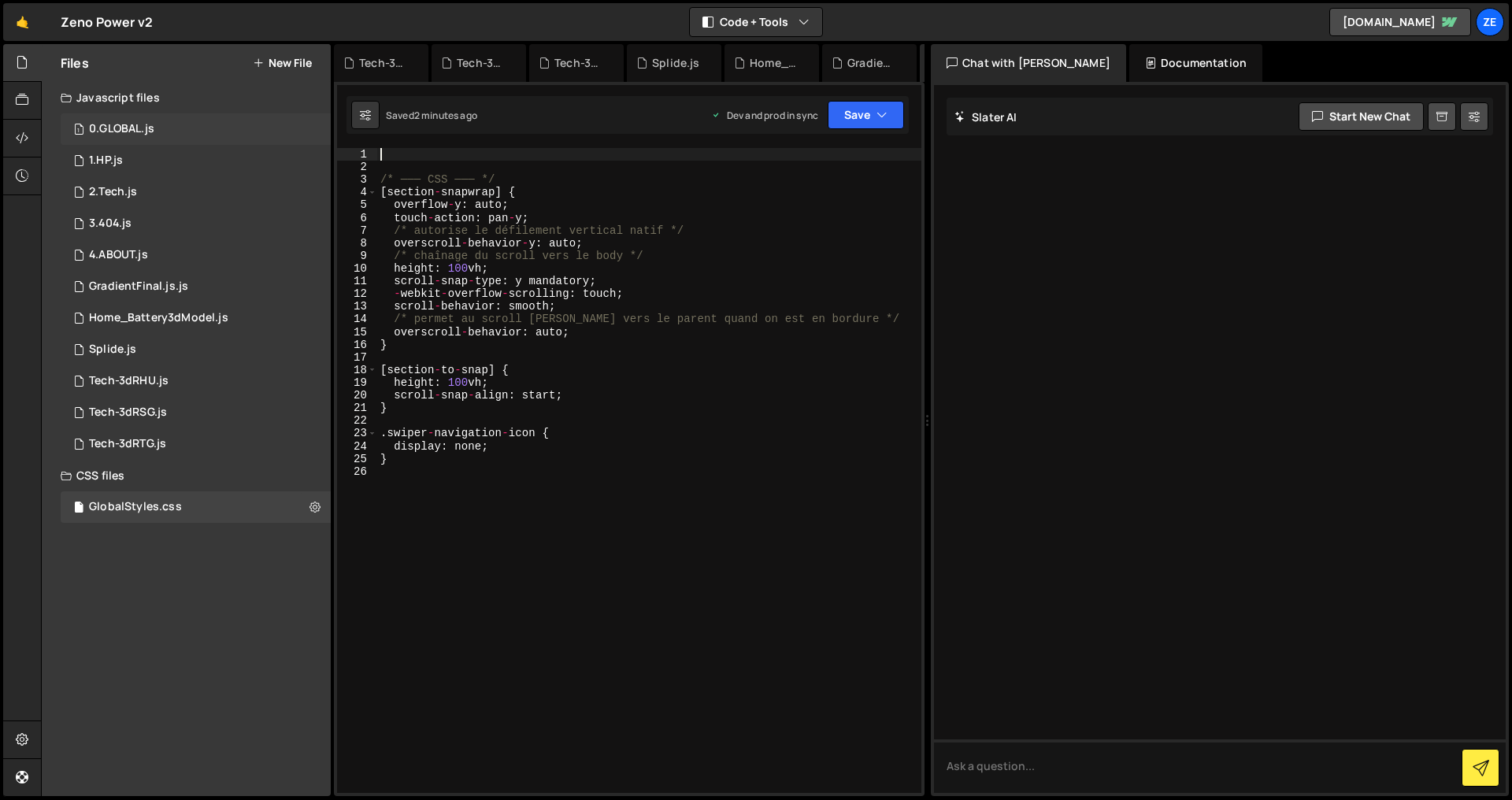
type textarea "overflow: hidden; }"
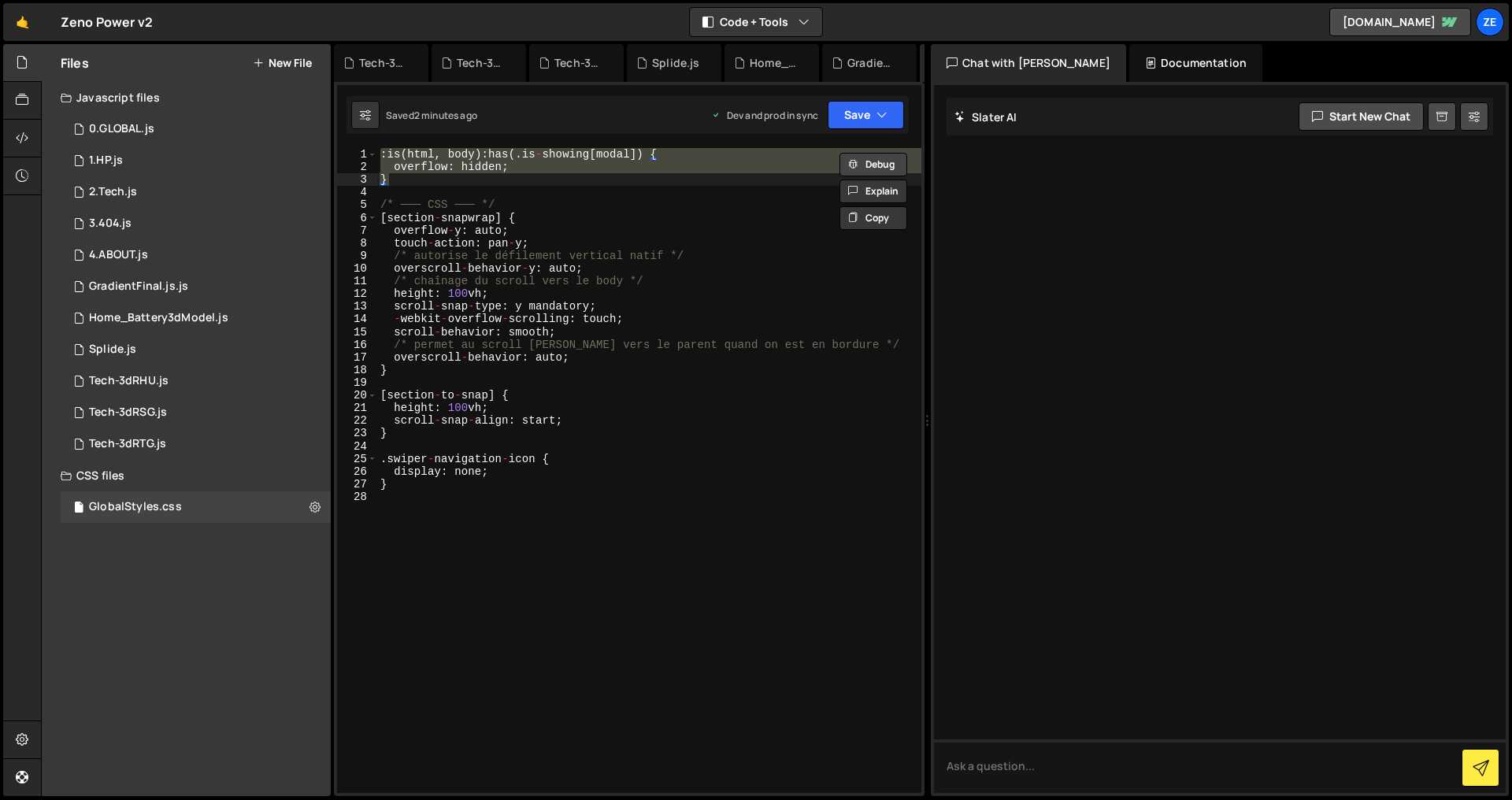
click at [889, 164] on button "Debug" at bounding box center [873, 165] width 68 height 24
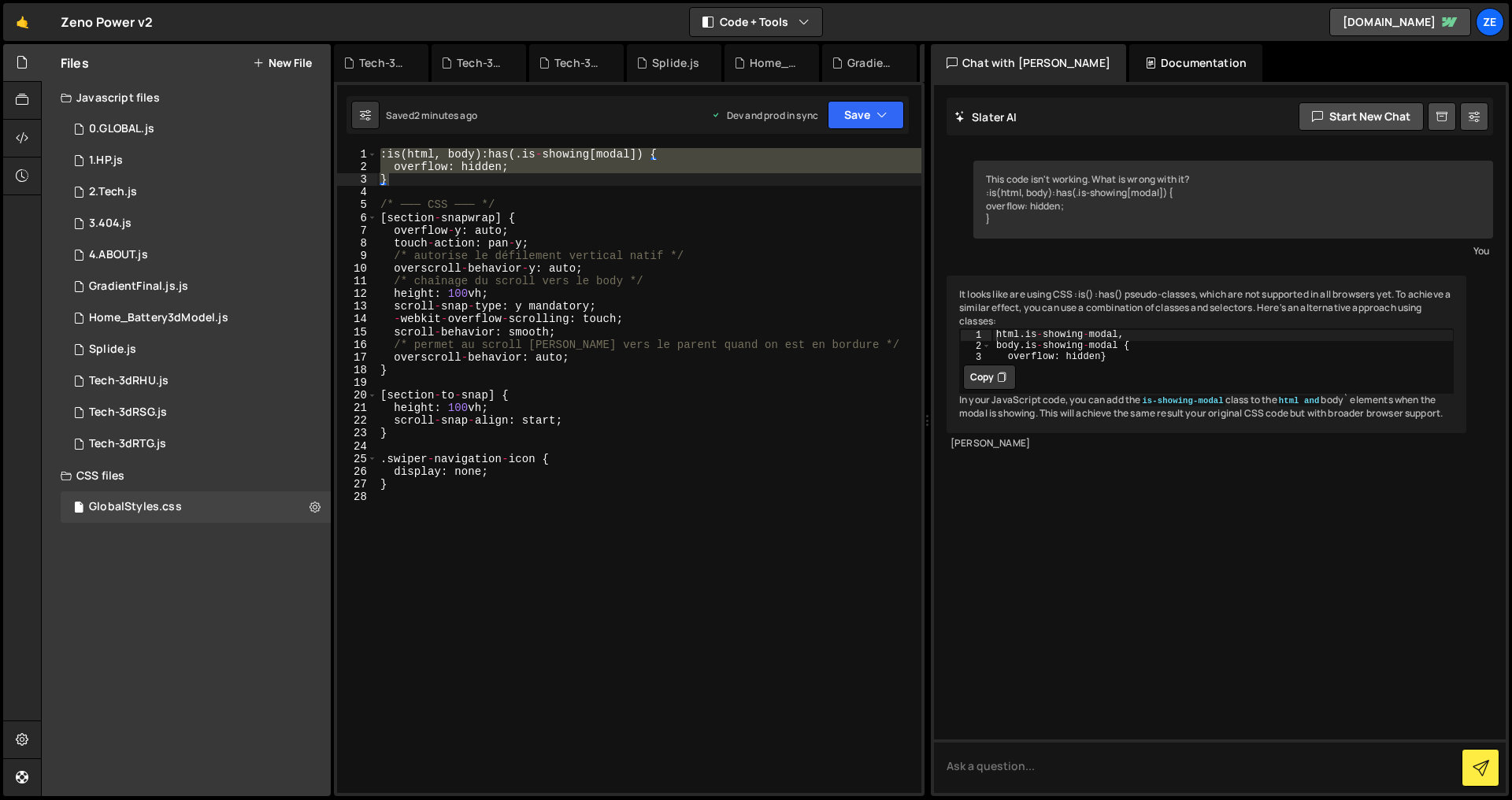
click at [779, 194] on div ": is ( html , body ) : has ( . is - showing [ modal ]) { overflow : hidden ; } …" at bounding box center [649, 483] width 544 height 671
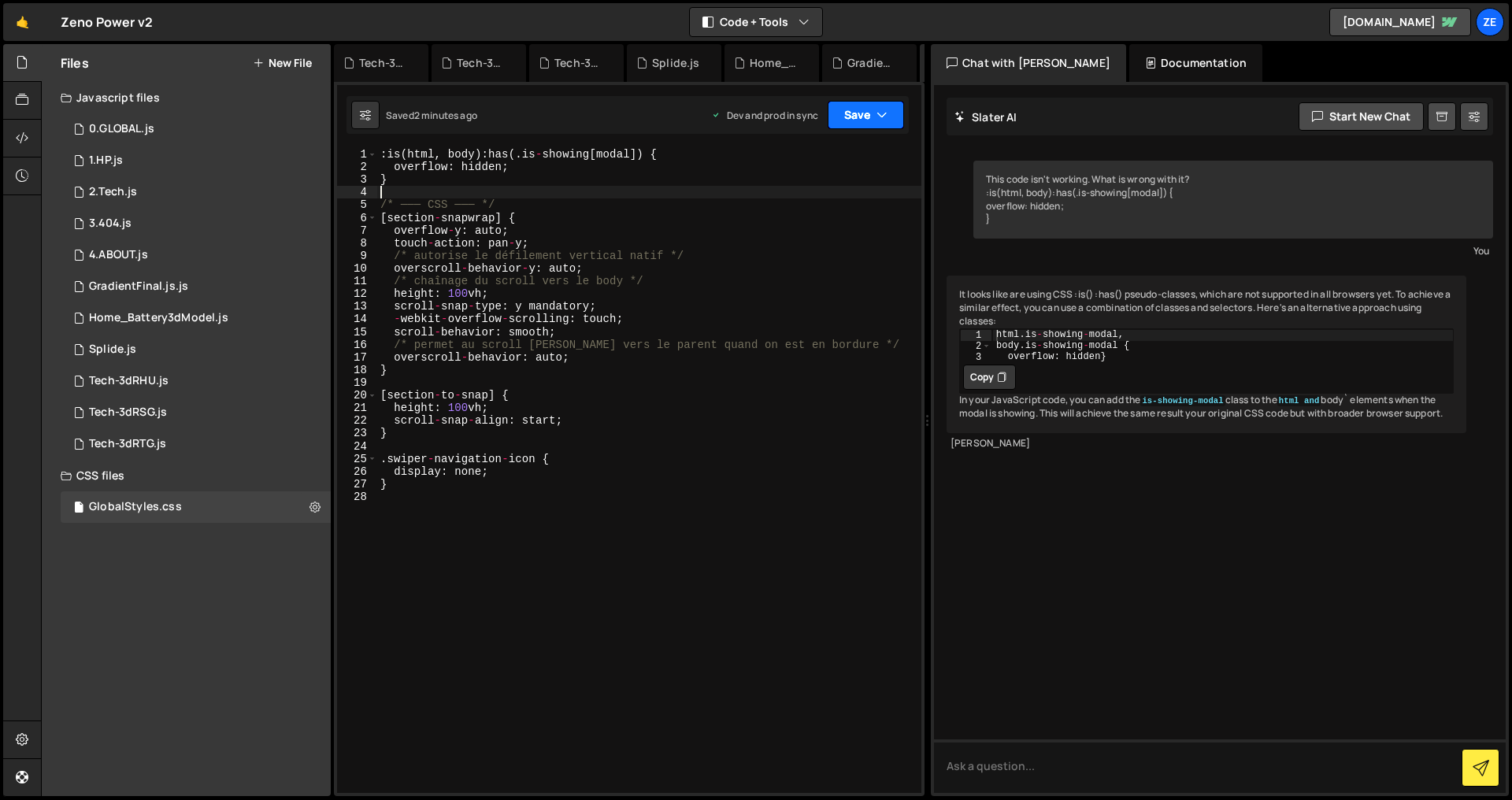
click at [872, 111] on button "Save" at bounding box center [866, 115] width 77 height 29
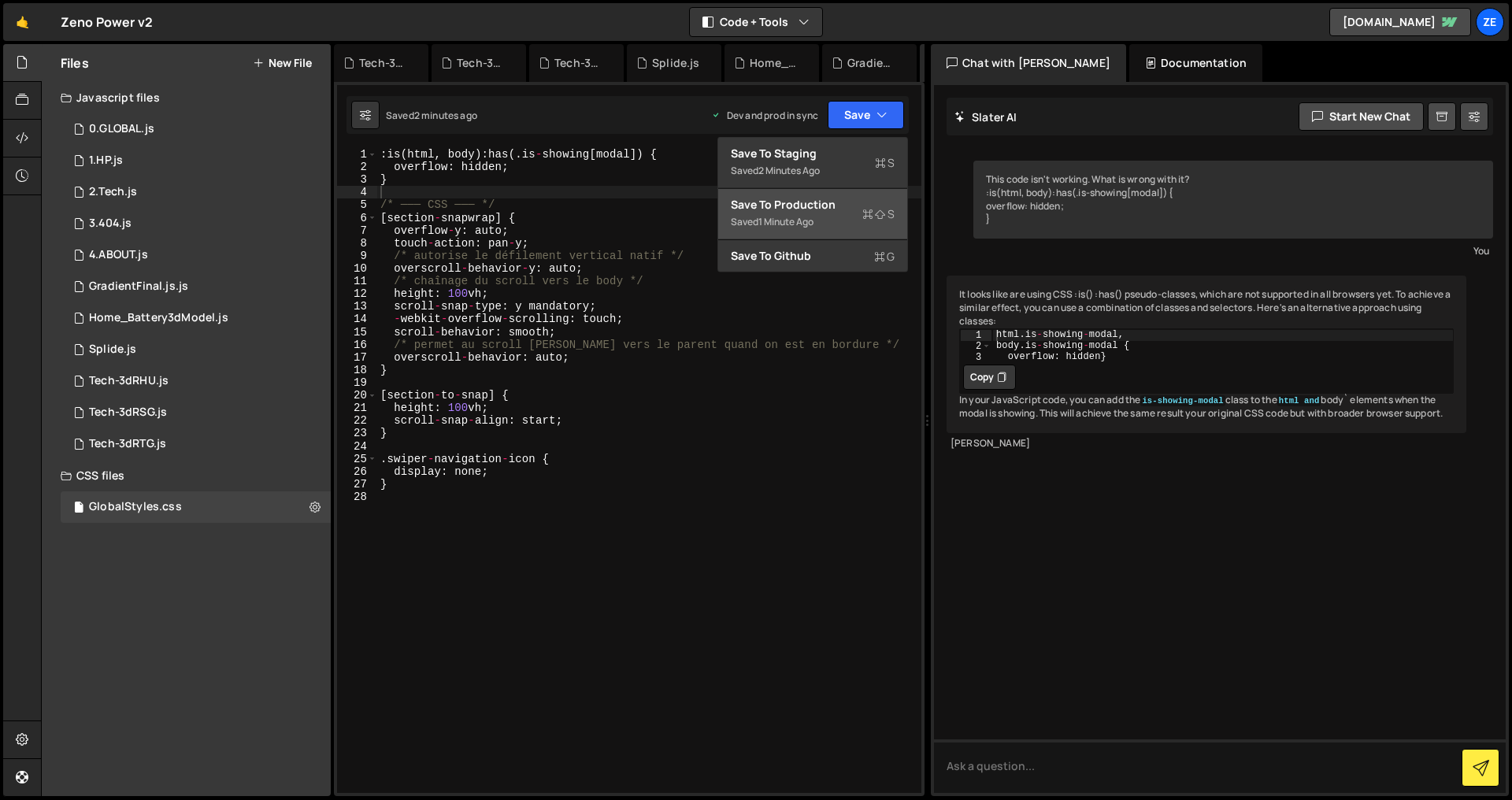
click at [830, 193] on button "Save to Production S Saved 1 minute ago" at bounding box center [813, 214] width 189 height 51
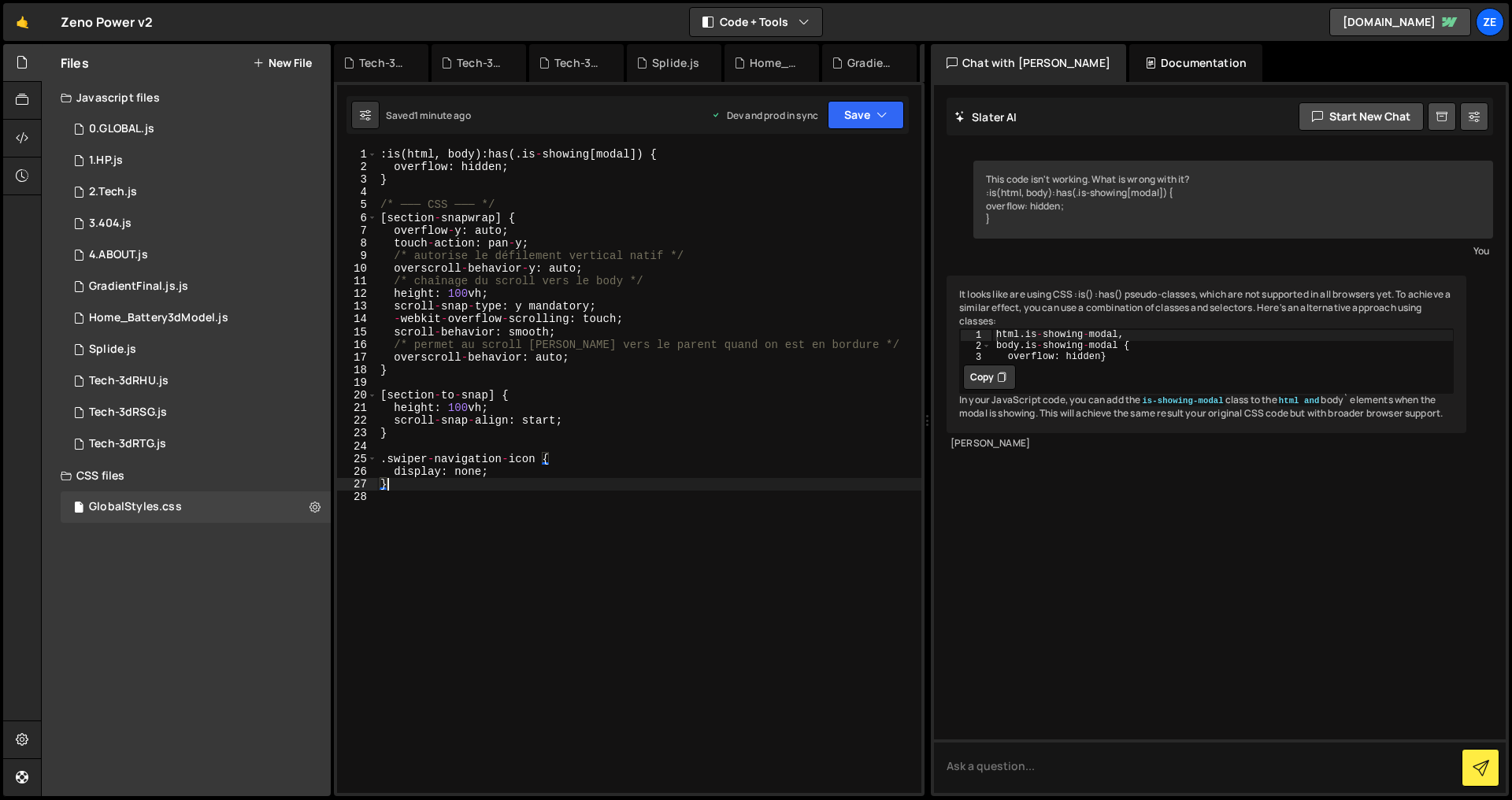
click at [449, 479] on div ": is ( html , body ) : has ( . is - showing [ modal ]) { overflow : hidden ; } …" at bounding box center [649, 483] width 544 height 671
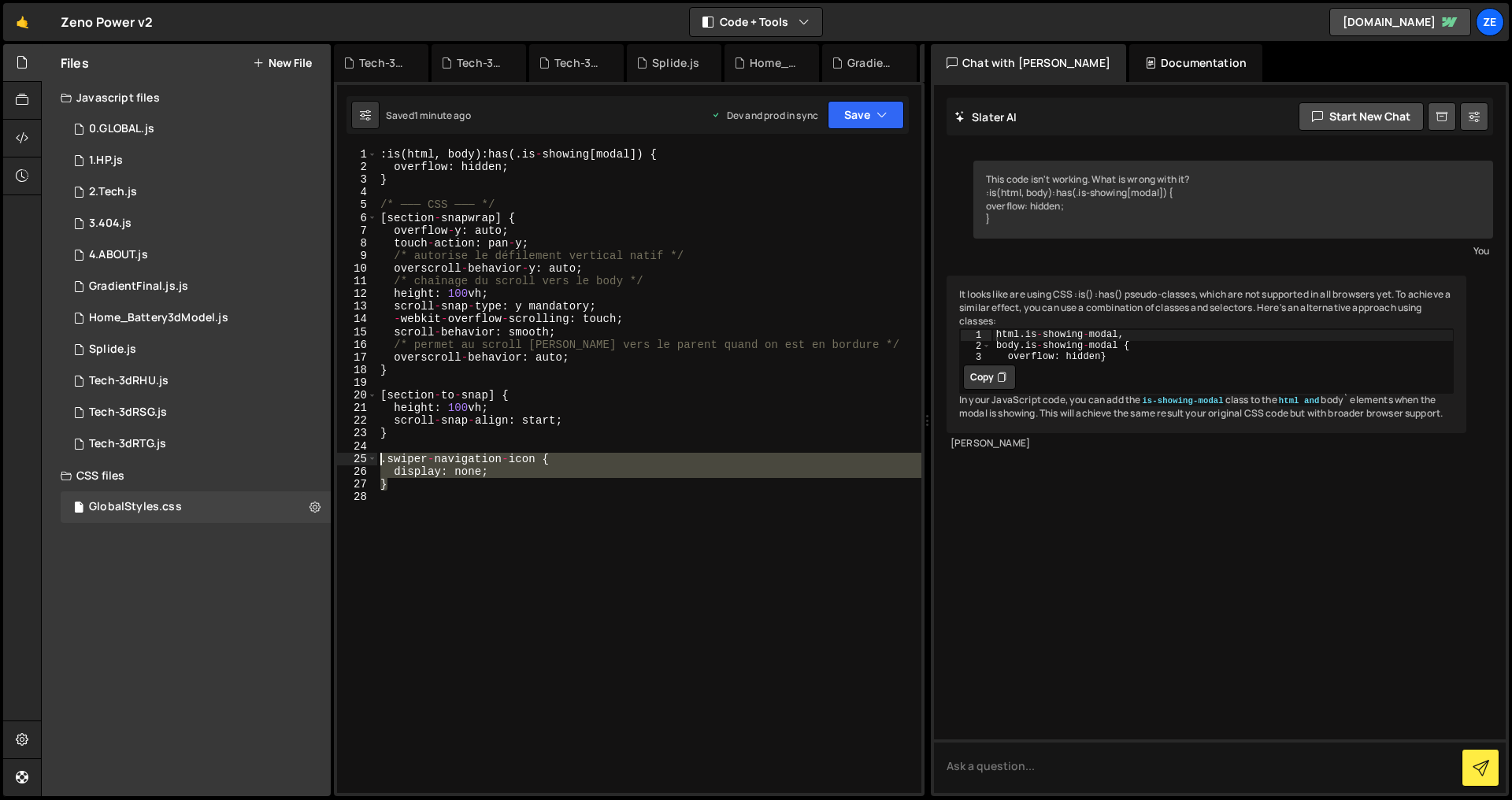
drag, startPoint x: 436, startPoint y: 485, endPoint x: 379, endPoint y: 461, distance: 61.8
click at [379, 461] on div ": is ( html , body ) : has ( . is - showing [ modal ]) { overflow : hidden ; } …" at bounding box center [649, 483] width 544 height 671
type textarea ".swiper-navigation-icon { display: none;"
click at [403, 503] on div ": is ( html , body ) : has ( . is - showing [ modal ]) { overflow : hidden ; } …" at bounding box center [649, 483] width 544 height 671
drag, startPoint x: 400, startPoint y: 487, endPoint x: 359, endPoint y: 454, distance: 52.6
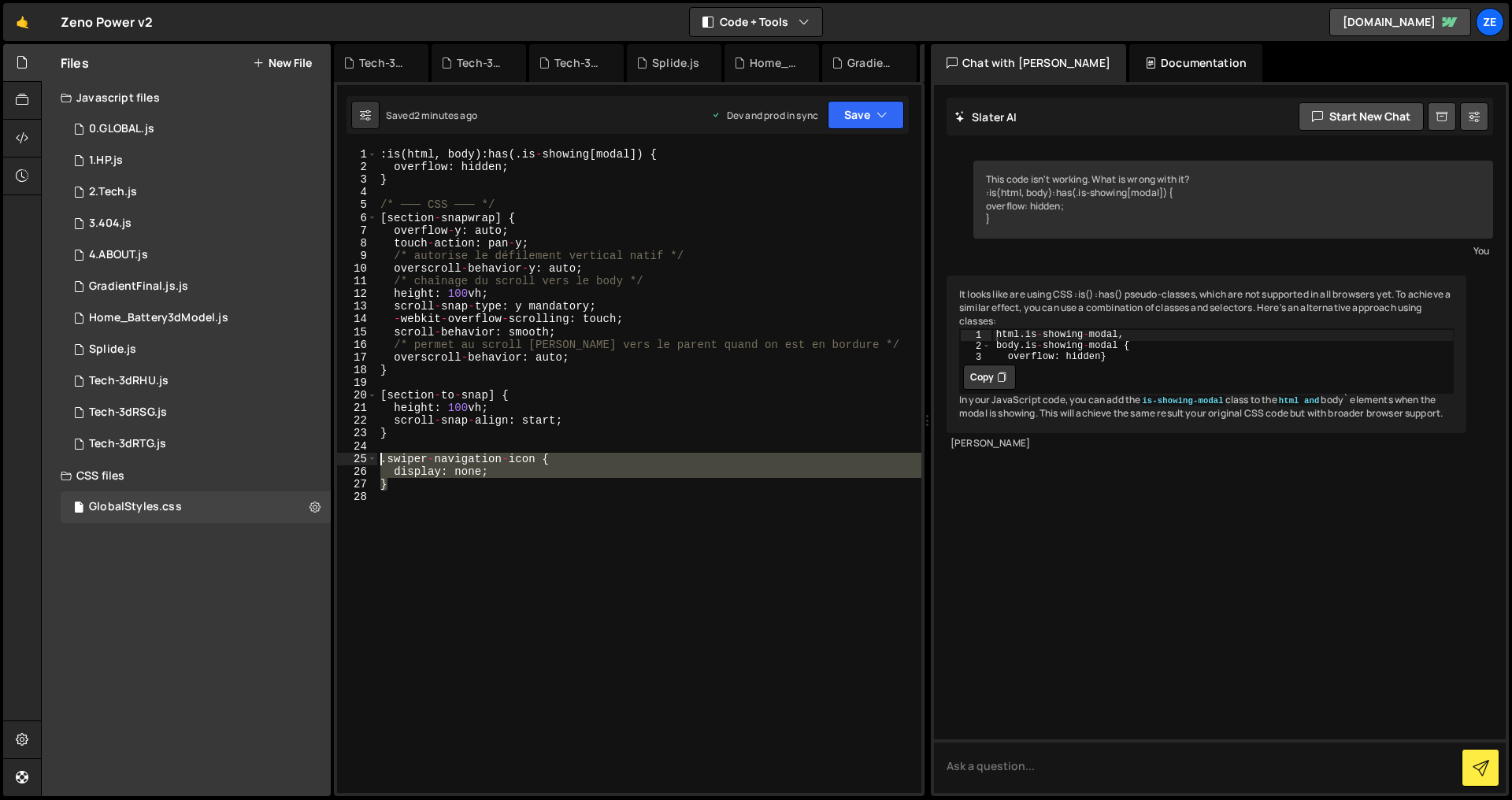
click at [359, 454] on div "1 2 3 4 5 6 7 8 9 10 11 12 13 14 15 16 17 18 19 20 21 22 23 24 25 26 27 28 : is…" at bounding box center [629, 470] width 584 height 645
click at [532, 465] on div ": is ( html , body ) : has ( . is - showing [ modal ]) { overflow : hidden ; } …" at bounding box center [649, 470] width 544 height 645
type textarea ".swiper-navigation-icon {"
click at [500, 522] on div ": is ( html , body ) : has ( . is - showing [ modal ]) { overflow : hidden ; } …" at bounding box center [649, 483] width 544 height 671
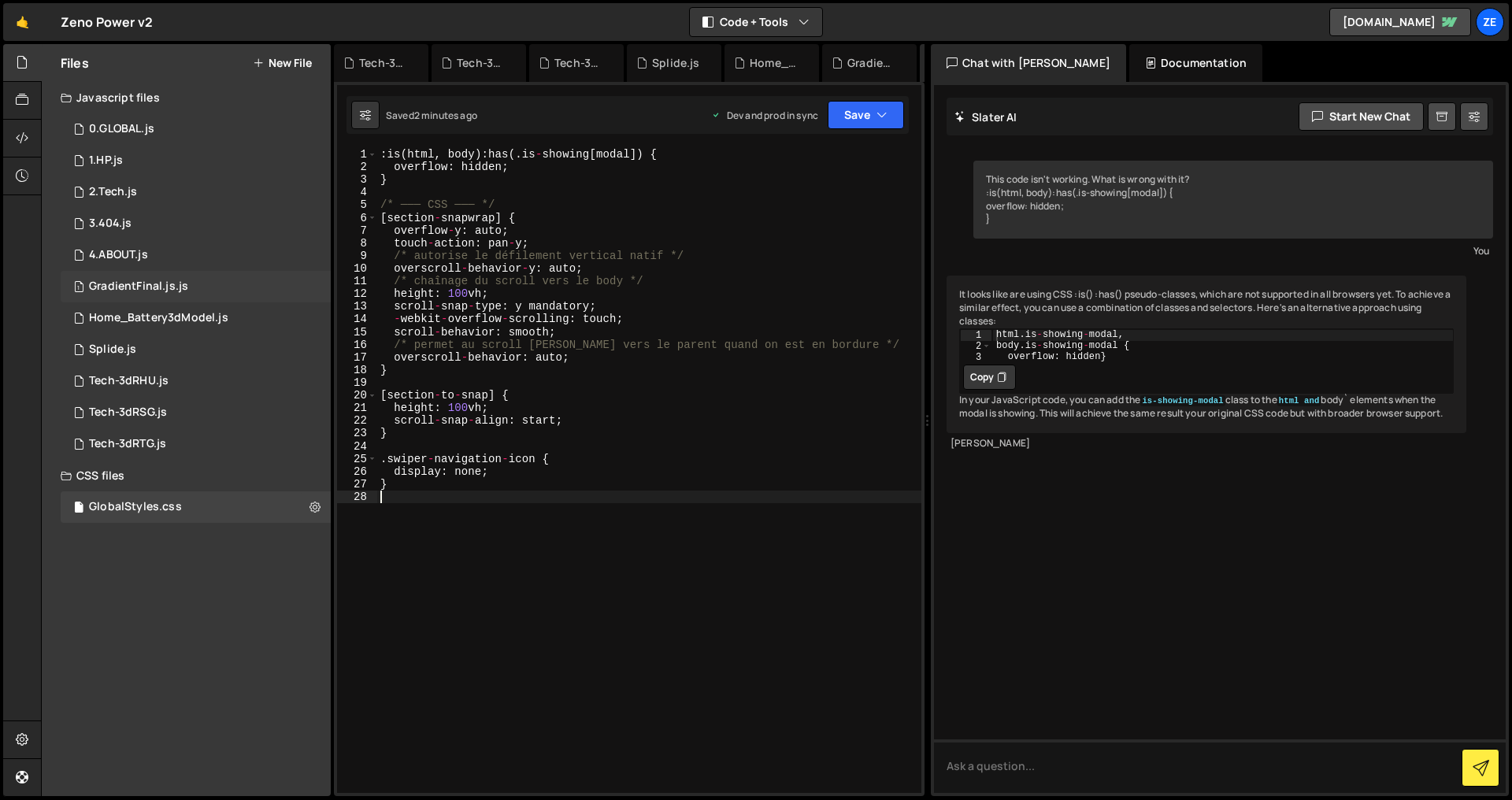
click at [182, 284] on div "GradientFinal.js.js" at bounding box center [138, 286] width 100 height 14
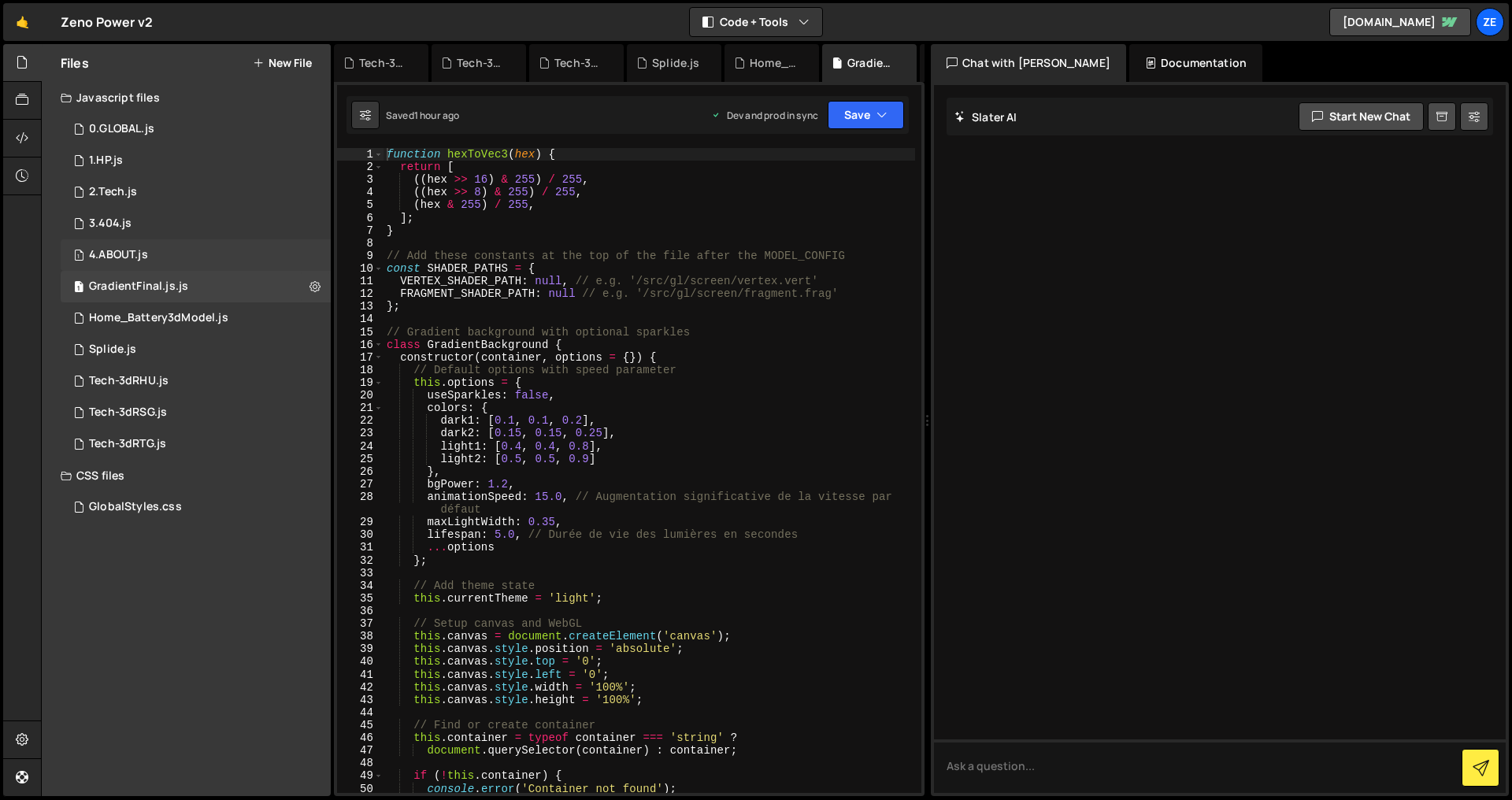
click at [182, 265] on div "1 4.ABOUT.js 0" at bounding box center [196, 255] width 270 height 31
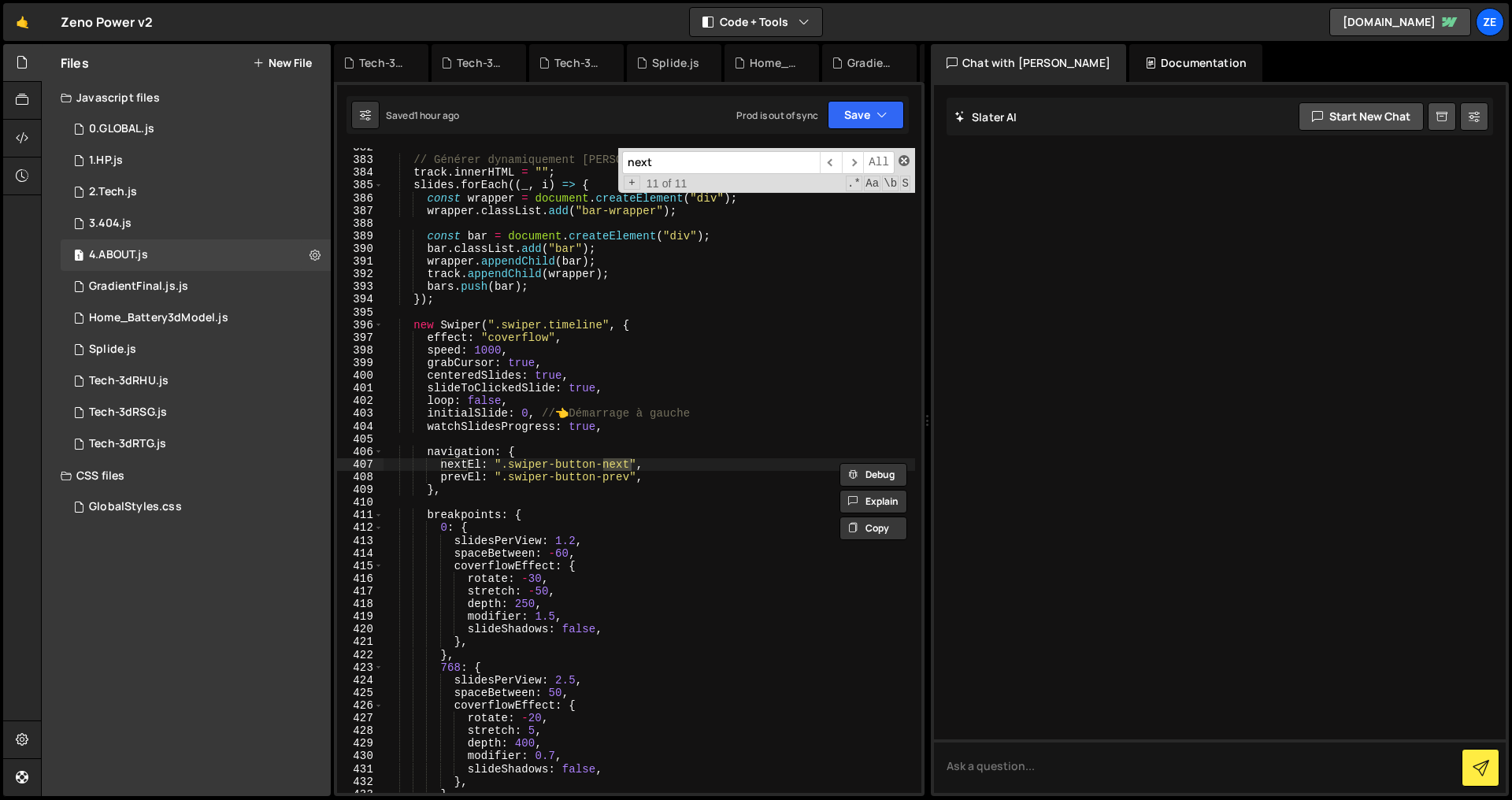
click at [902, 158] on span at bounding box center [904, 160] width 11 height 11
type textarea "nextEl: ".swiper-button-next","
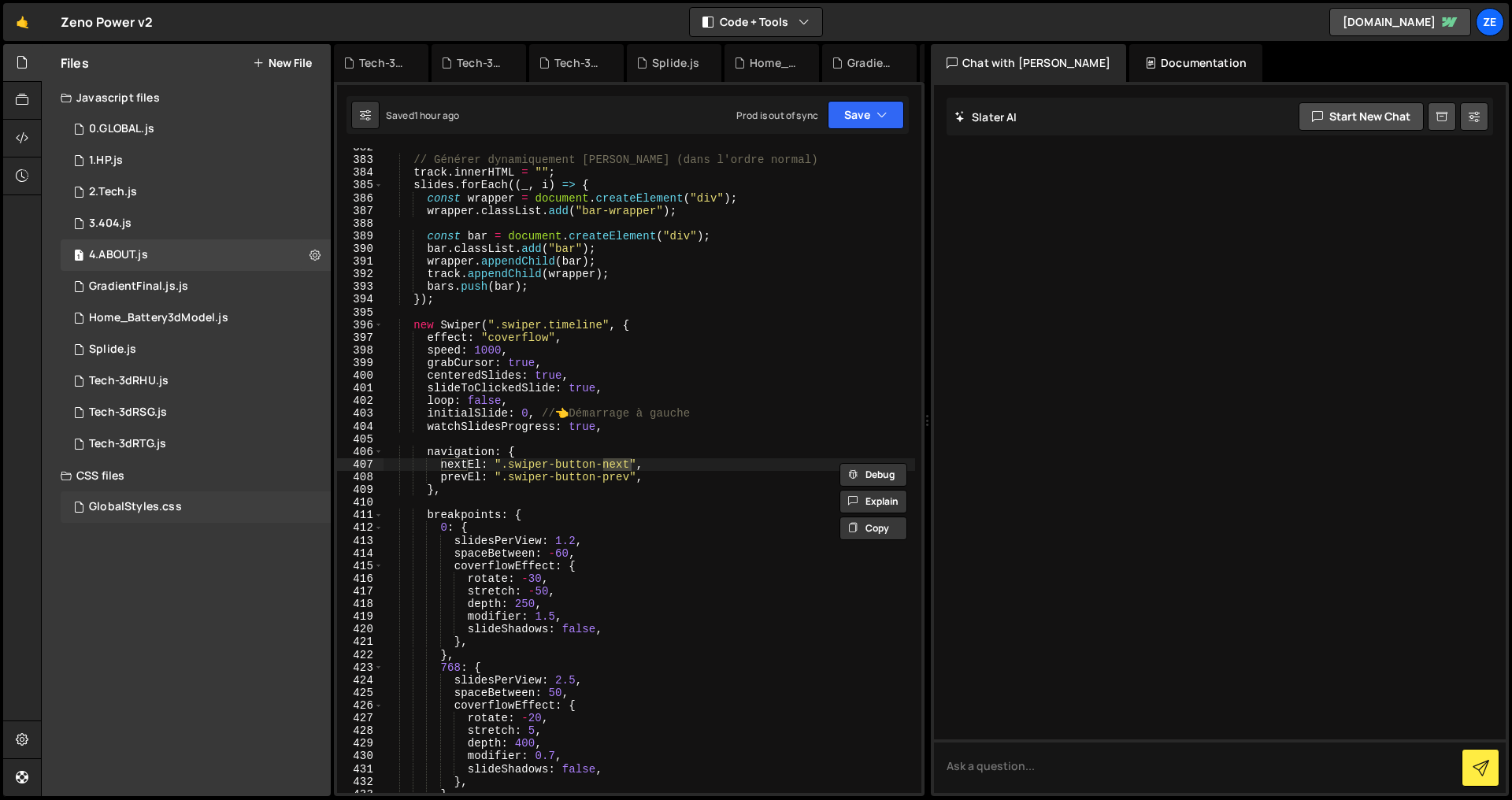
click at [195, 496] on div "GlobalStyles.css 0" at bounding box center [196, 506] width 270 height 31
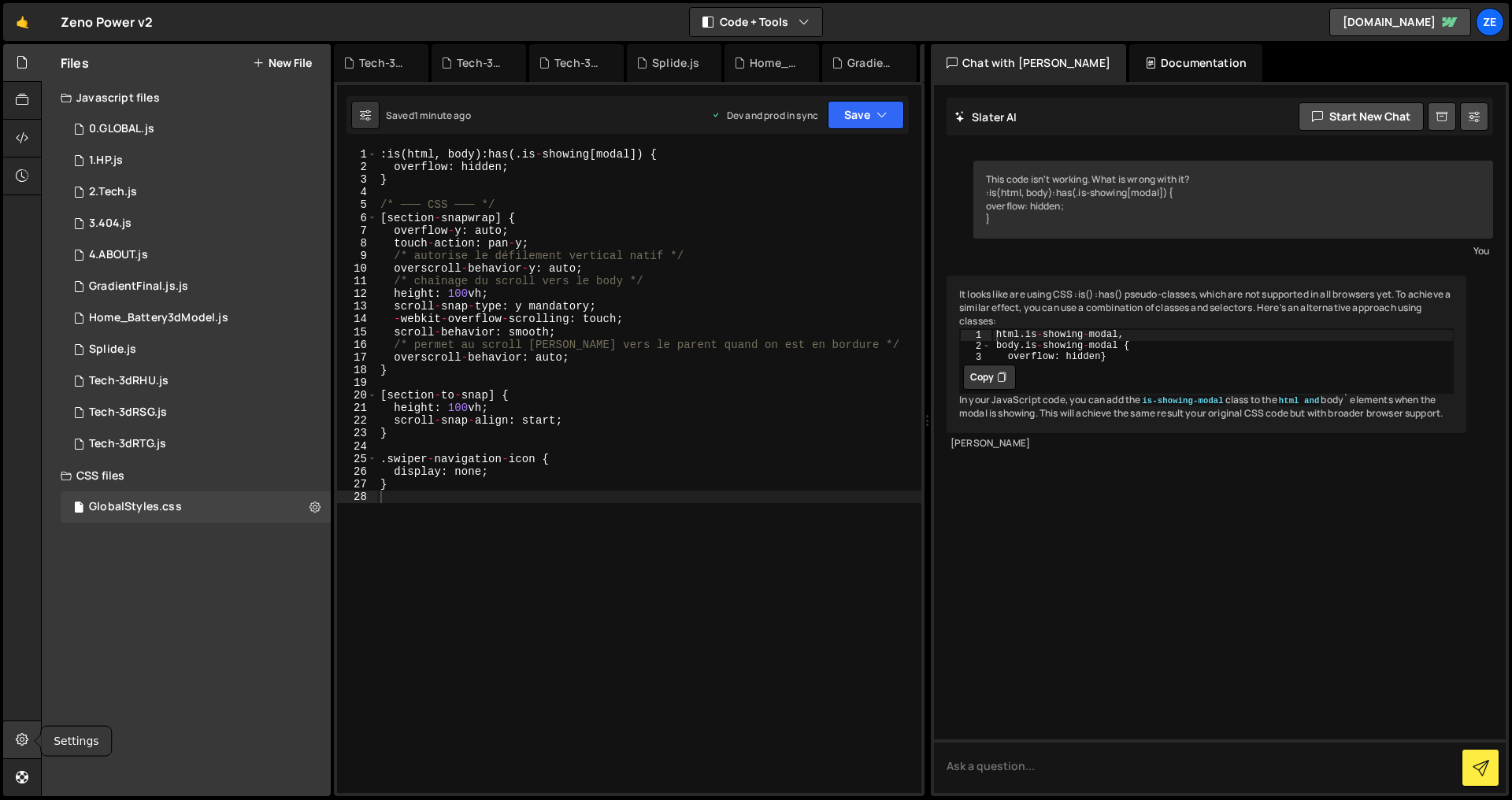
click at [14, 737] on div at bounding box center [23, 740] width 39 height 38
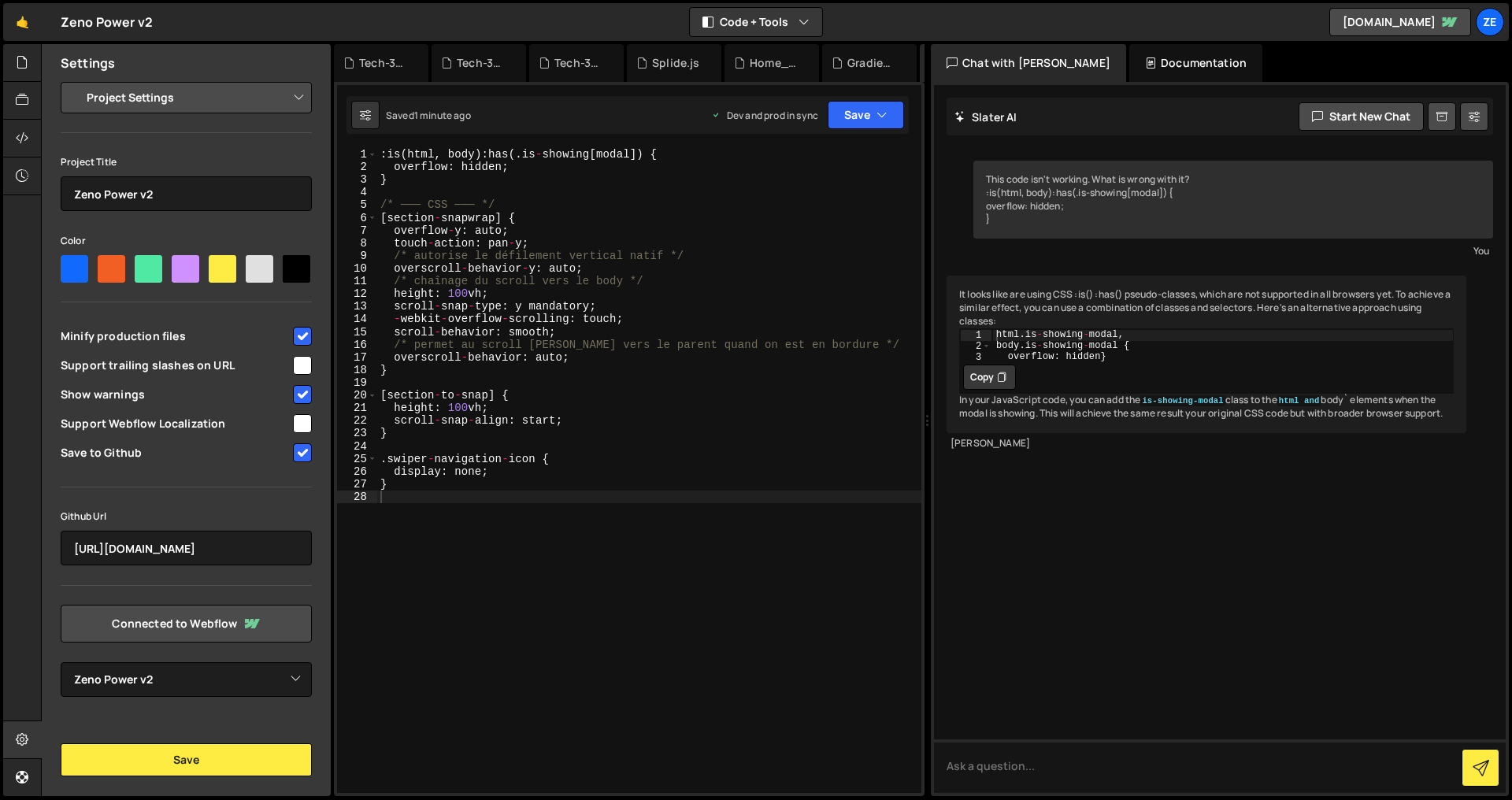
click at [159, 101] on select "Project Settings Code Editor Settings Chat Settings" at bounding box center [189, 97] width 230 height 35
click at [30, 138] on div at bounding box center [23, 138] width 39 height 38
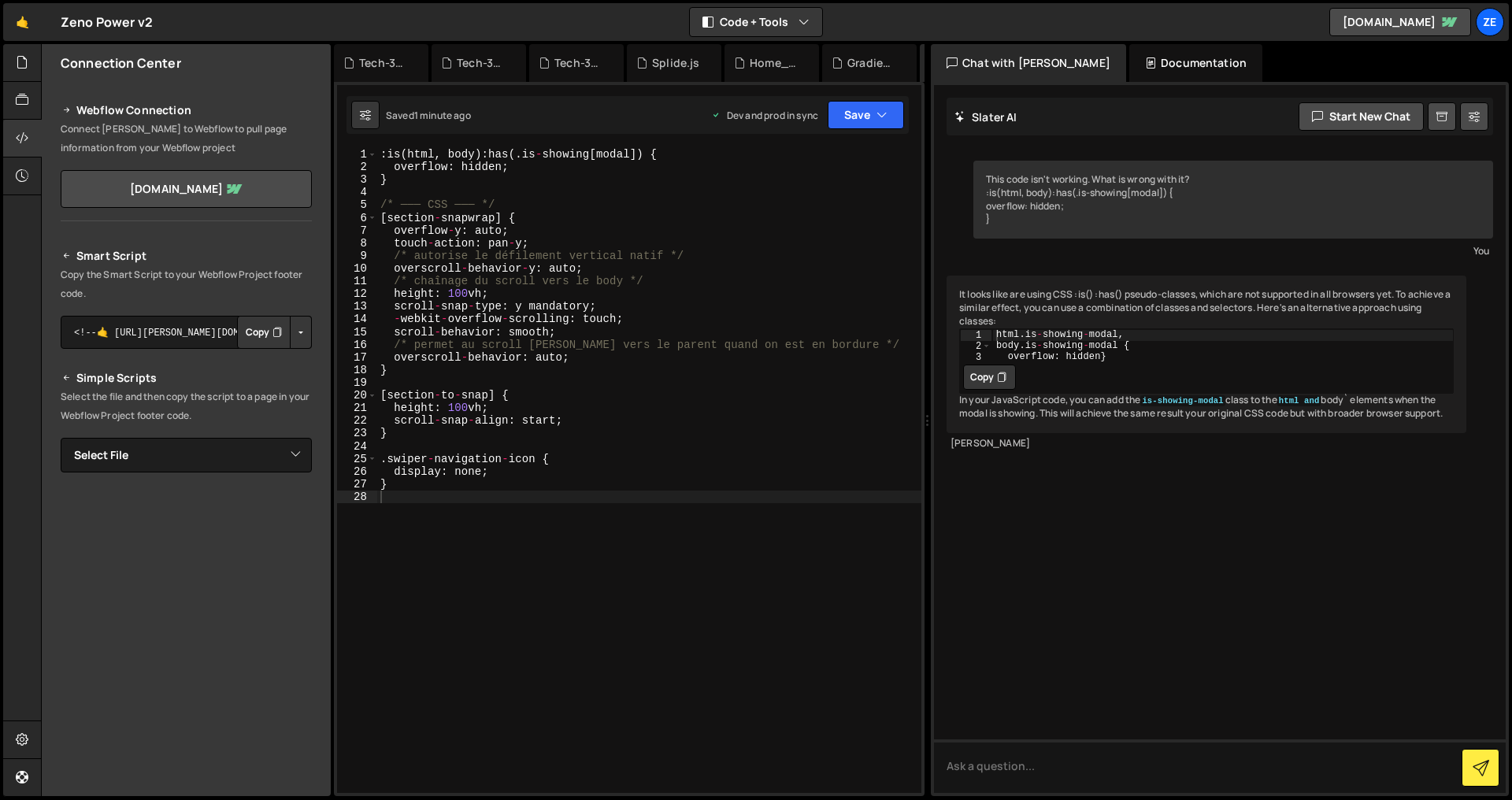
click at [241, 337] on button "Copy" at bounding box center [263, 332] width 53 height 33
